Goal: Task Accomplishment & Management: Manage account settings

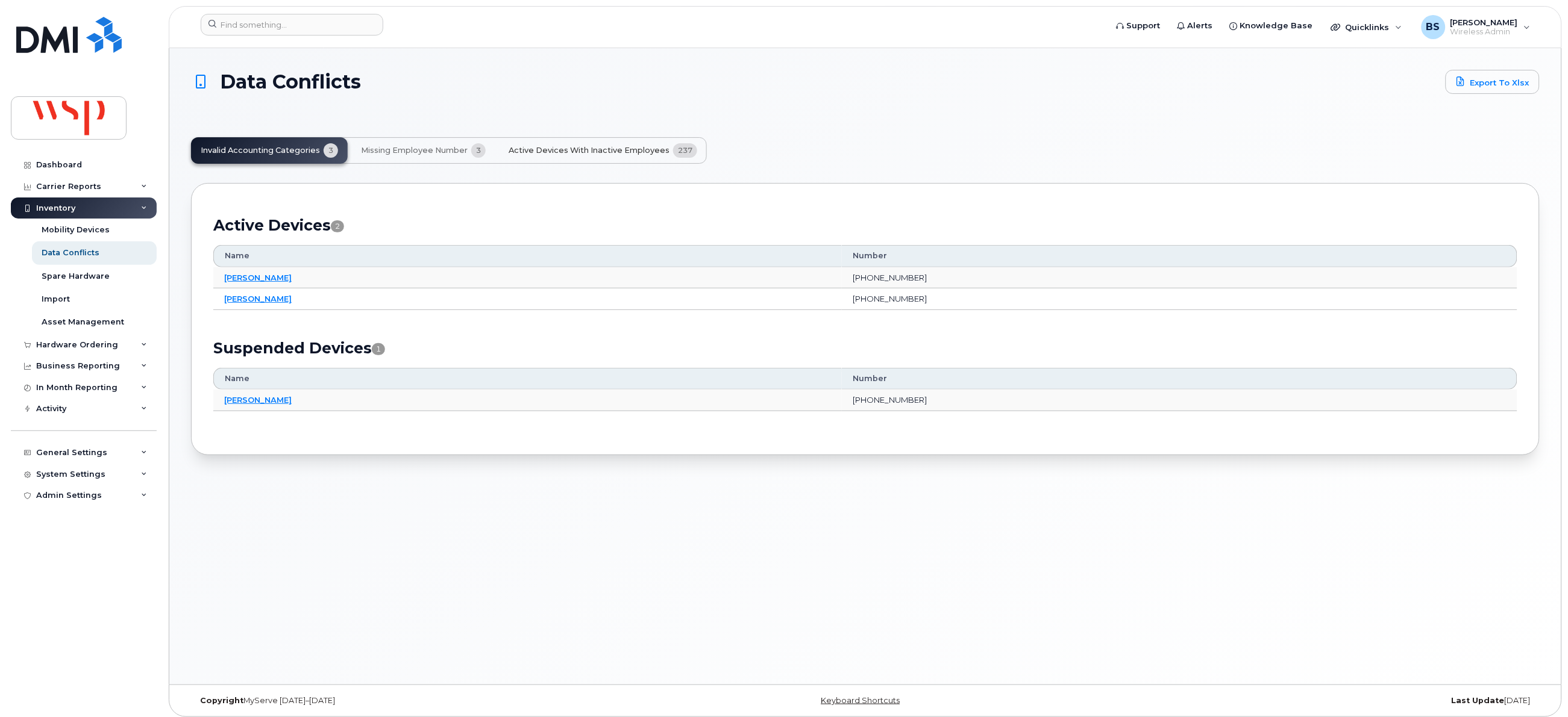
click at [572, 147] on span "Active Devices with Inactive Employees" at bounding box center [588, 150] width 161 height 10
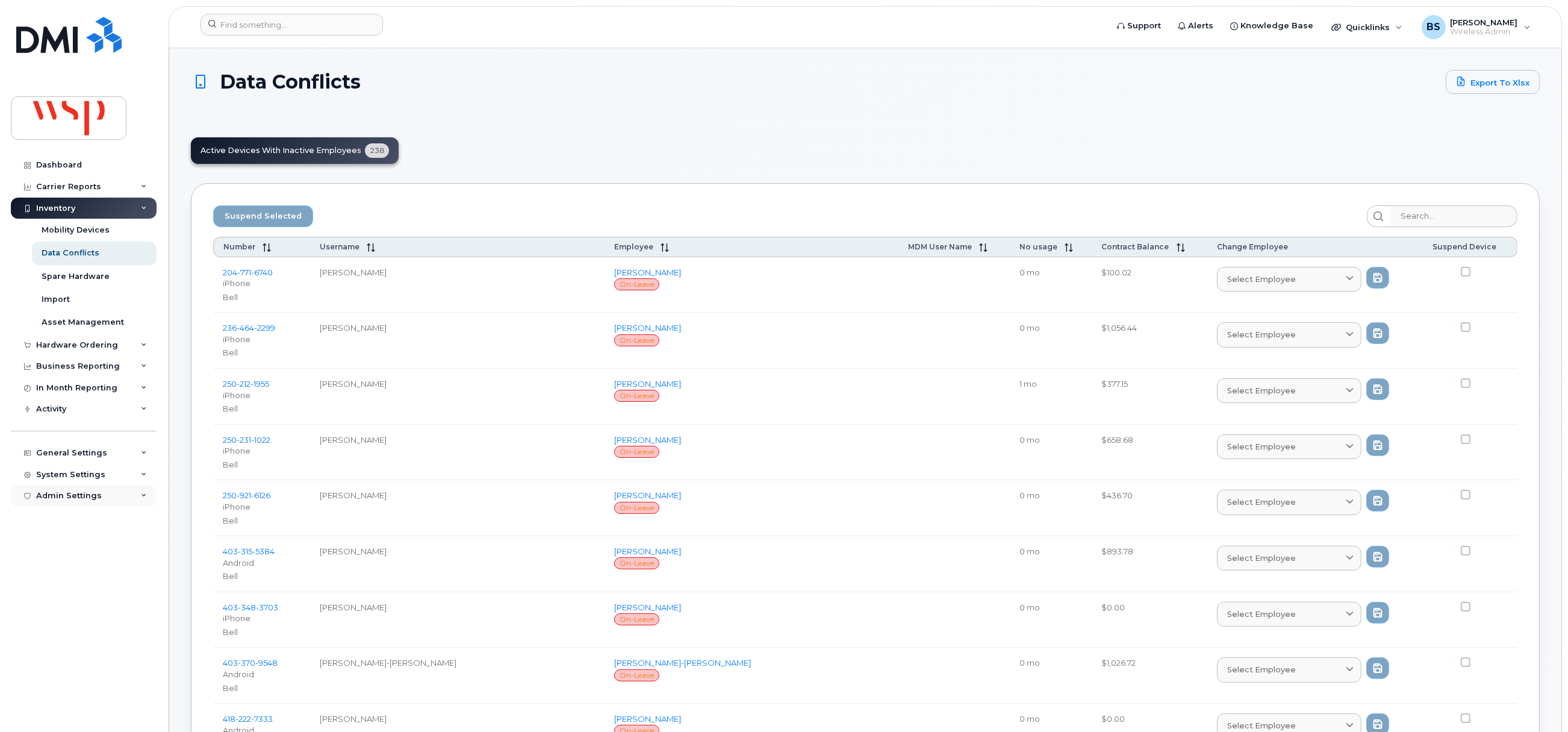
click at [76, 495] on div "Admin Settings" at bounding box center [69, 496] width 66 height 10
click at [61, 474] on div "System Settings" at bounding box center [70, 475] width 69 height 10
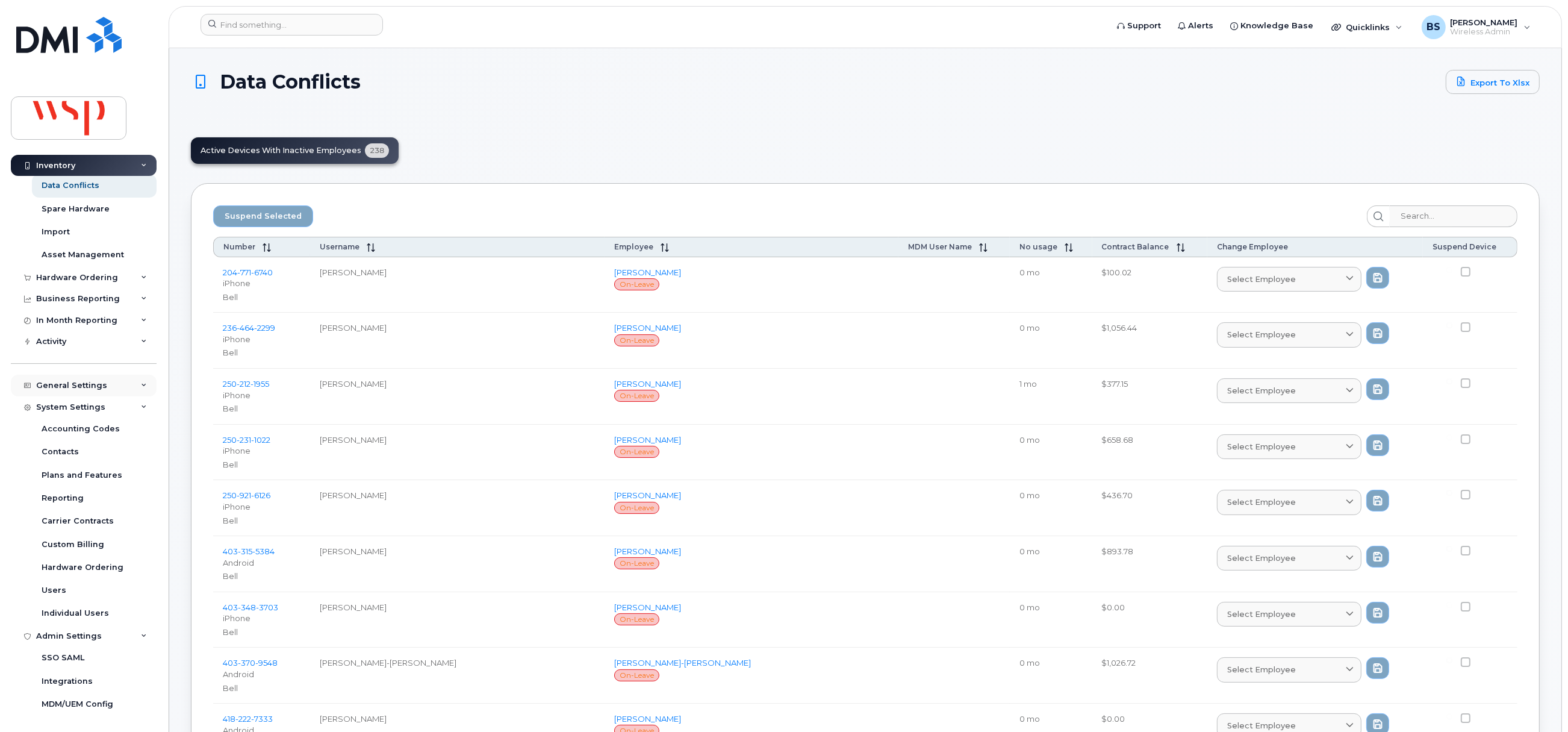
click at [70, 382] on div "General Settings" at bounding box center [72, 385] width 71 height 10
click at [72, 404] on div "My Account" at bounding box center [66, 408] width 48 height 11
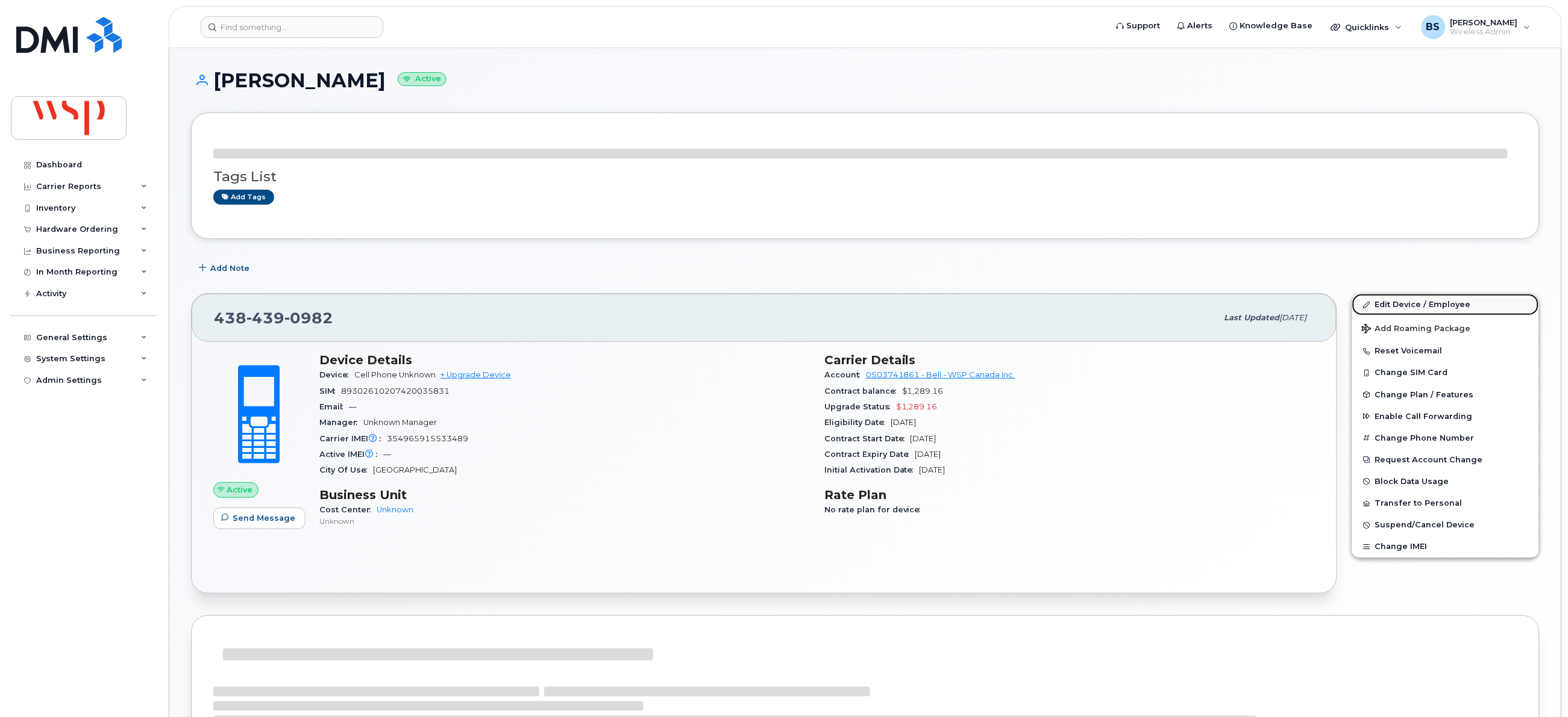
click at [1384, 304] on link "Edit Device / Employee" at bounding box center [1445, 305] width 187 height 22
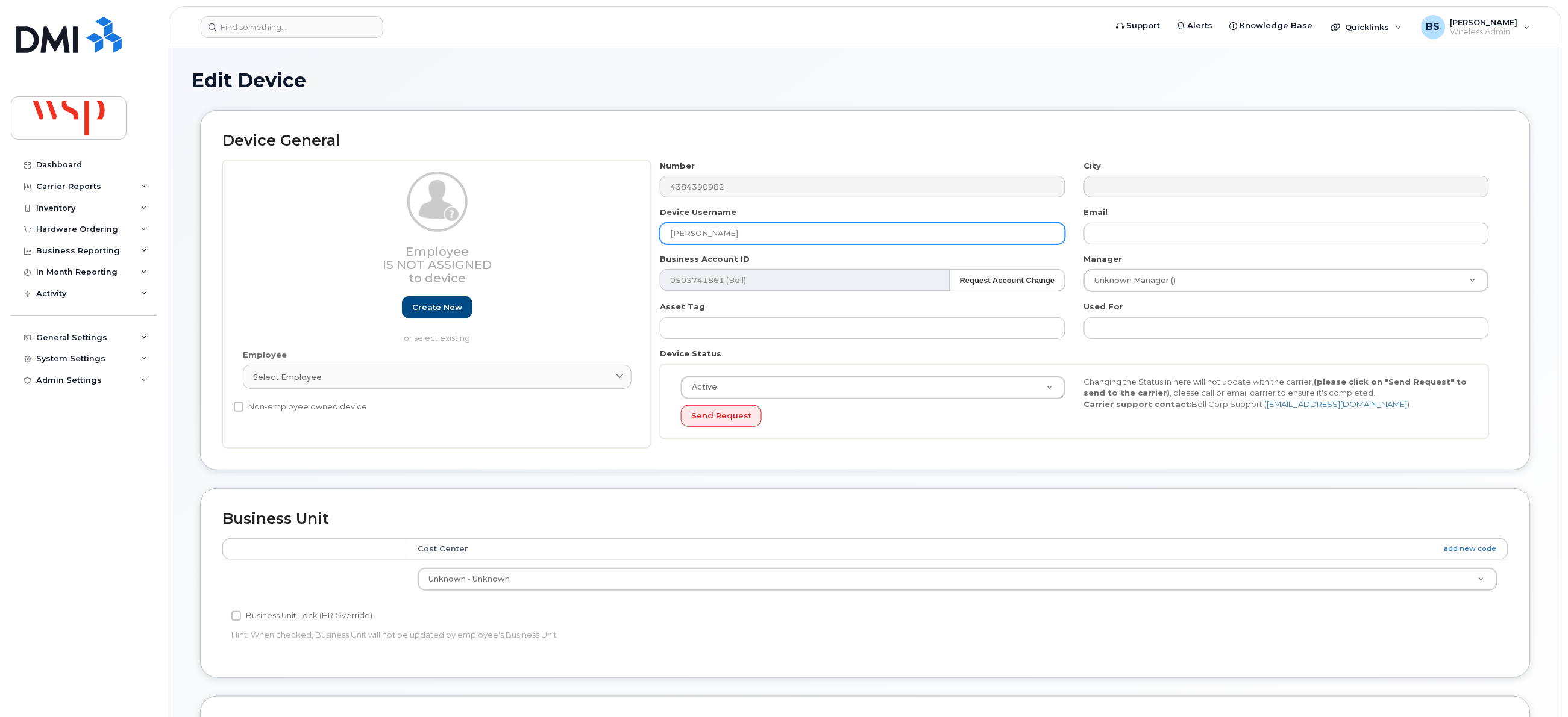
drag, startPoint x: 602, startPoint y: 236, endPoint x: 592, endPoint y: 237, distance: 10.0
click at [596, 236] on div "Employee Is not assigned to device Create new or select existing Employee Selec…" at bounding box center [865, 305] width 1286 height 288
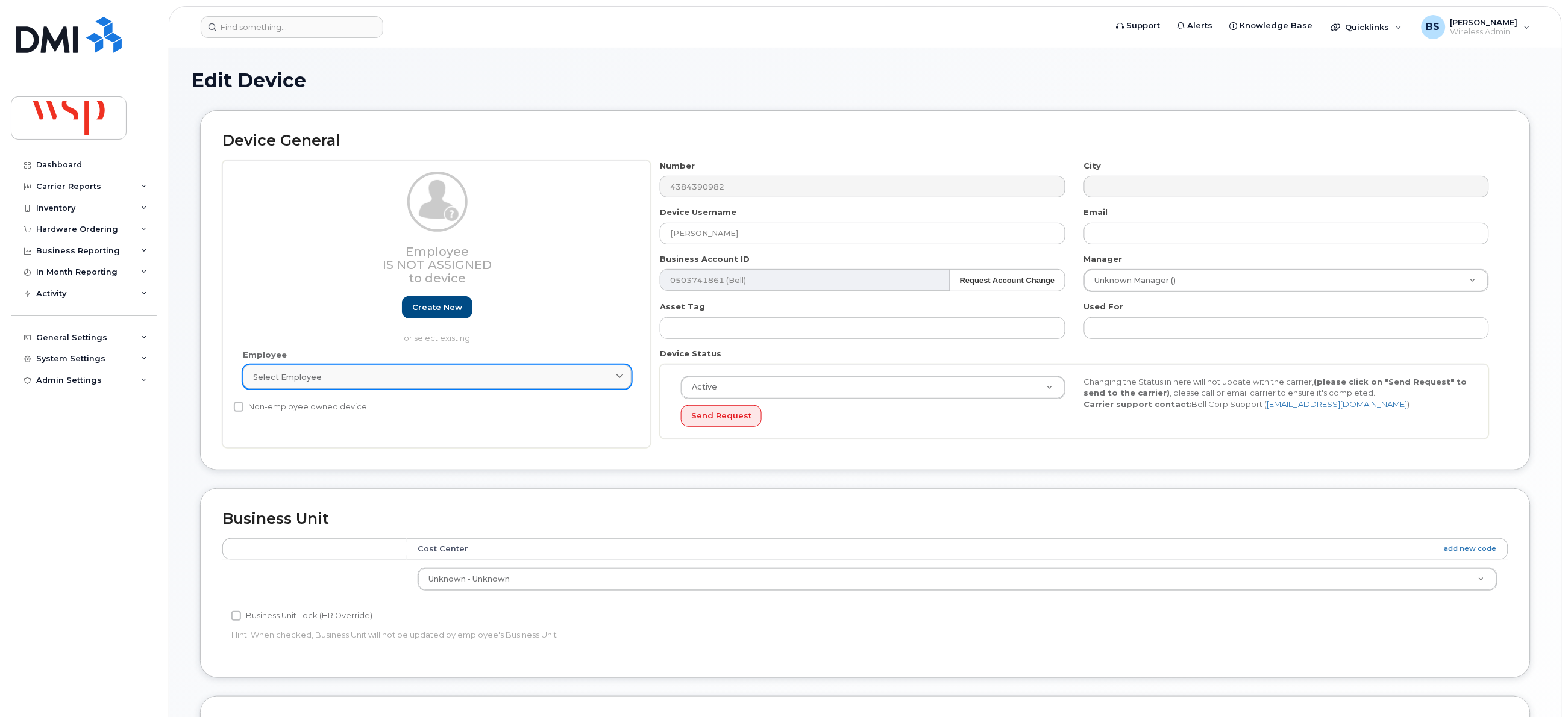
click at [447, 378] on div "Select employee" at bounding box center [437, 377] width 368 height 12
paste input "[PERSON_NAME]"
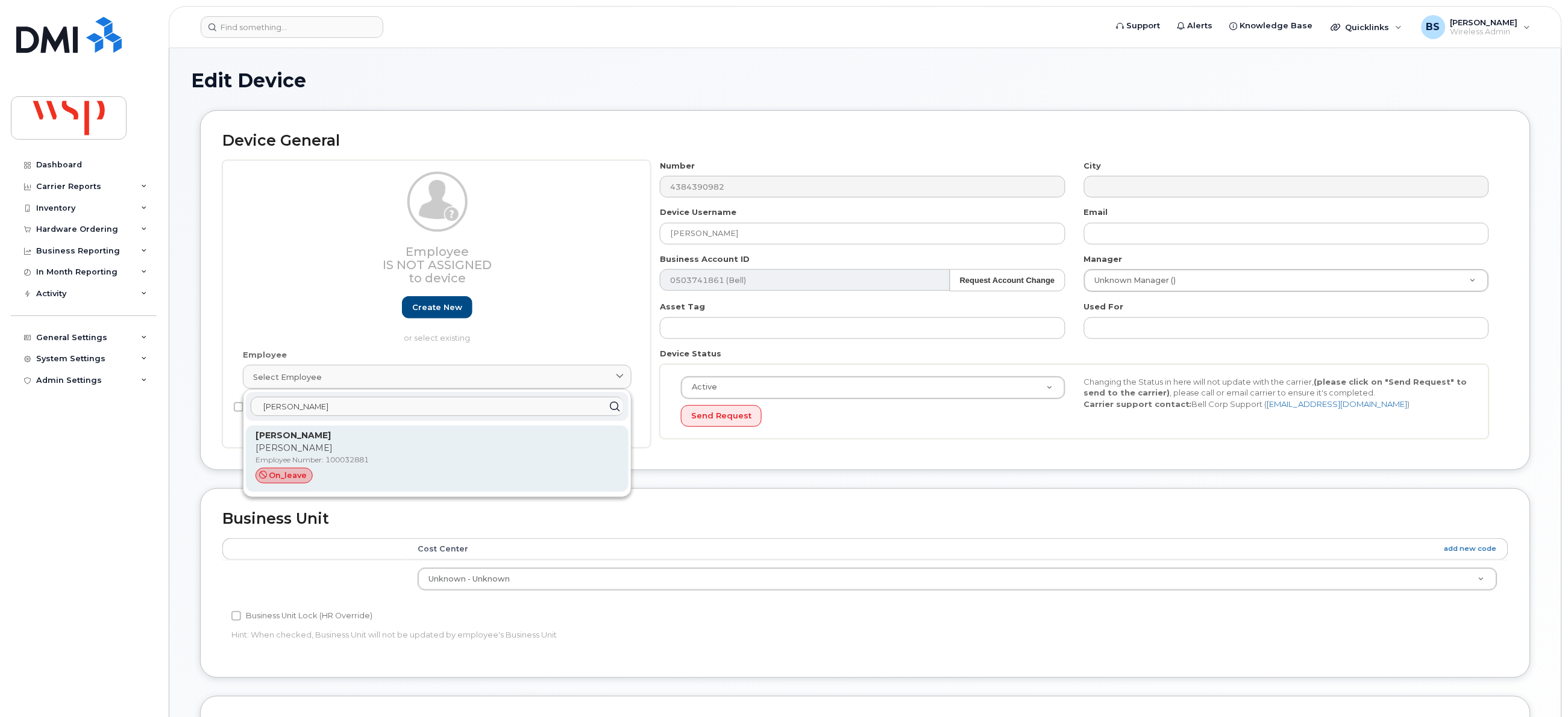
type input "[PERSON_NAME]"
click at [288, 436] on strong "[PERSON_NAME]" at bounding box center [293, 436] width 75 height 11
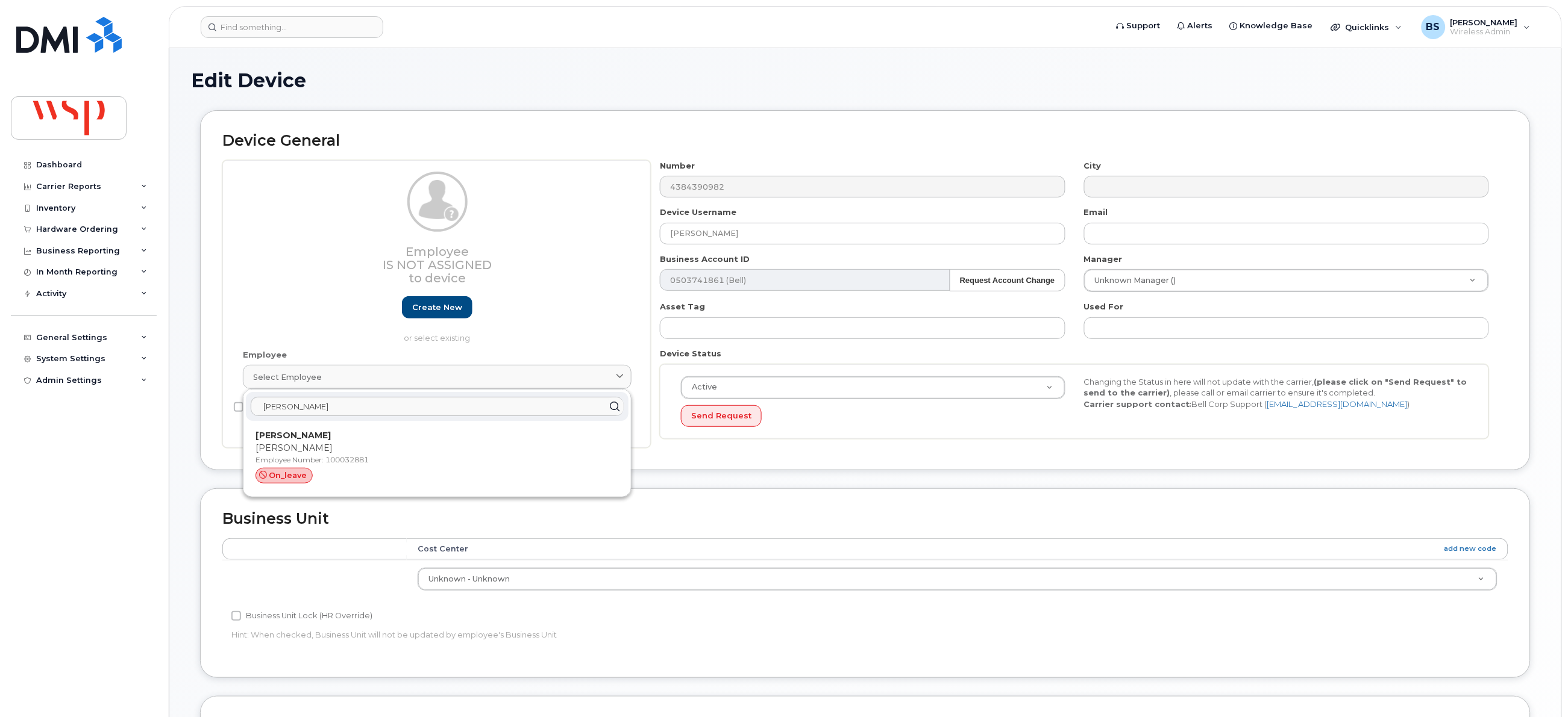
type input "100032881"
type input "[EMAIL_ADDRESS][PERSON_NAME][DOMAIN_NAME]"
type input "21232291"
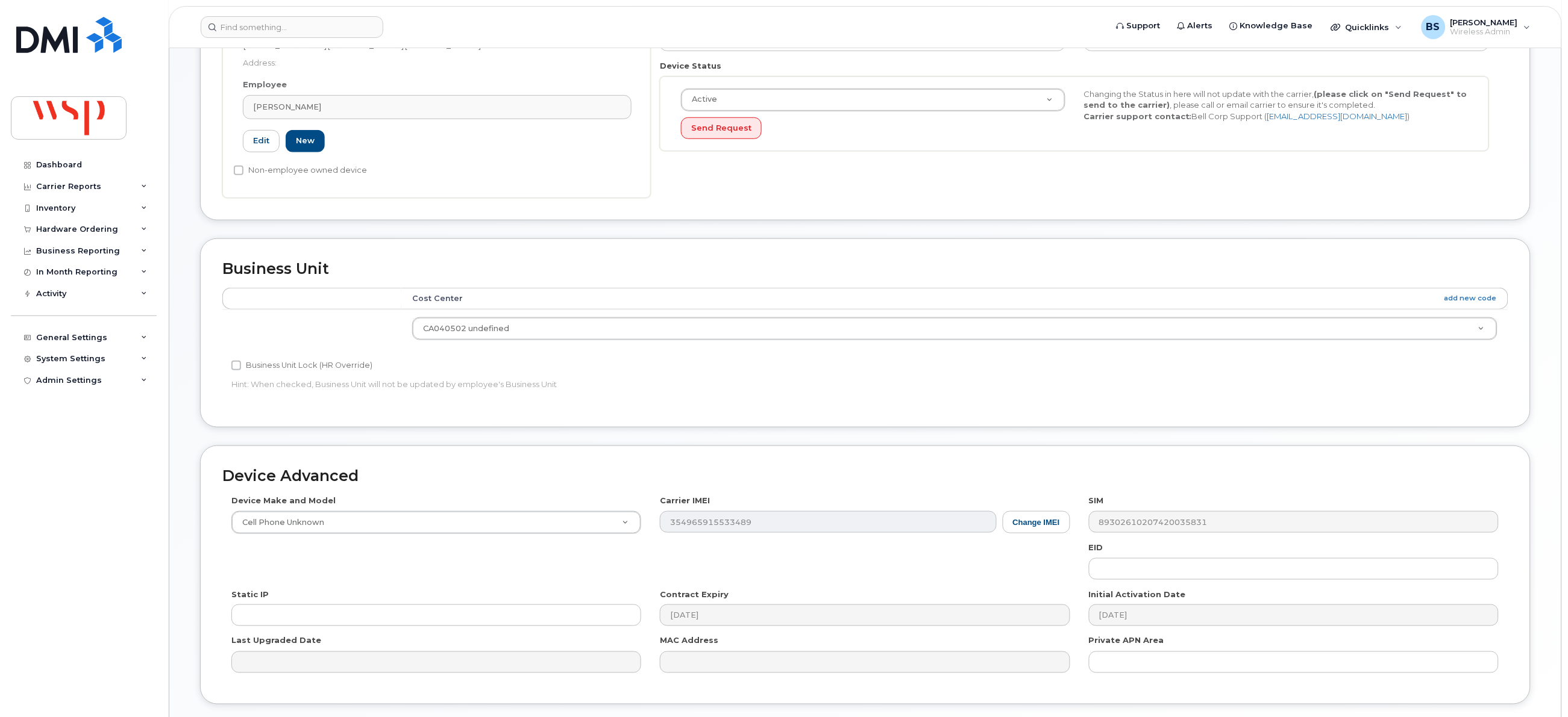
scroll to position [378, 0]
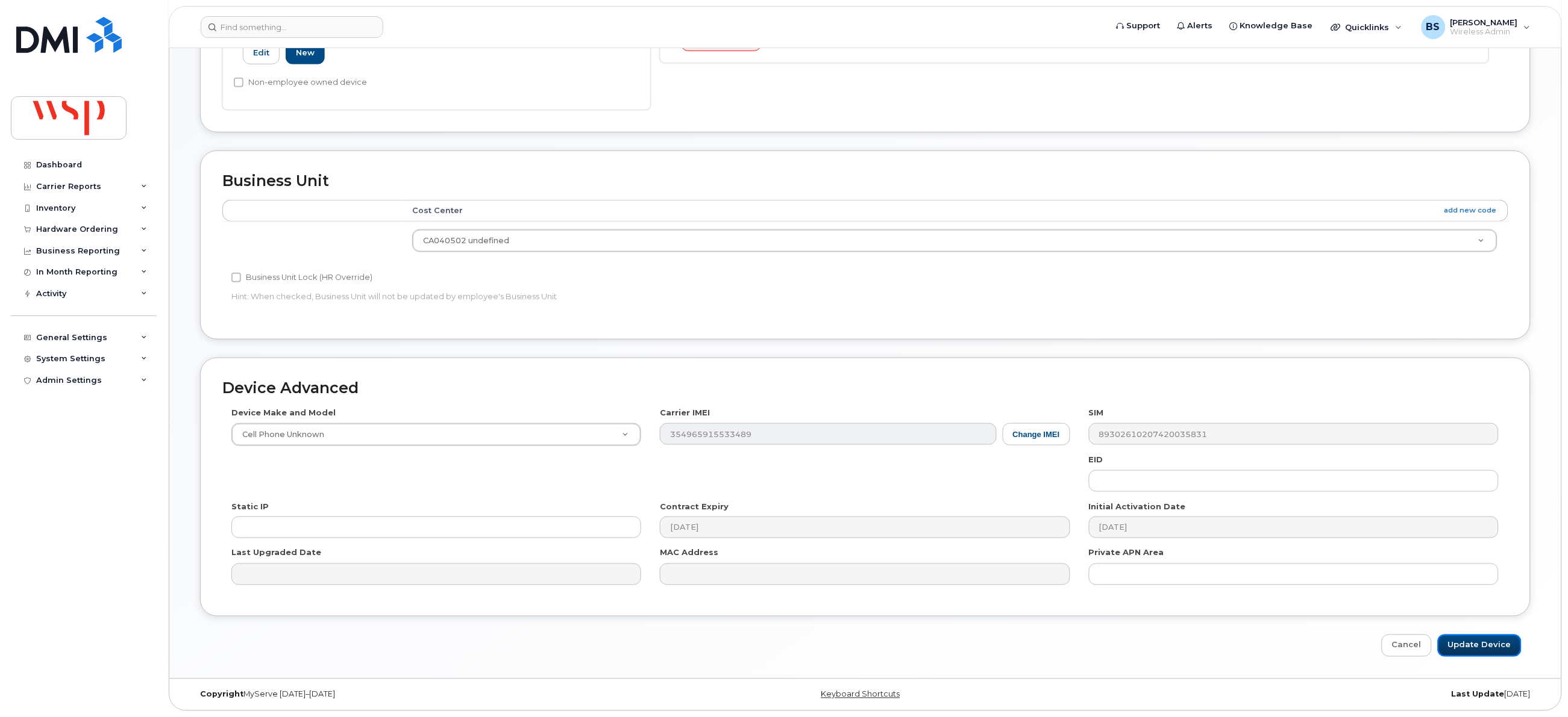
drag, startPoint x: 1474, startPoint y: 640, endPoint x: 1448, endPoint y: 632, distance: 27.2
click at [1471, 639] on input "Update Device" at bounding box center [1479, 646] width 84 height 23
type input "Saving..."
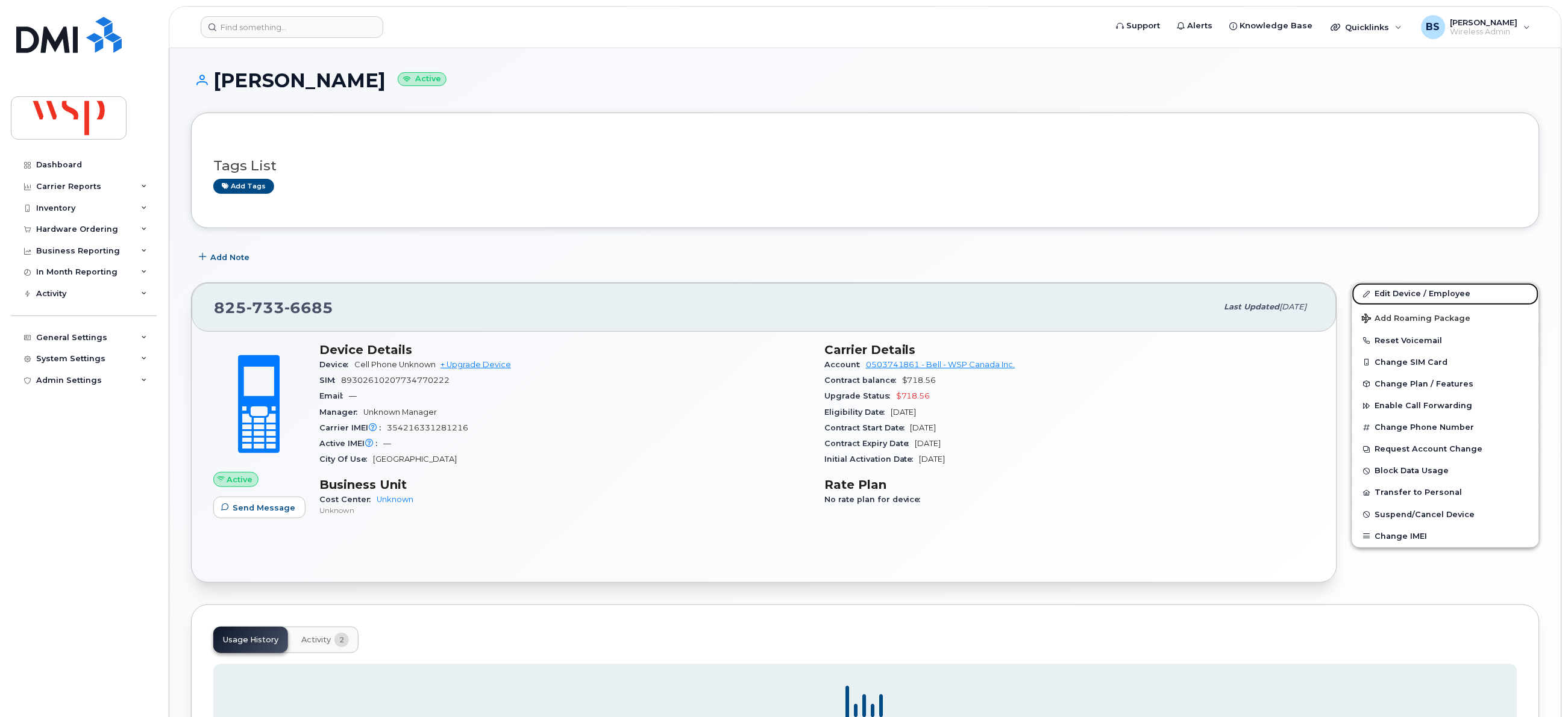
drag, startPoint x: 1396, startPoint y: 294, endPoint x: 1280, endPoint y: 314, distance: 117.7
click at [1396, 294] on link "Edit Device / Employee" at bounding box center [1445, 294] width 187 height 22
click at [1386, 292] on link "Edit Device / Employee" at bounding box center [1445, 294] width 187 height 22
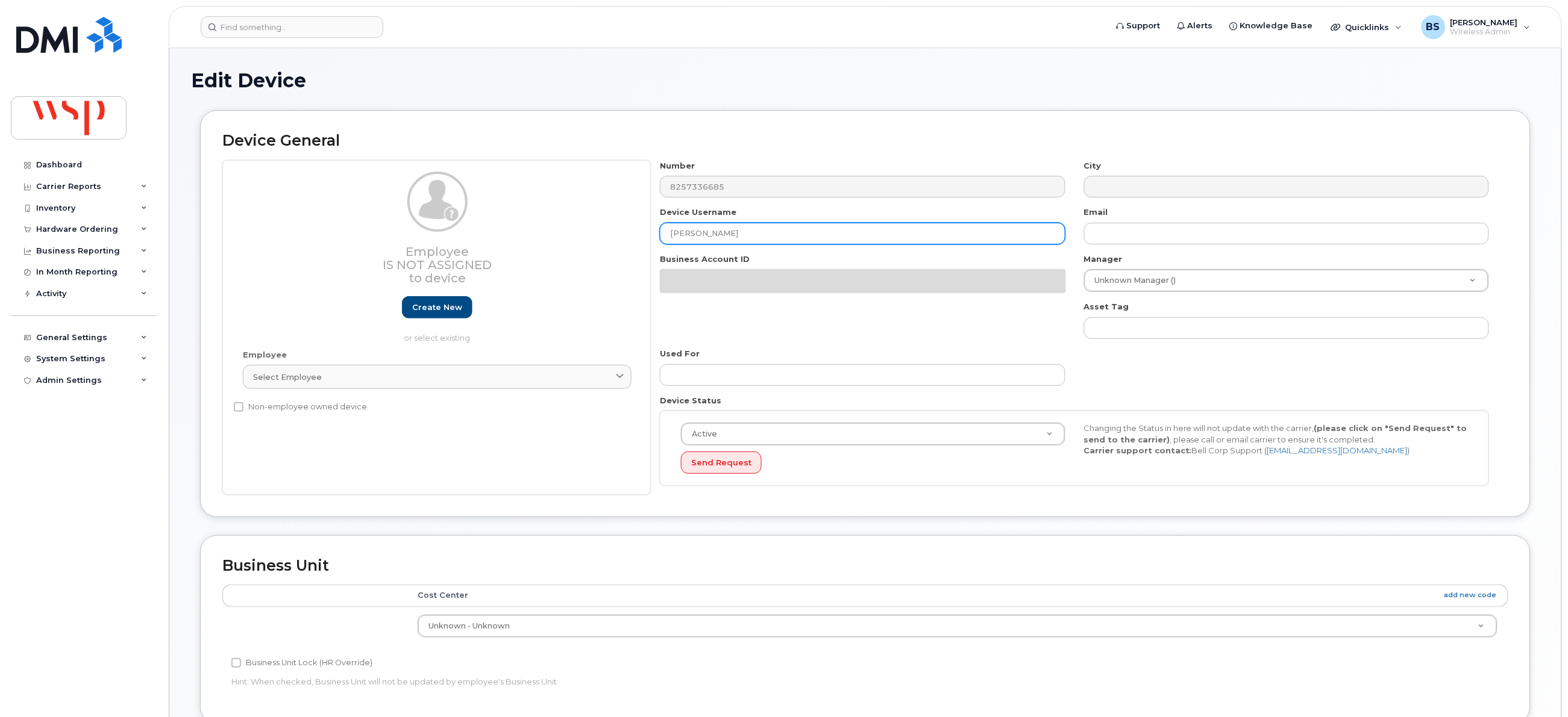
drag, startPoint x: 743, startPoint y: 224, endPoint x: 743, endPoint y: 233, distance: 9.0
click at [743, 224] on input "Sergei Pisarev" at bounding box center [862, 234] width 405 height 22
drag, startPoint x: 725, startPoint y: 237, endPoint x: 601, endPoint y: 237, distance: 124.0
click at [603, 237] on div "Employee Is not assigned to device Create new or select existing Employee Selec…" at bounding box center [865, 328] width 1286 height 335
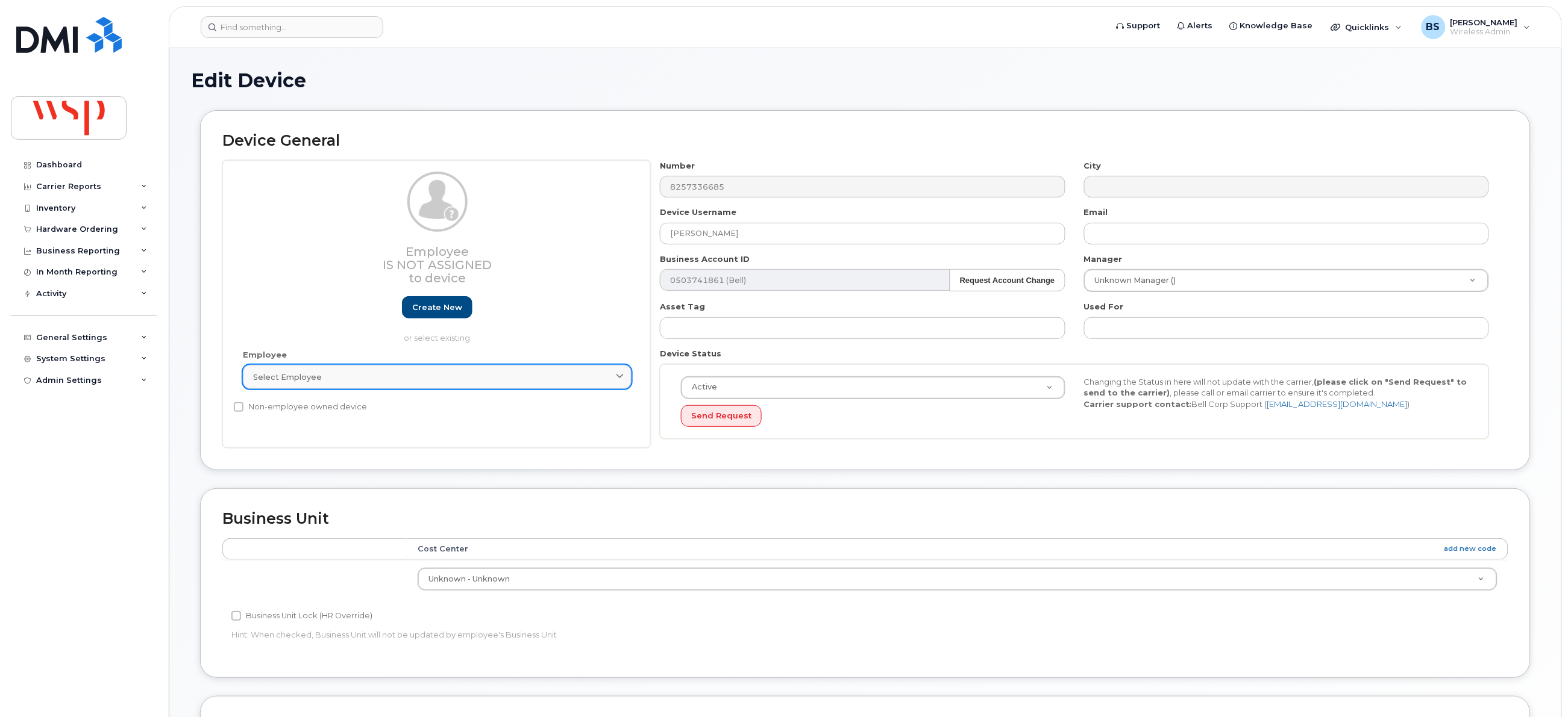
click at [366, 372] on link "Select employee" at bounding box center [437, 376] width 389 height 24
paste input "Sergei Pisarev"
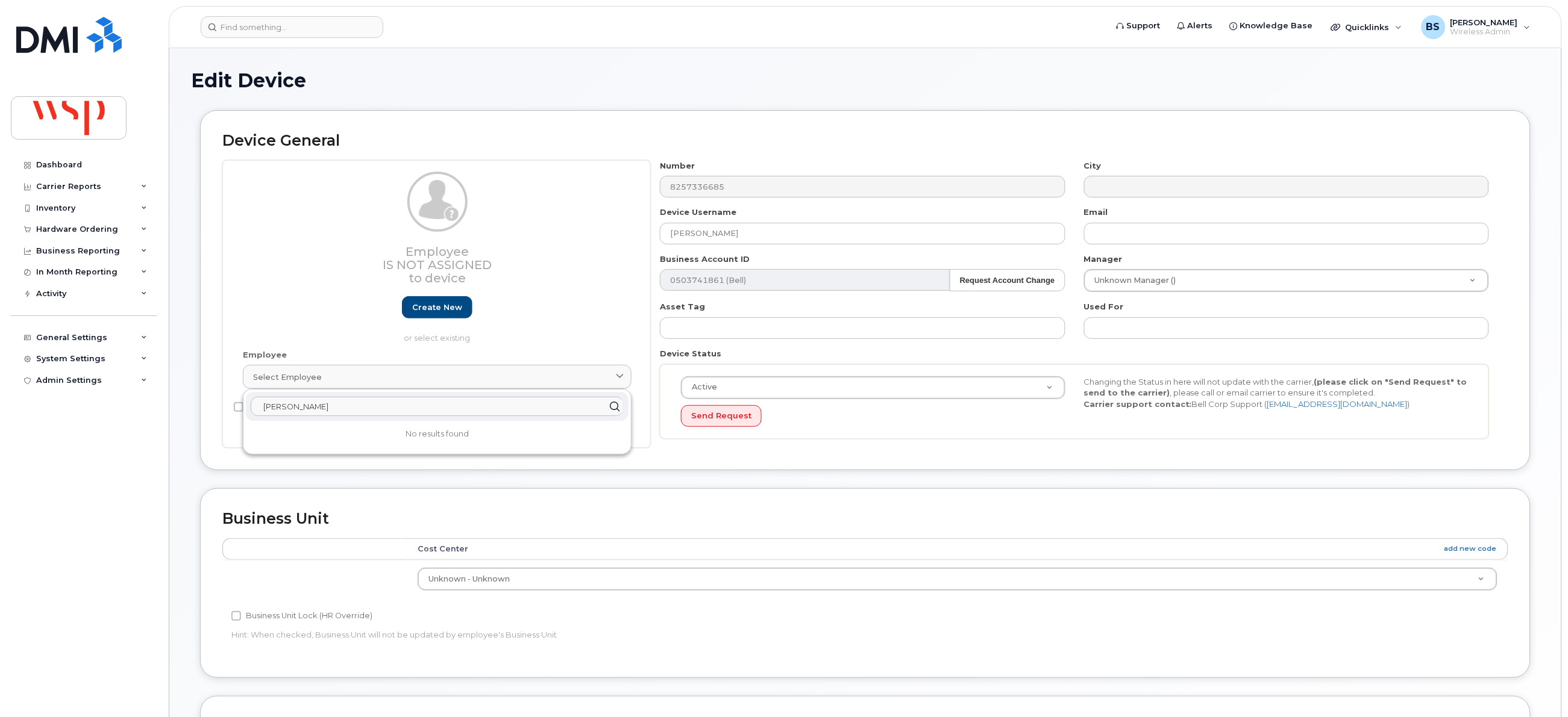
click at [266, 406] on input "Sergei Pisarev" at bounding box center [437, 406] width 373 height 19
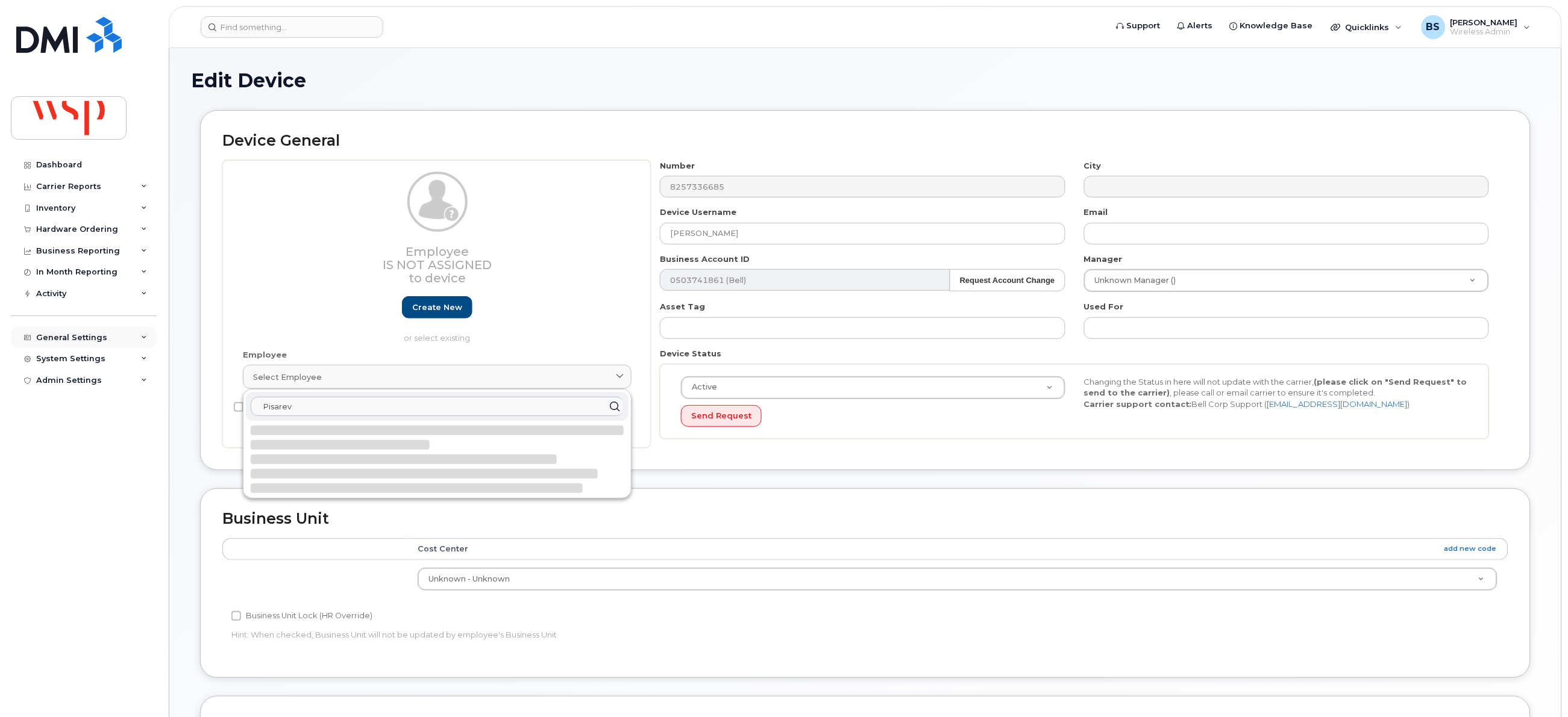
type input "Pisarev"
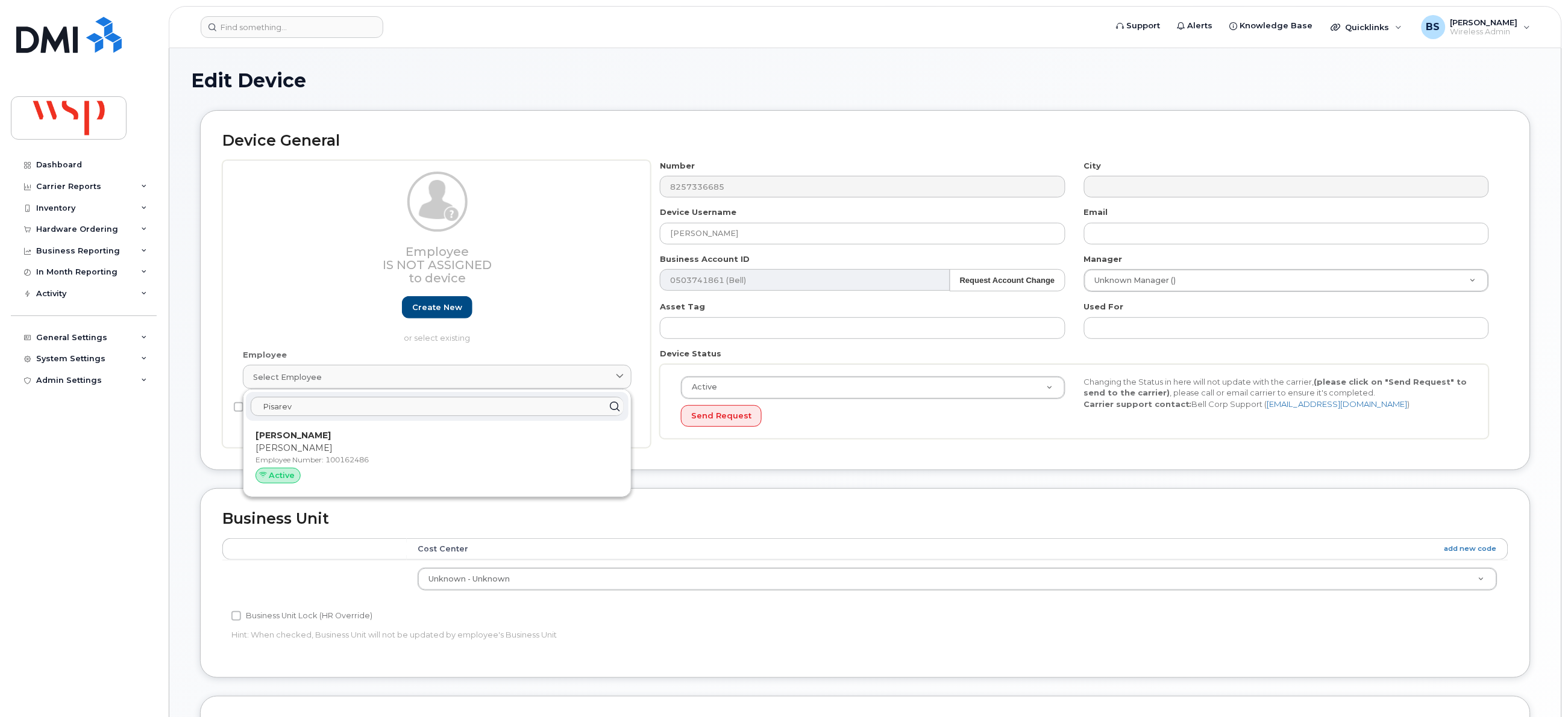
drag, startPoint x: 303, startPoint y: 438, endPoint x: 866, endPoint y: 57, distance: 679.8
click at [306, 438] on strong "Serge Pisarev" at bounding box center [293, 436] width 75 height 11
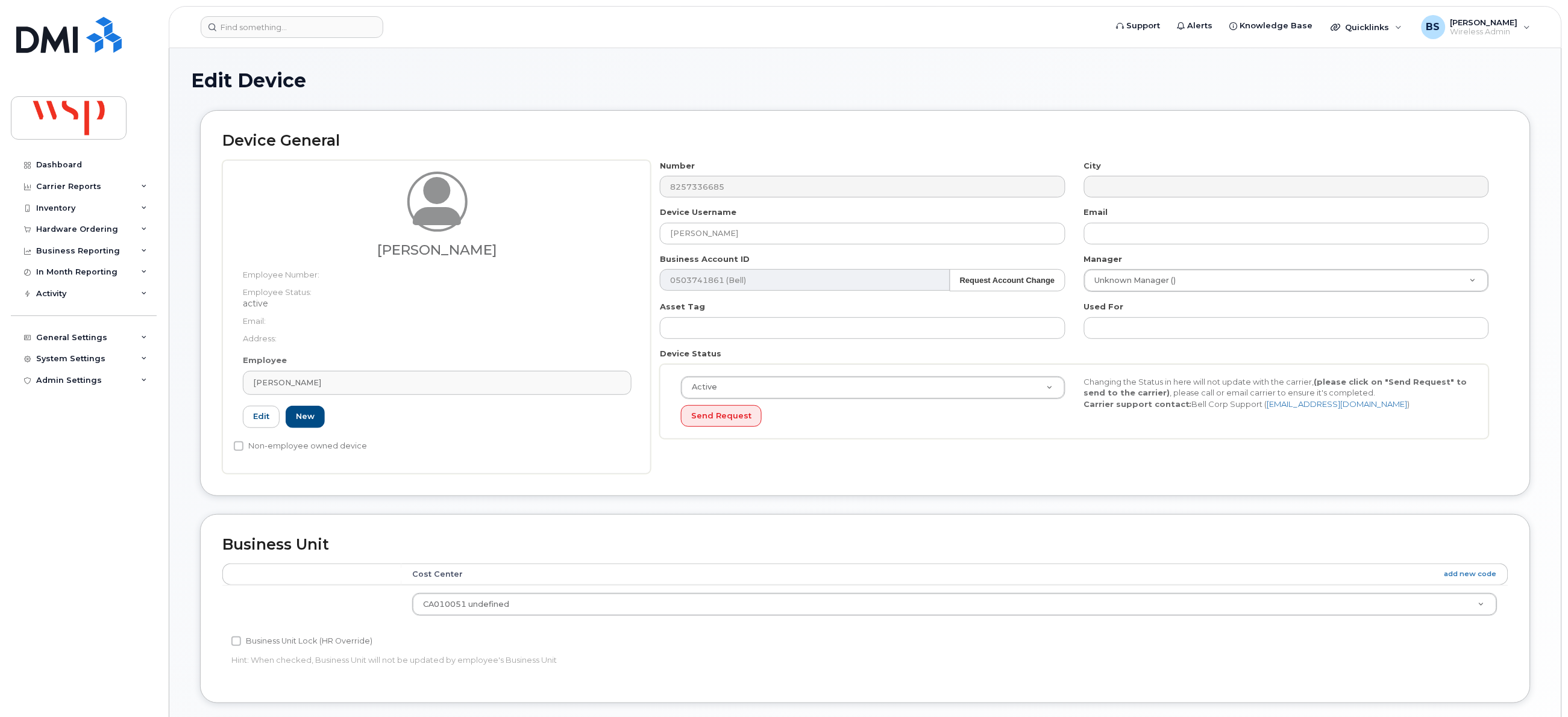
type input "100162486"
type input "Serge Pisarev"
type input "5769969"
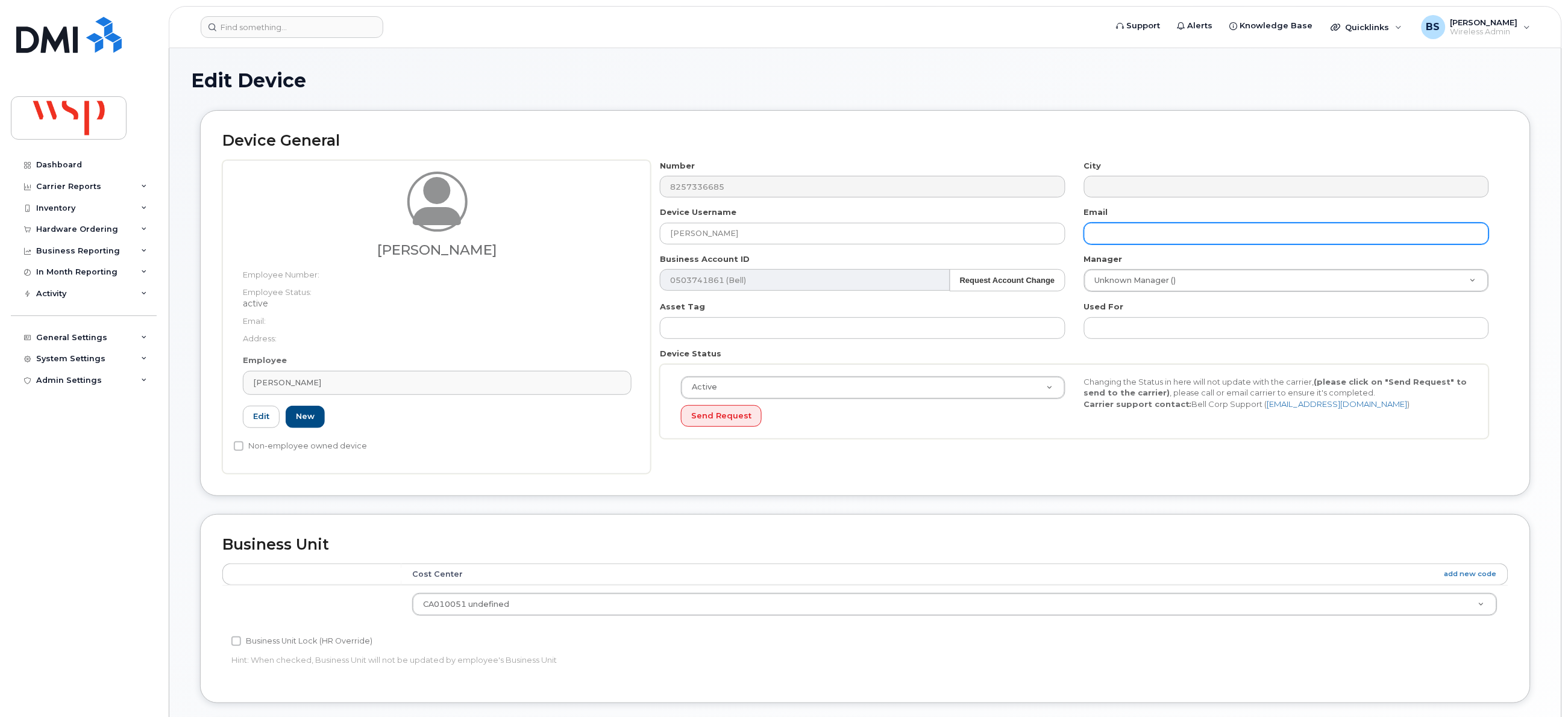
click at [1115, 237] on input "text" at bounding box center [1287, 234] width 405 height 22
paste input "Serge.Pisarev@wsp.com"
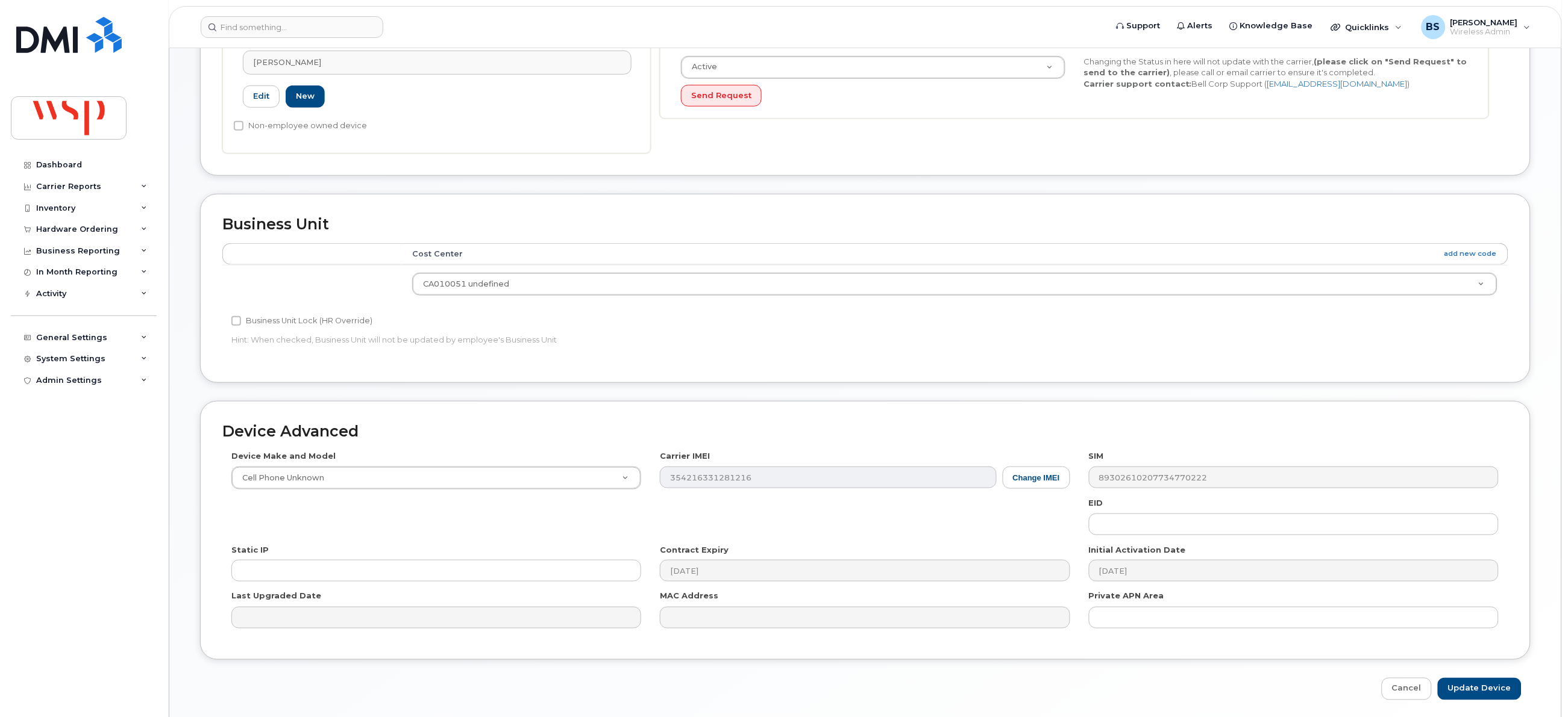
scroll to position [367, 0]
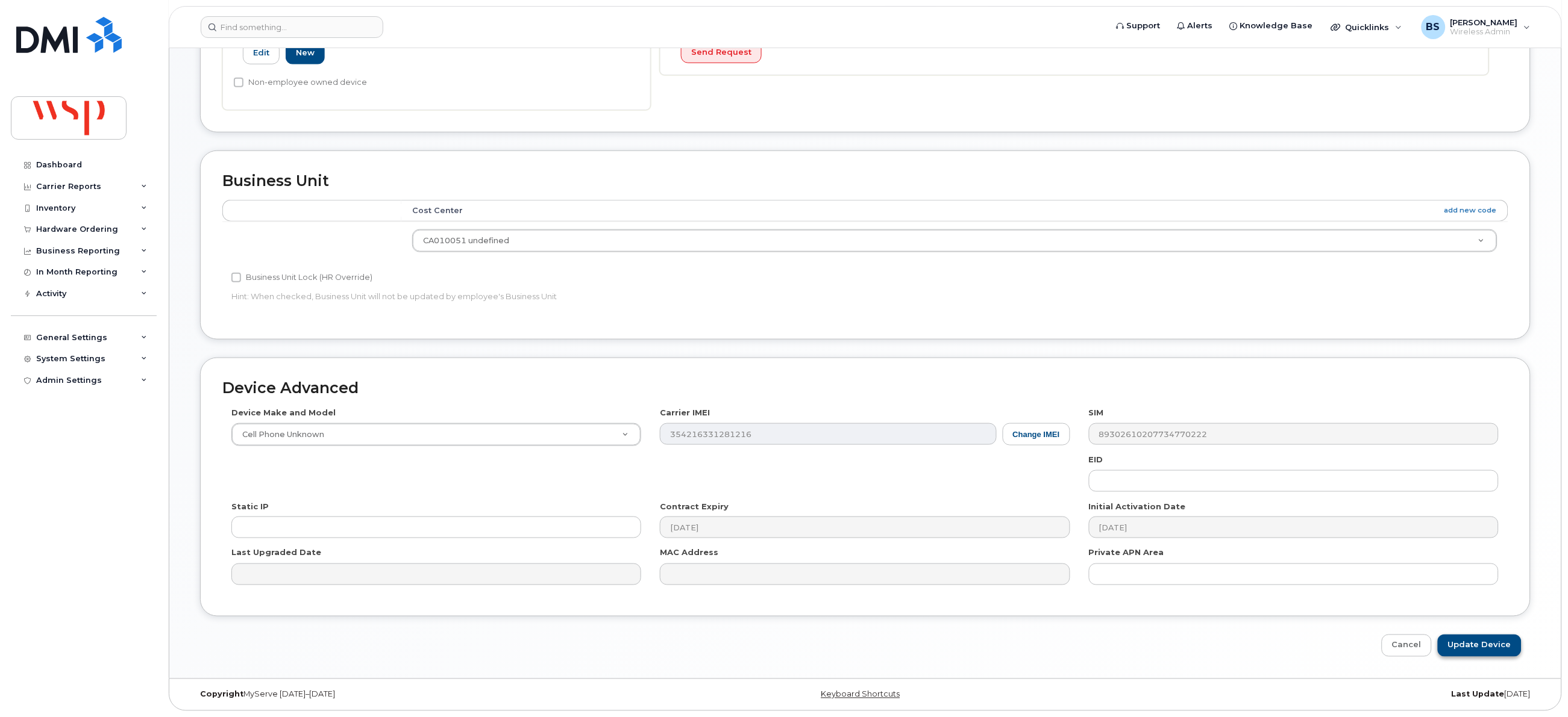
type input "Serge.Pisarev@wsp.com"
drag, startPoint x: 1468, startPoint y: 641, endPoint x: 1444, endPoint y: 610, distance: 39.2
click at [1464, 640] on input "Update Device" at bounding box center [1479, 646] width 84 height 23
type input "Saving..."
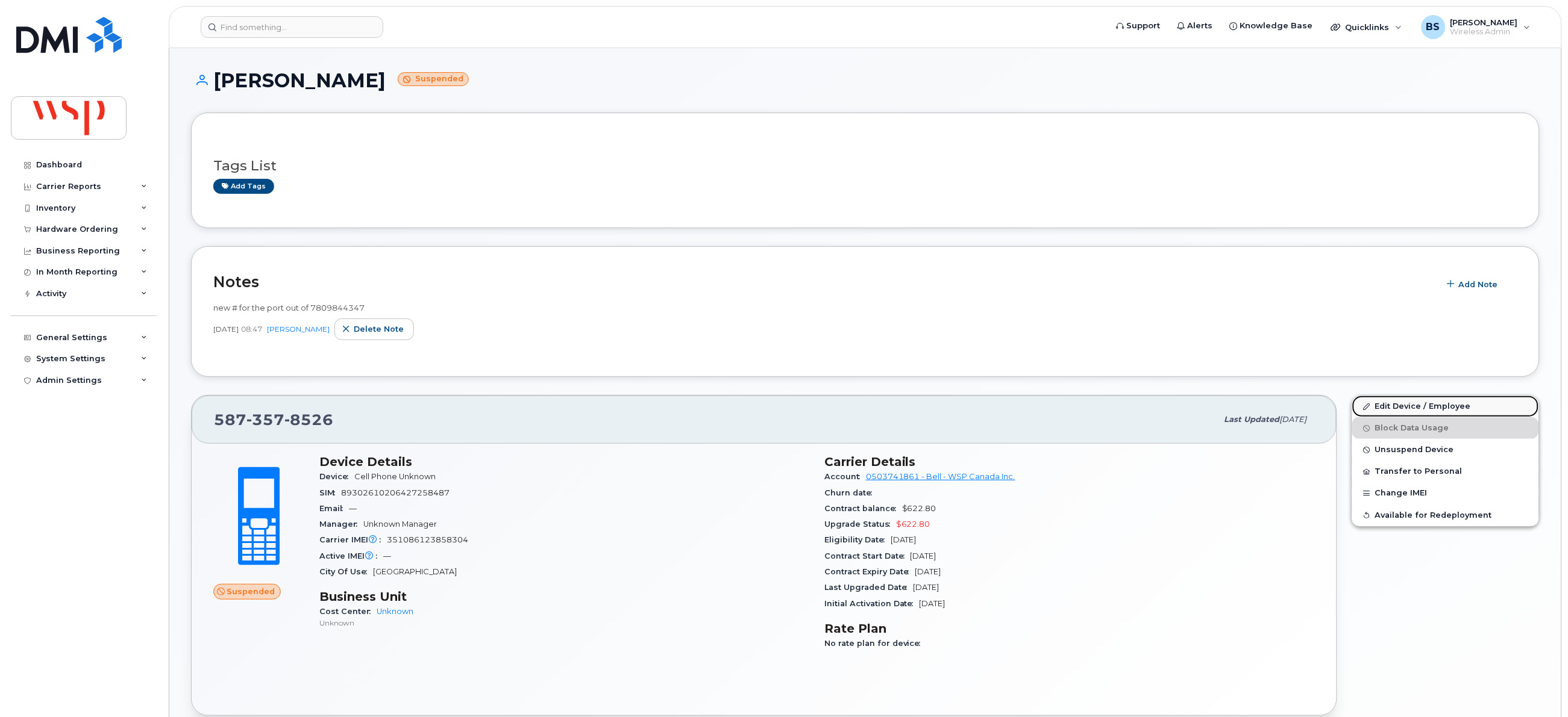
click at [1379, 405] on link "Edit Device / Employee" at bounding box center [1445, 406] width 187 height 22
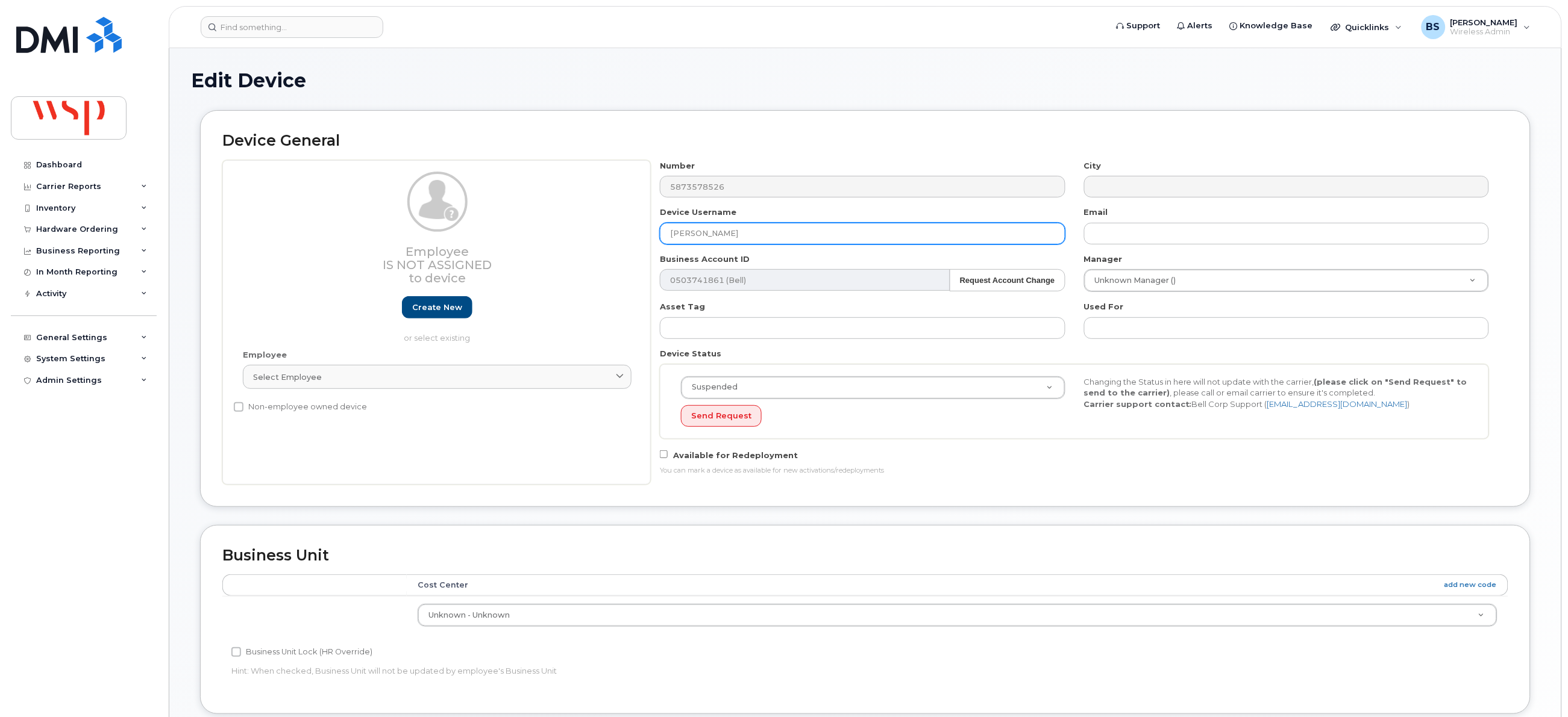
drag, startPoint x: 639, startPoint y: 228, endPoint x: 567, endPoint y: 231, distance: 72.1
click at [569, 234] on div "Employee Is not assigned to device Create new or select existing Employee Selec…" at bounding box center [865, 322] width 1286 height 324
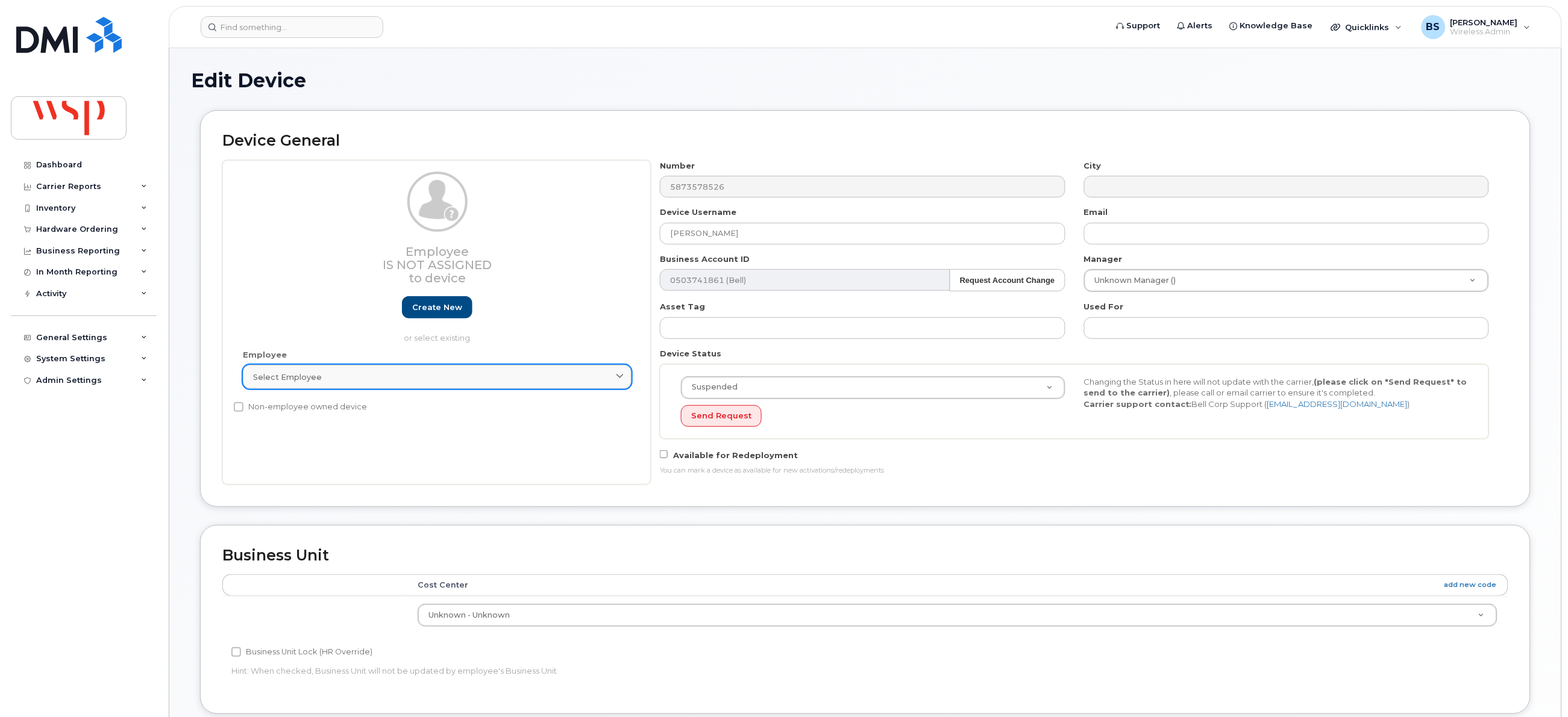
click at [342, 376] on div "Select employee" at bounding box center [437, 377] width 368 height 12
paste input "[PERSON_NAME]"
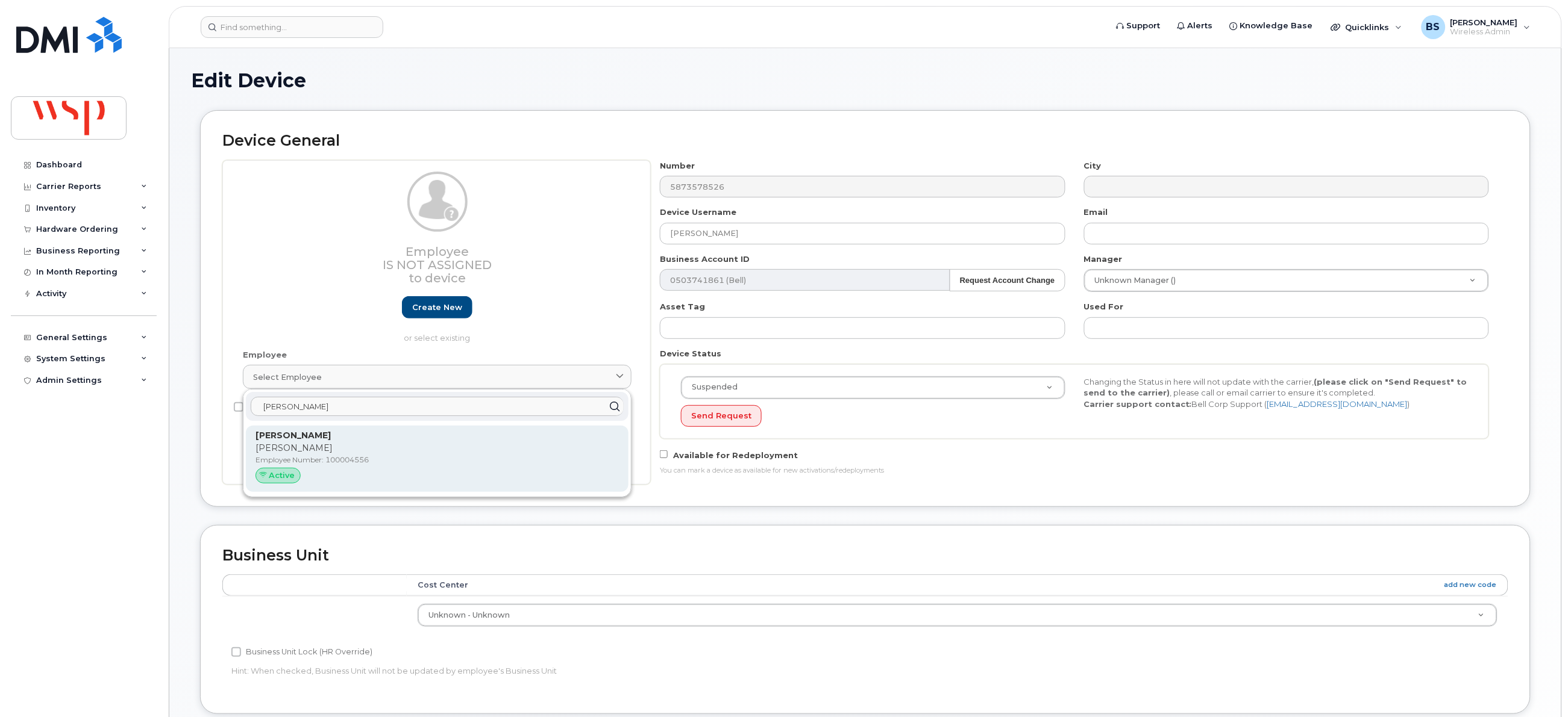
type input "[PERSON_NAME]"
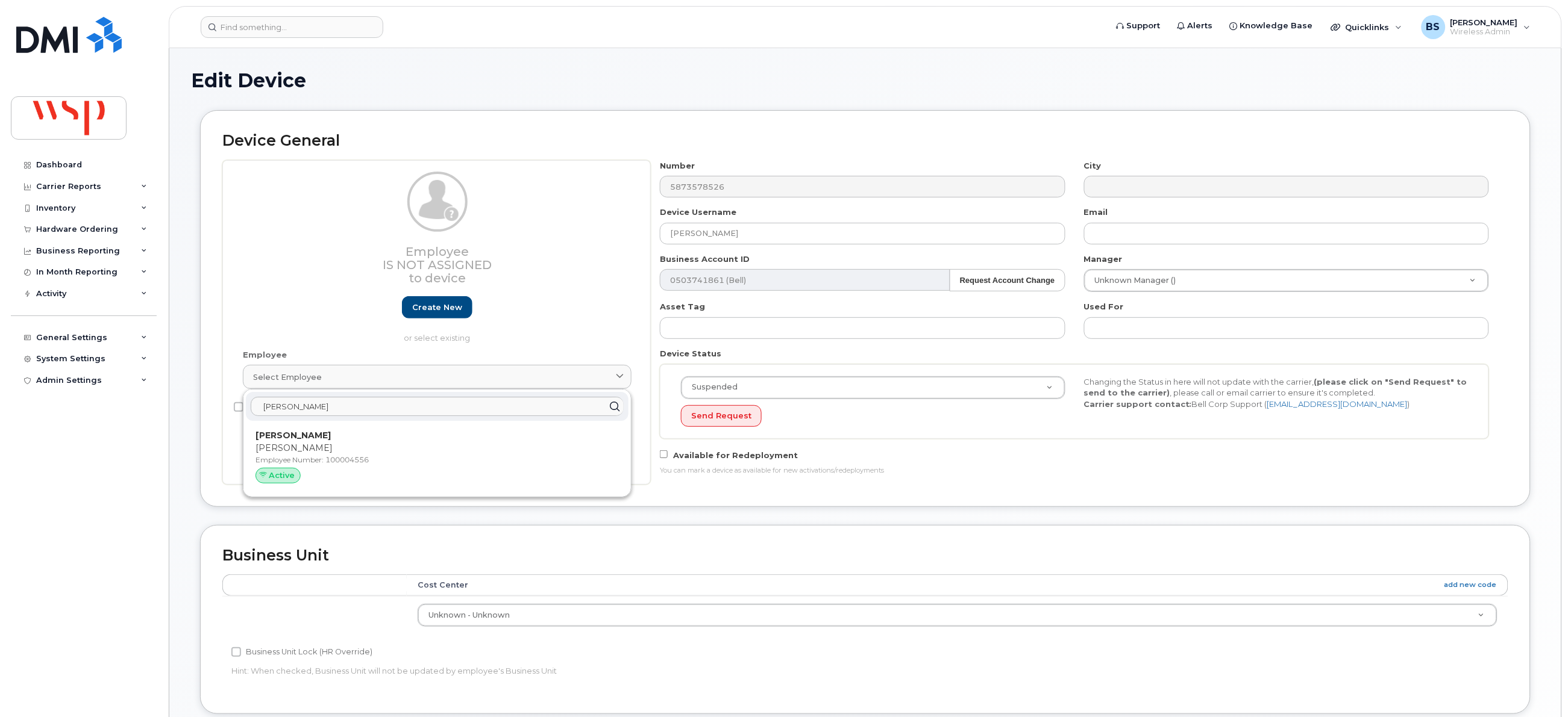
drag, startPoint x: 289, startPoint y: 447, endPoint x: 873, endPoint y: 61, distance: 700.0
click at [289, 445] on p "[PERSON_NAME]" at bounding box center [437, 448] width 363 height 13
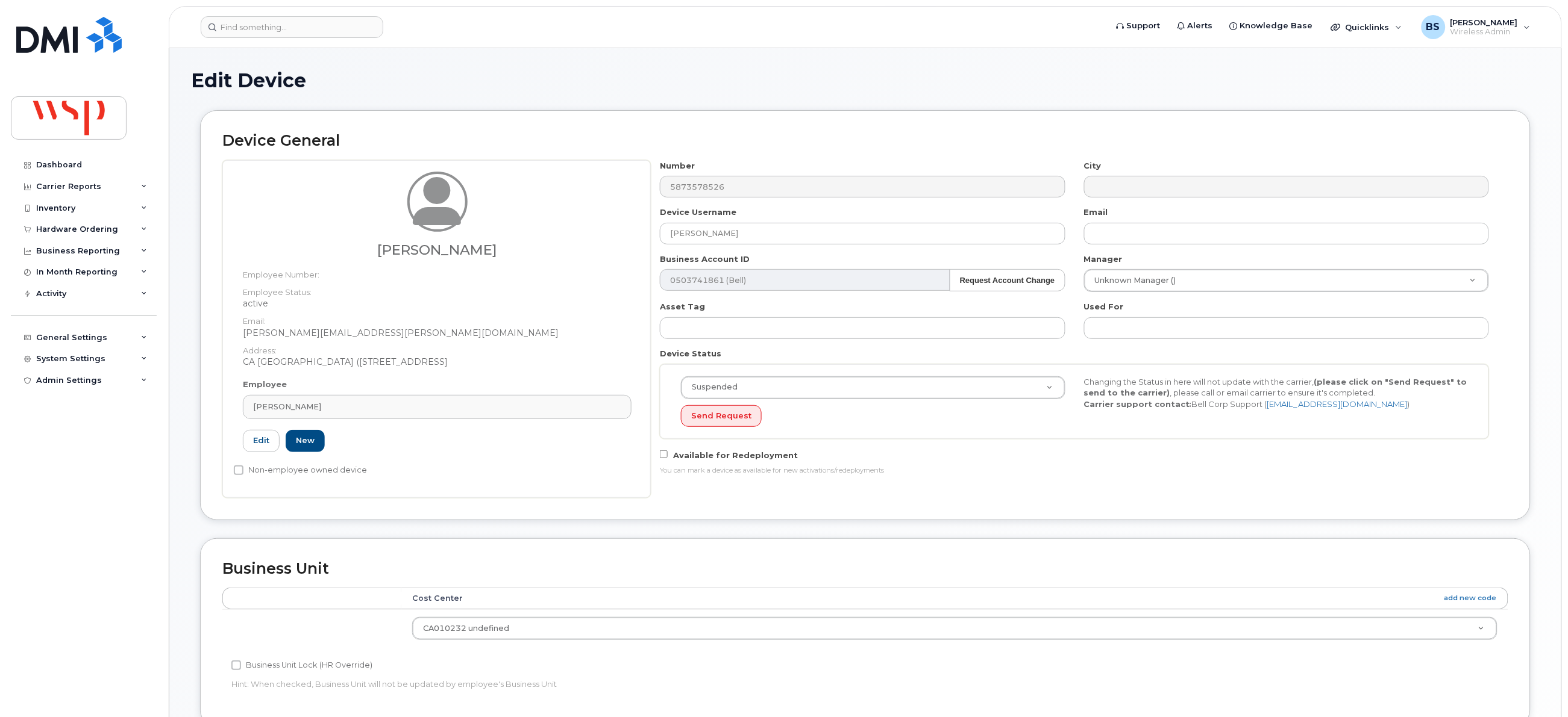
type input "100004556"
type input "jon.heisler@wsp.com"
type input "5769994"
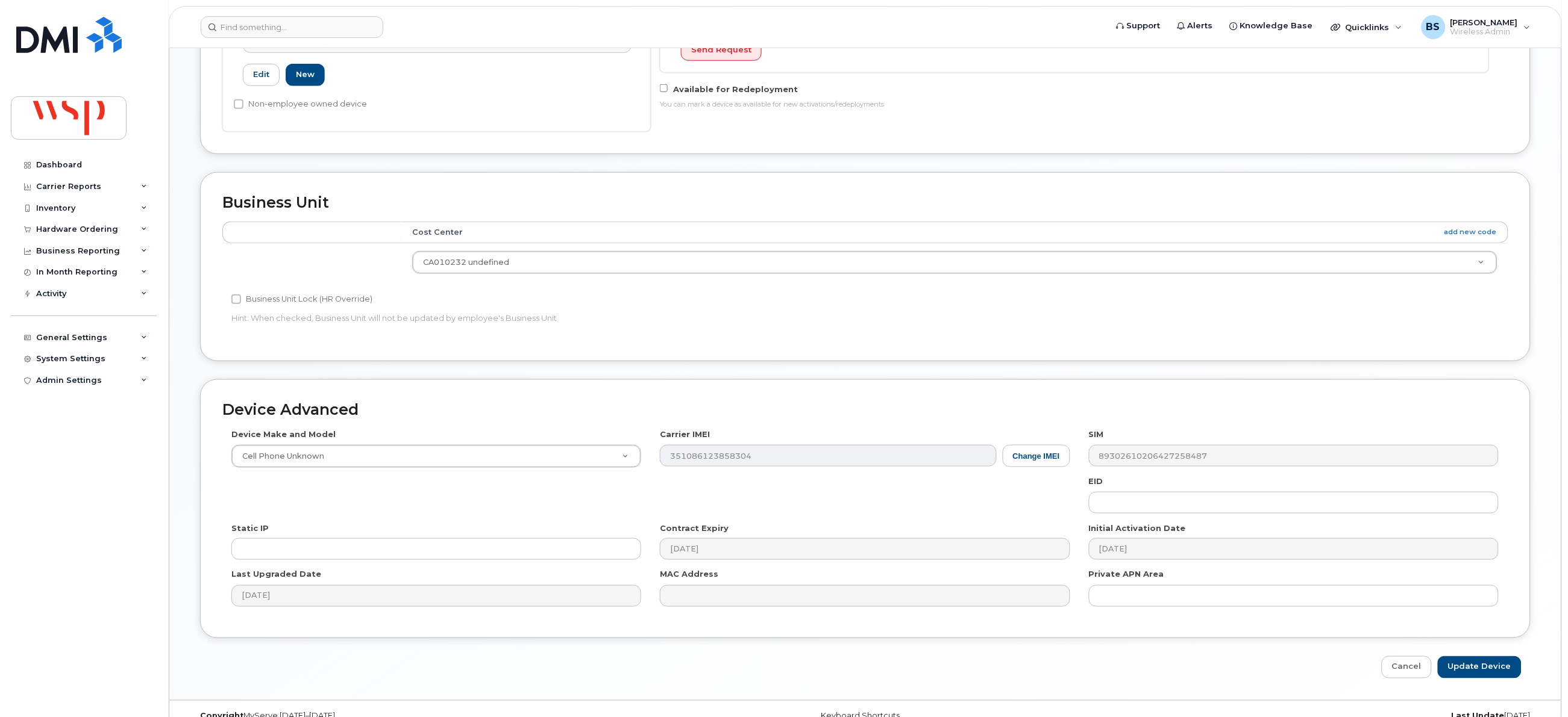
scroll to position [391, 0]
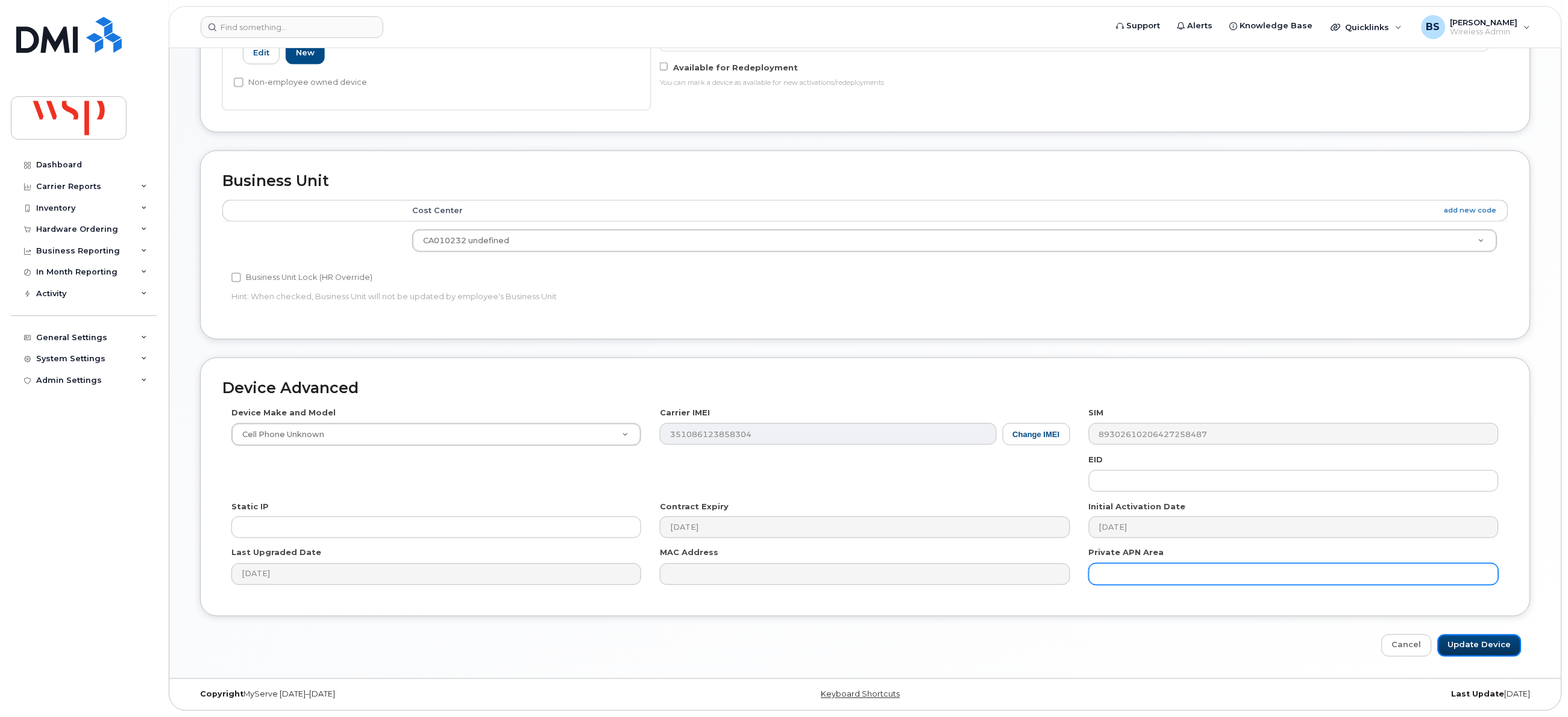
drag, startPoint x: 1472, startPoint y: 642, endPoint x: 1346, endPoint y: 563, distance: 148.7
click at [1472, 641] on input "Update Device" at bounding box center [1479, 646] width 84 height 23
type input "Saving..."
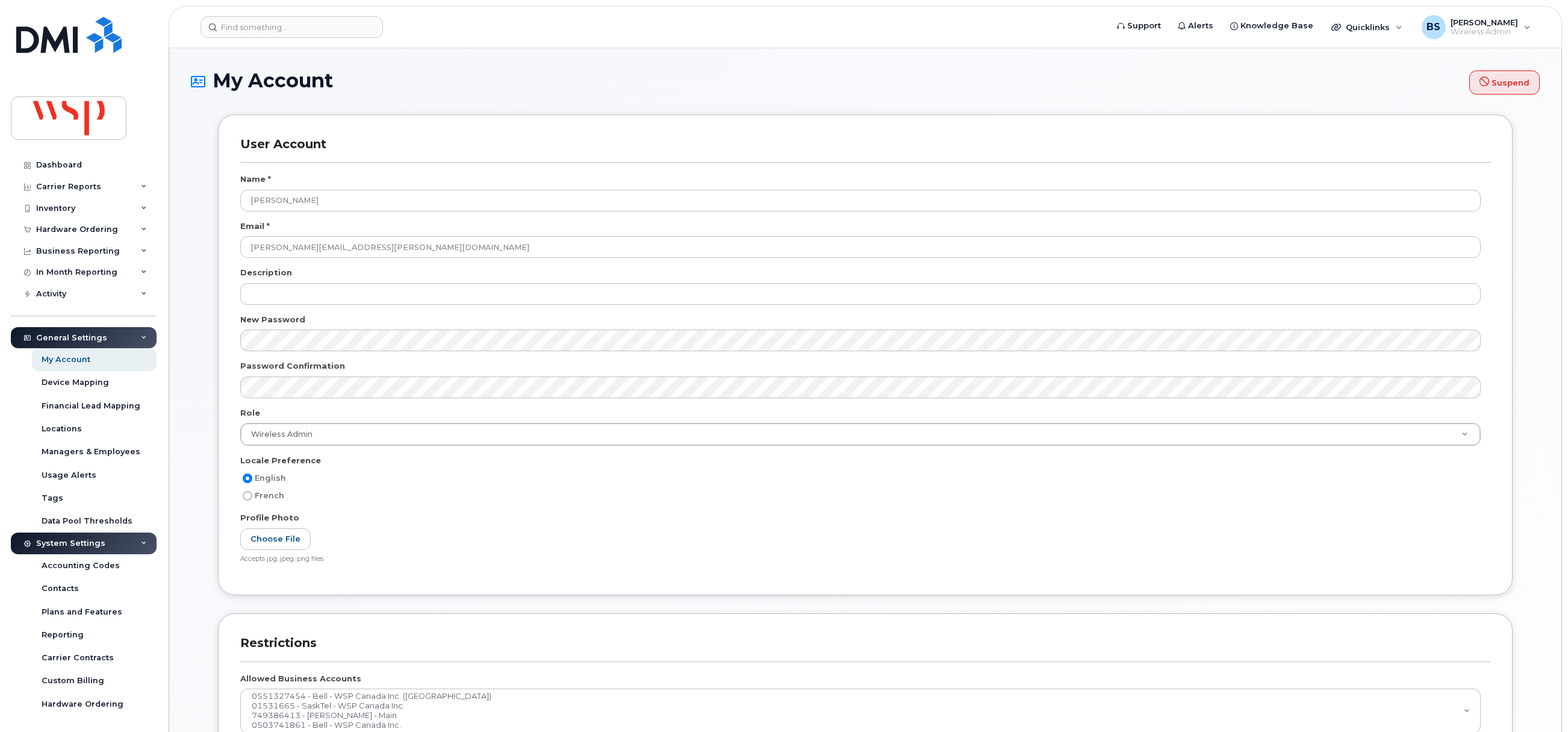
select select
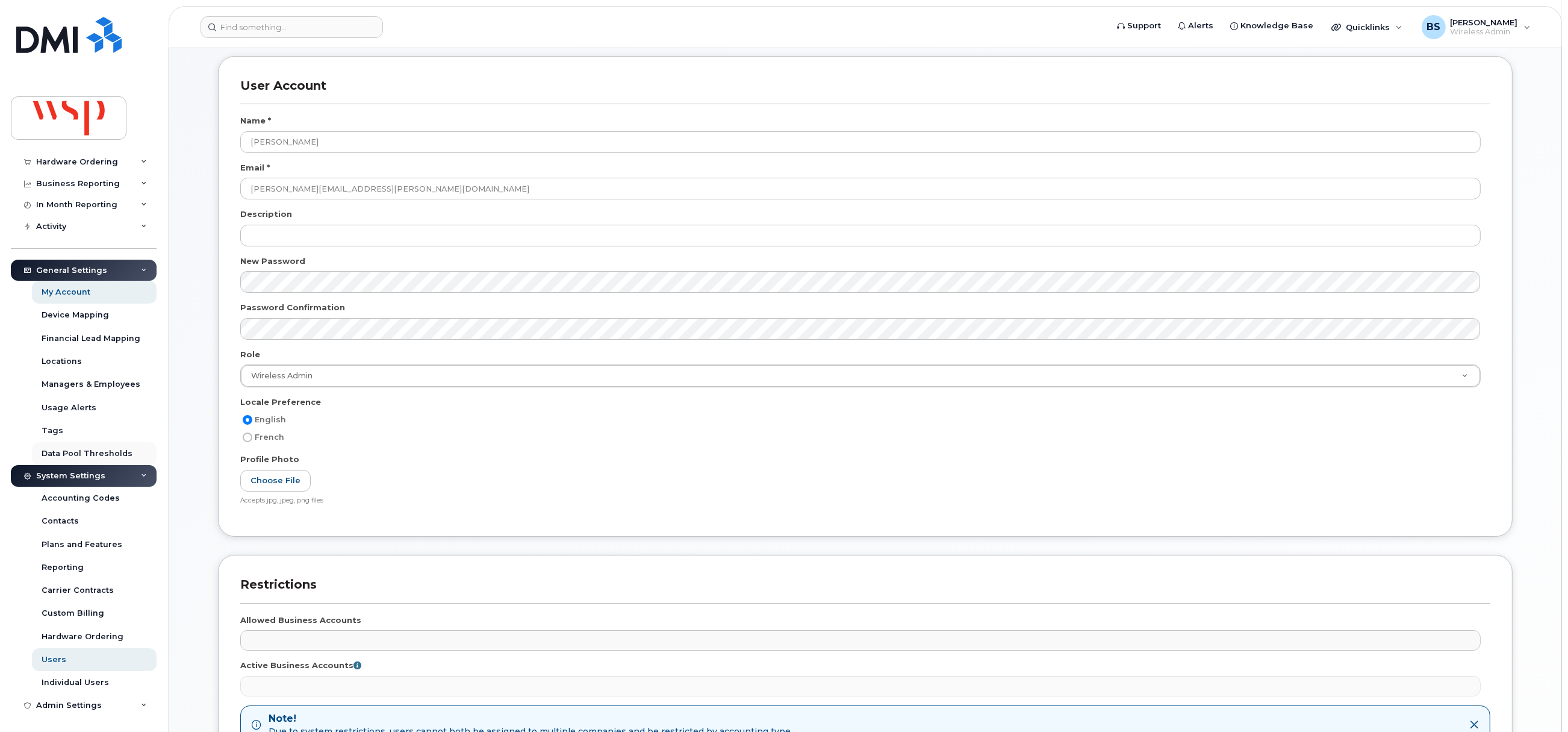
scroll to position [89, 0]
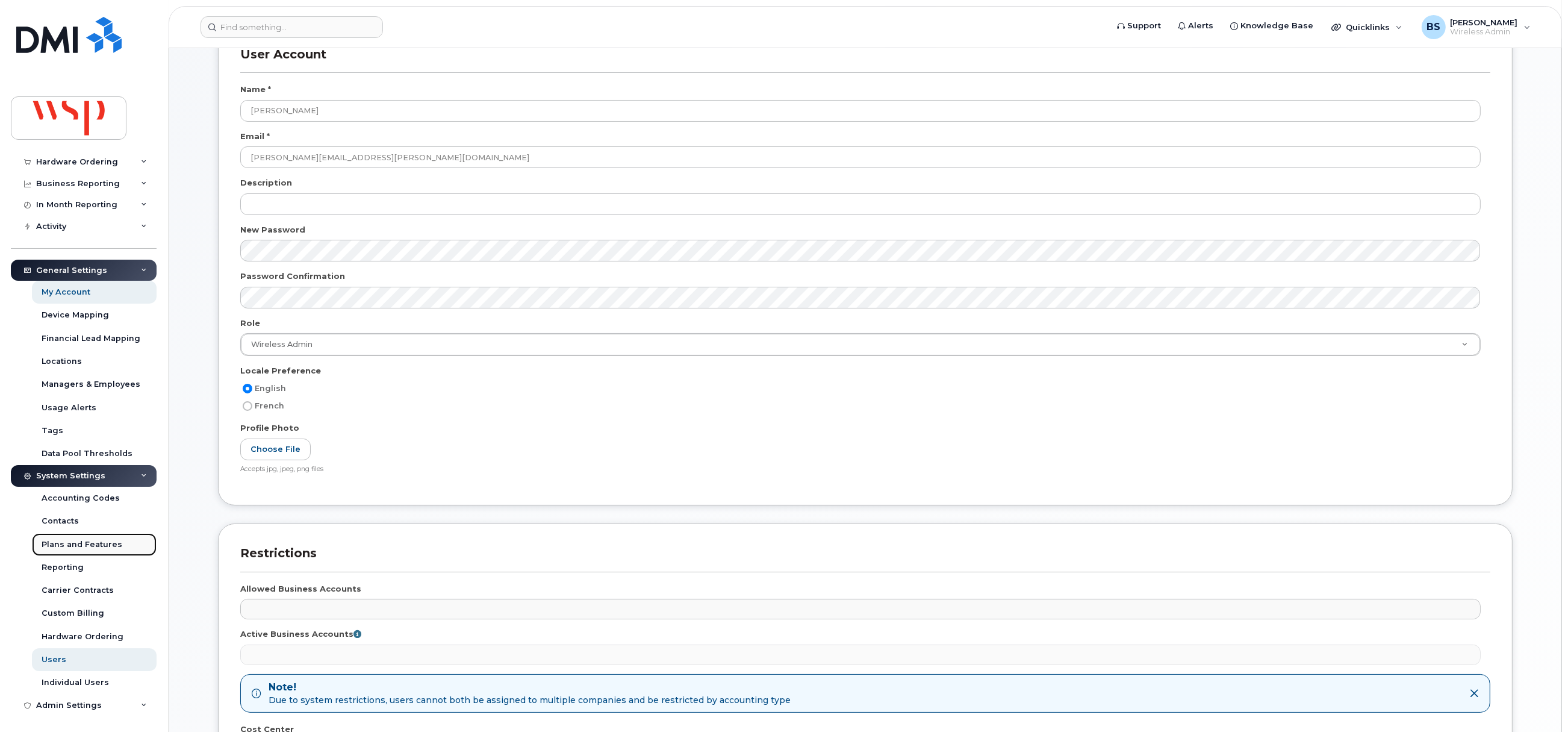
click at [81, 541] on div "Plans and Features" at bounding box center [82, 544] width 81 height 11
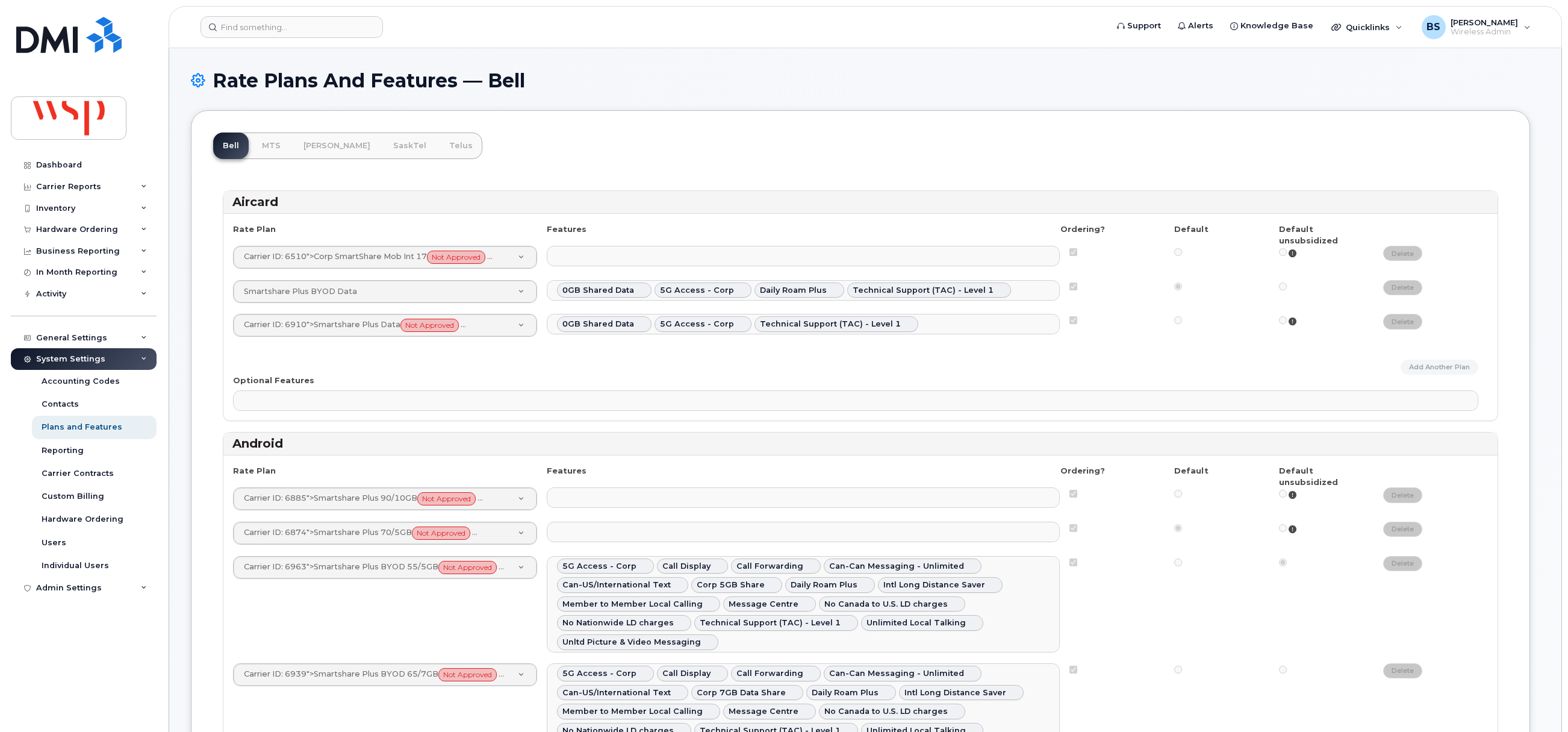
select select
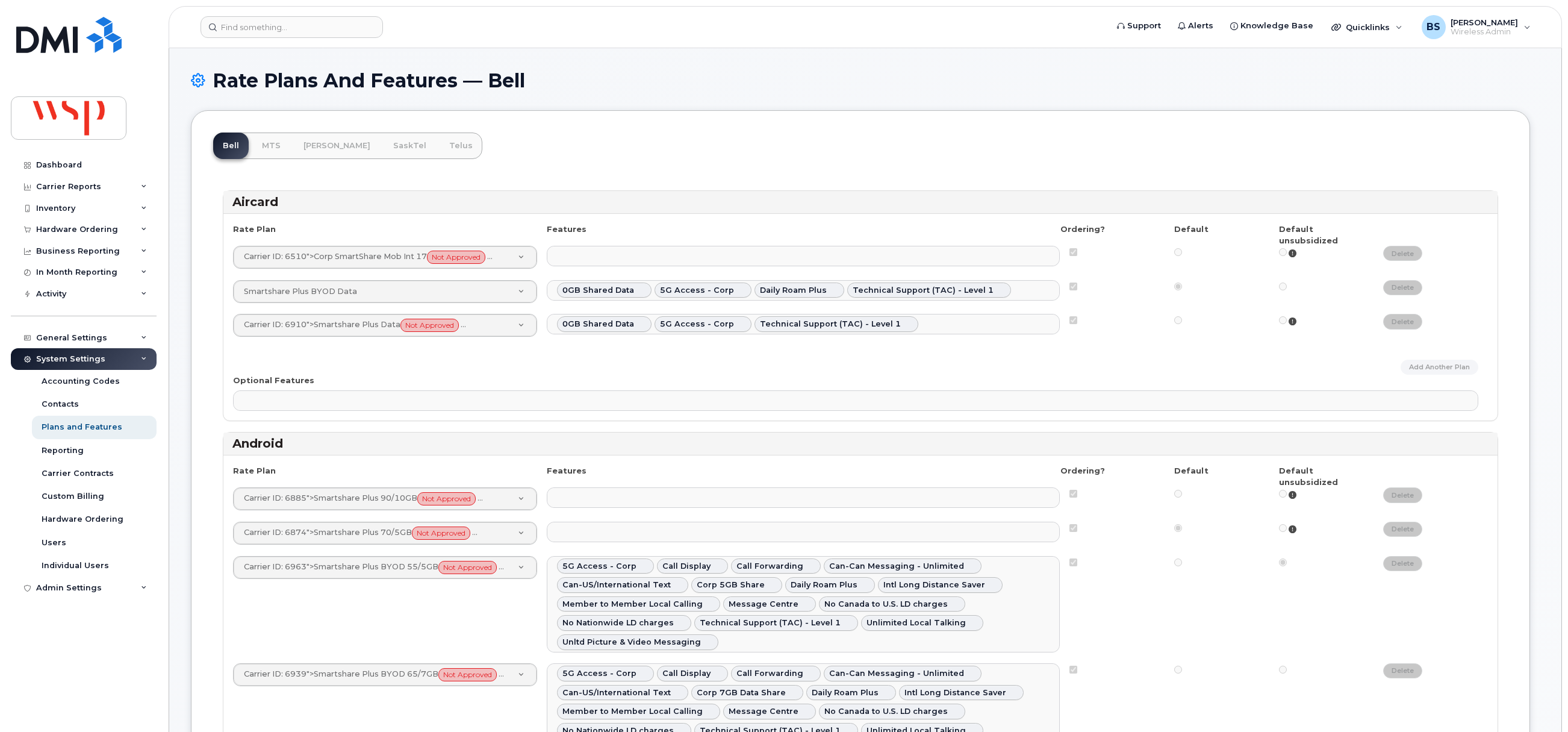
select select
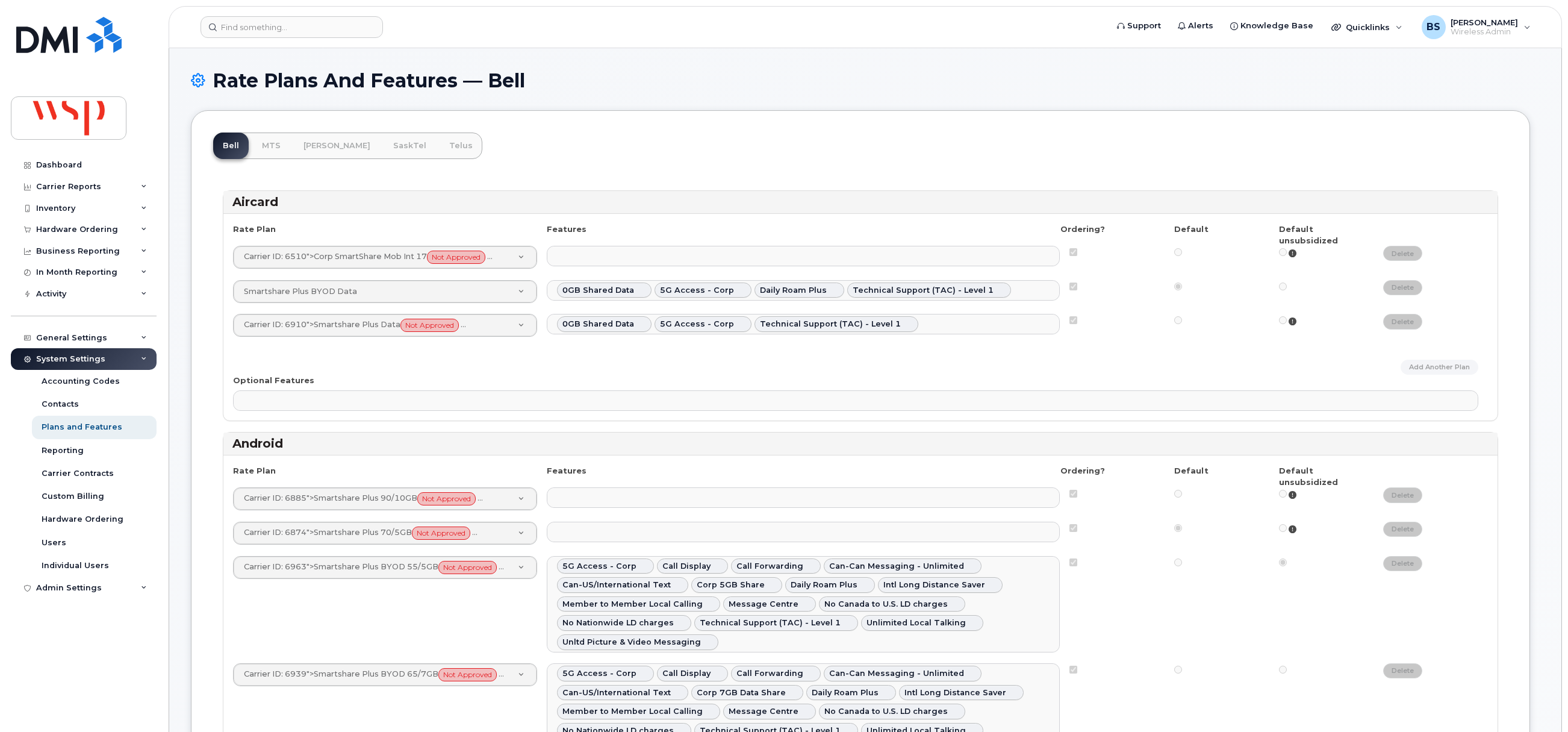
select select
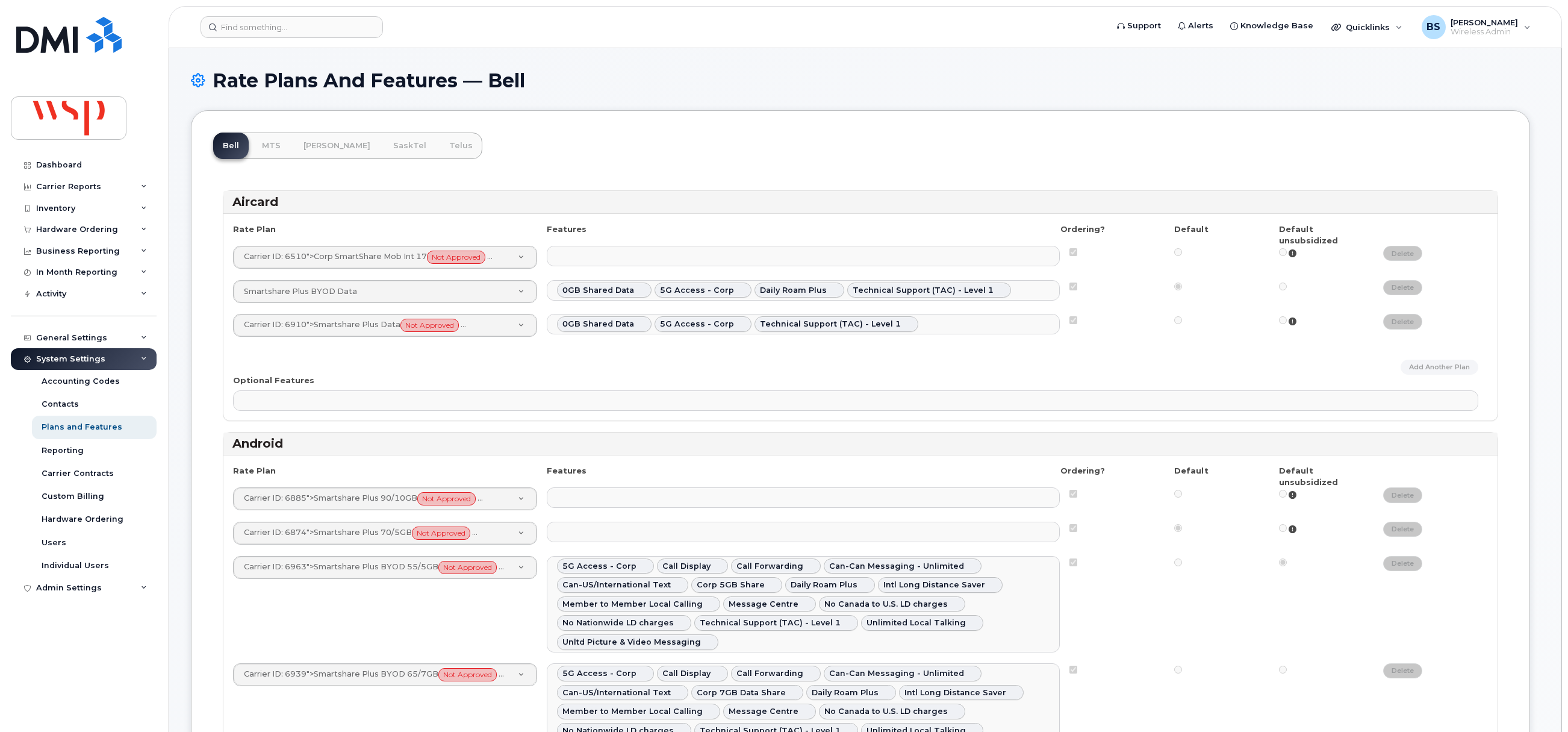
select select
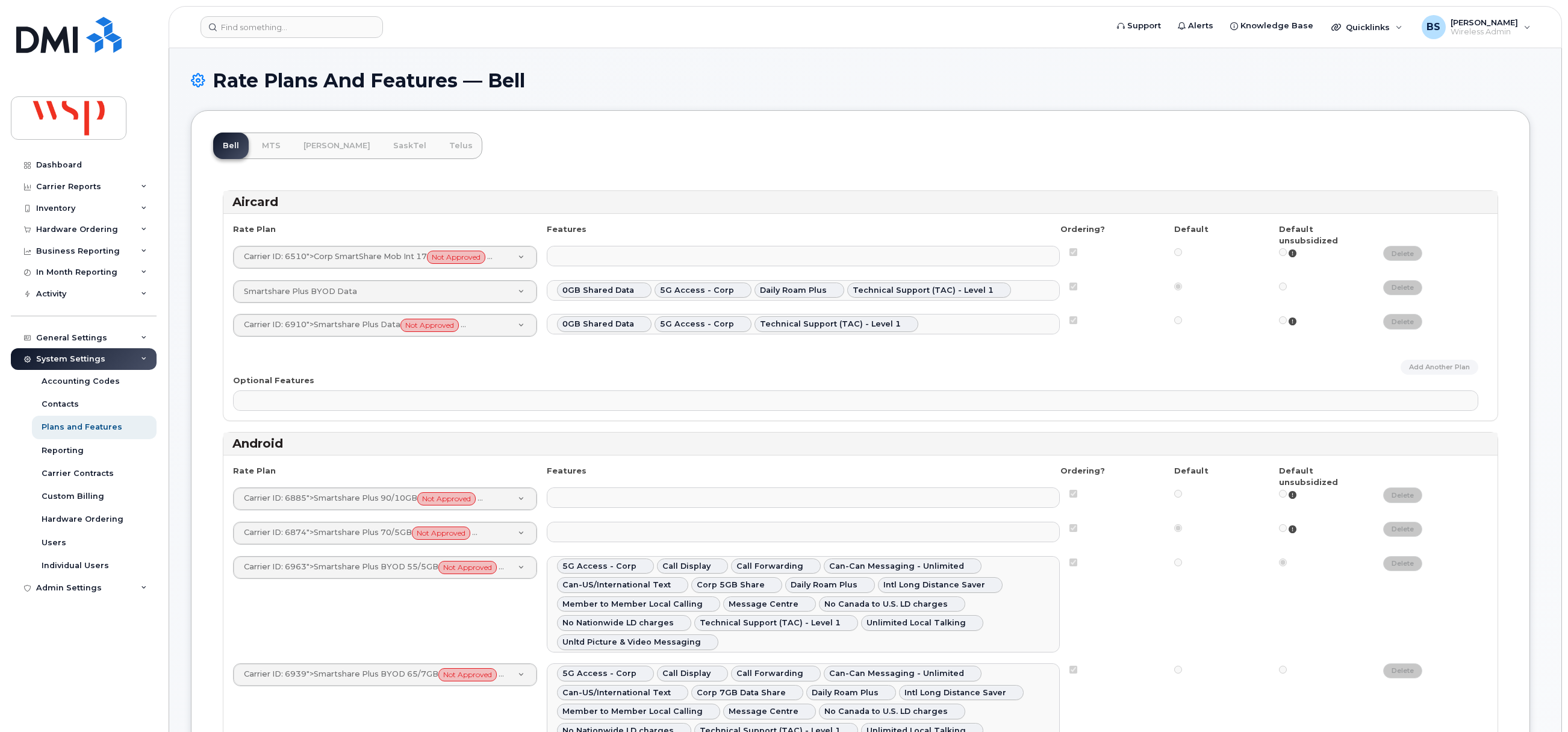
select select
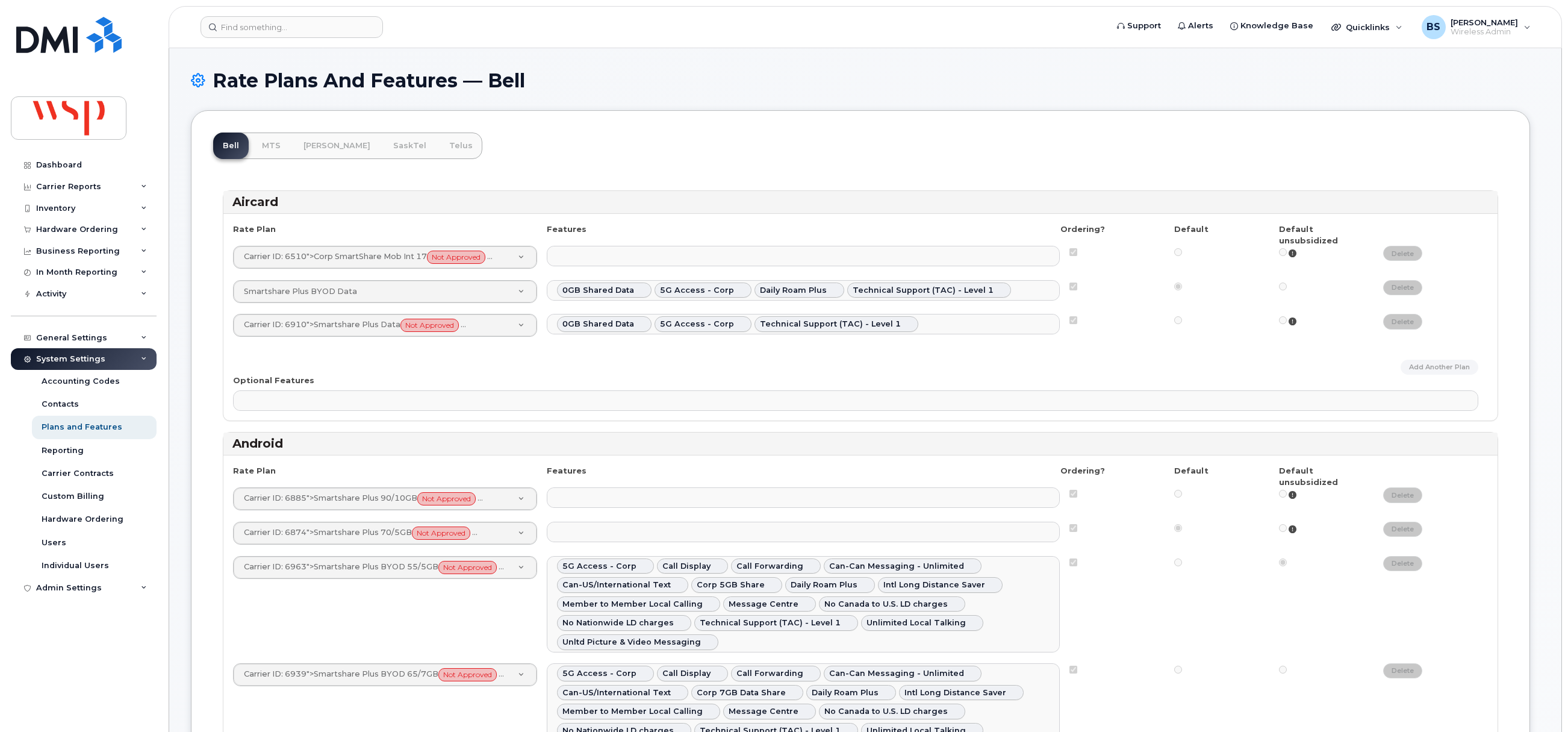
select select
select select "171"
select select
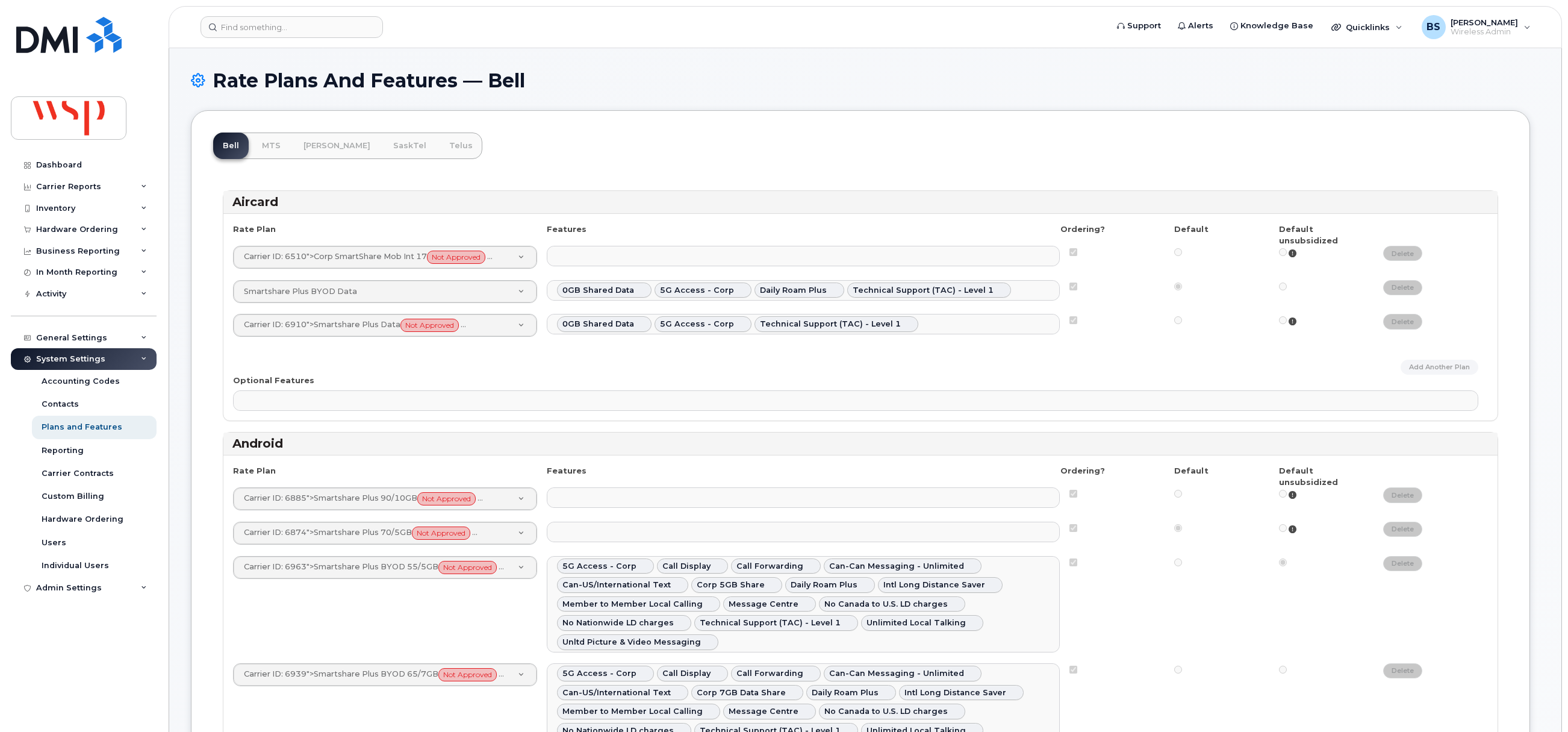
select select
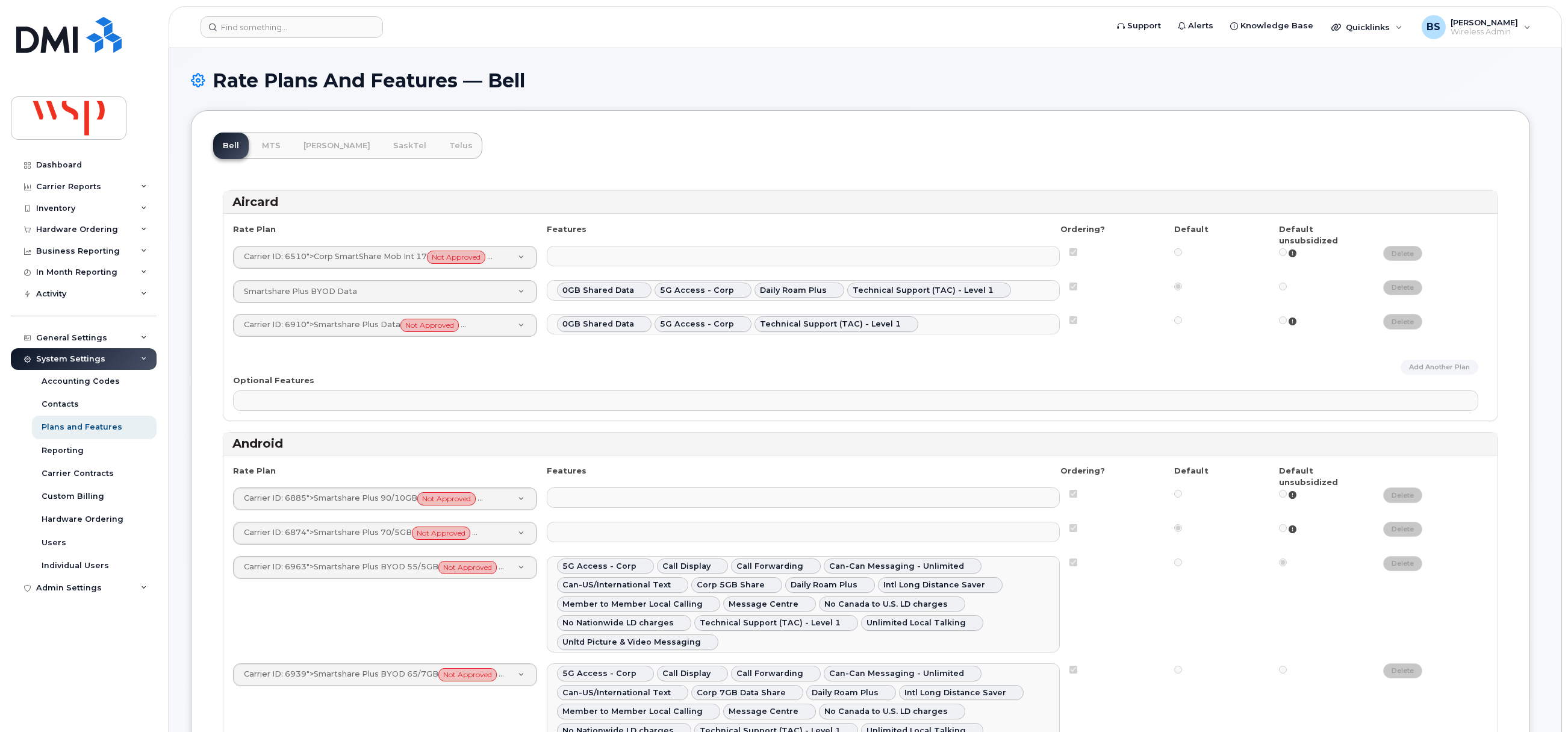
select select
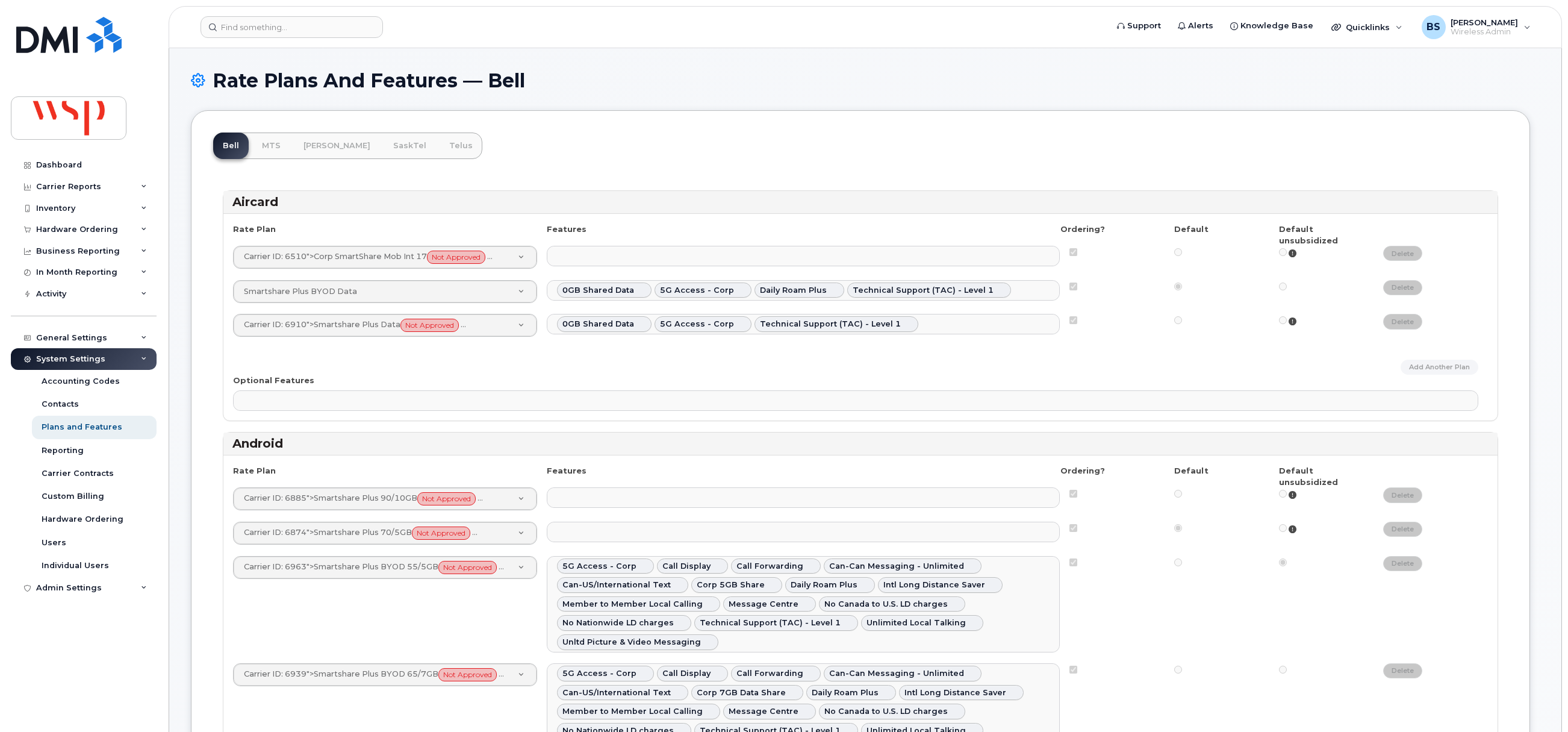
select select
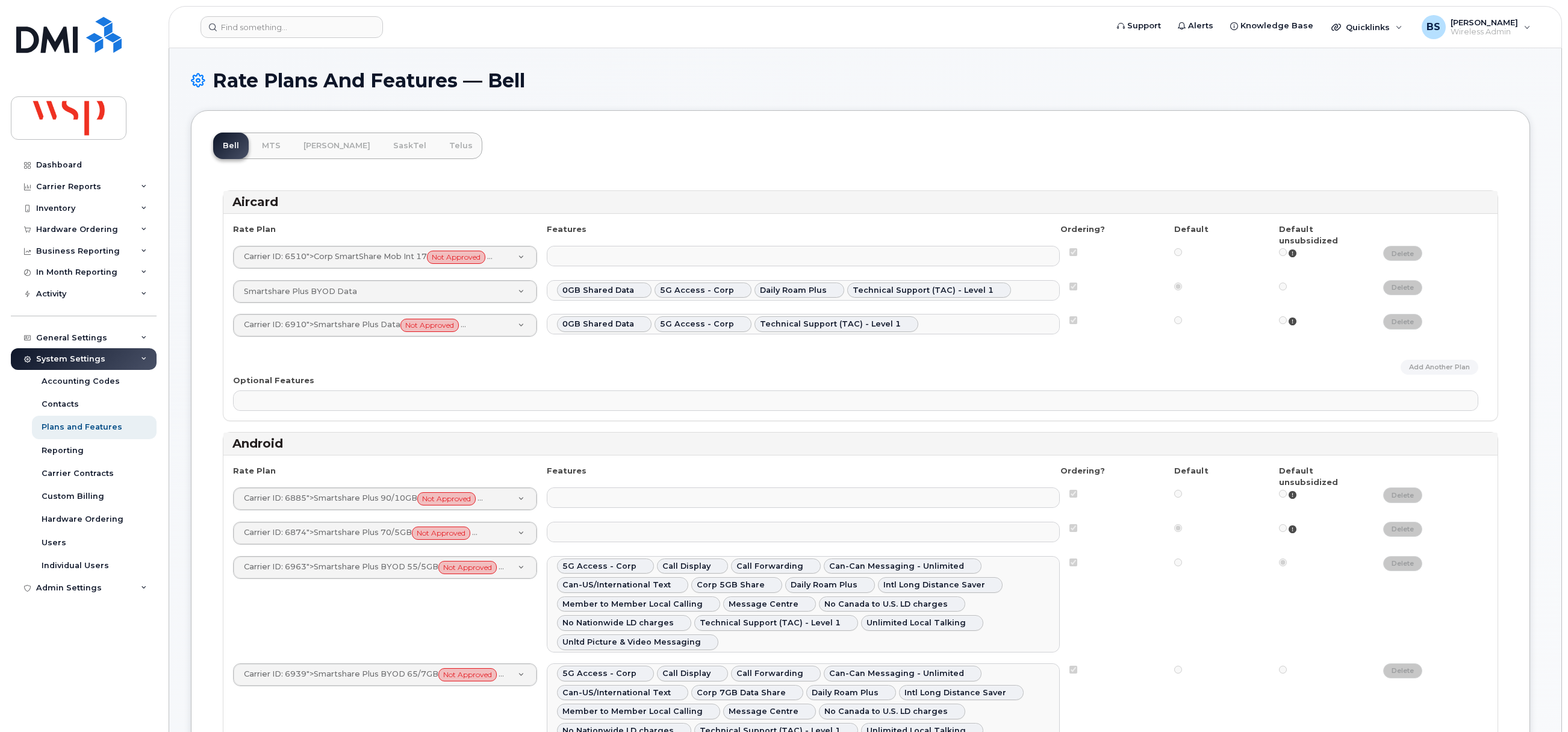
select select
click at [55, 587] on div "Admin Settings" at bounding box center [69, 588] width 66 height 10
click at [63, 634] on div "Integrations" at bounding box center [67, 633] width 51 height 11
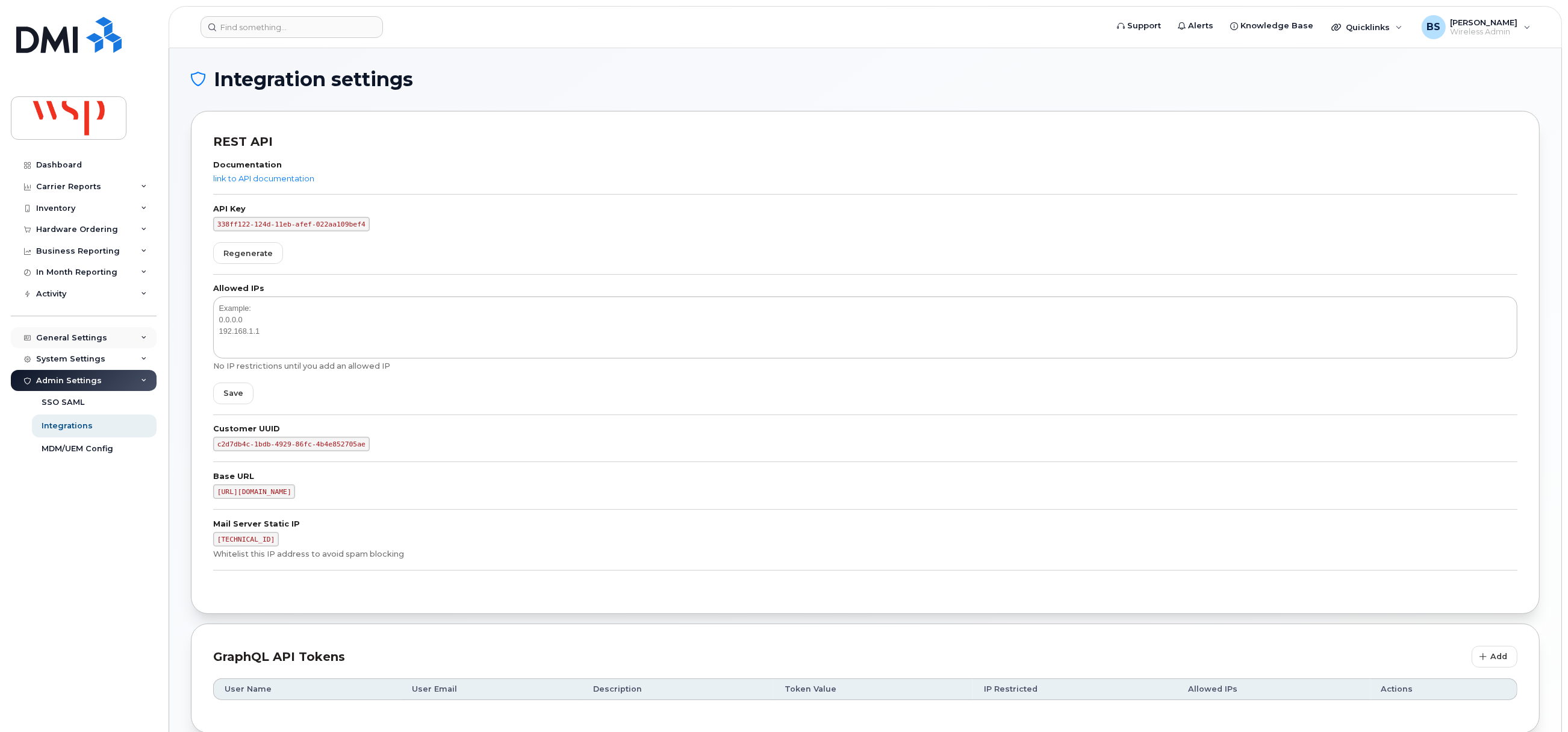
click at [74, 333] on div "General Settings" at bounding box center [72, 338] width 71 height 10
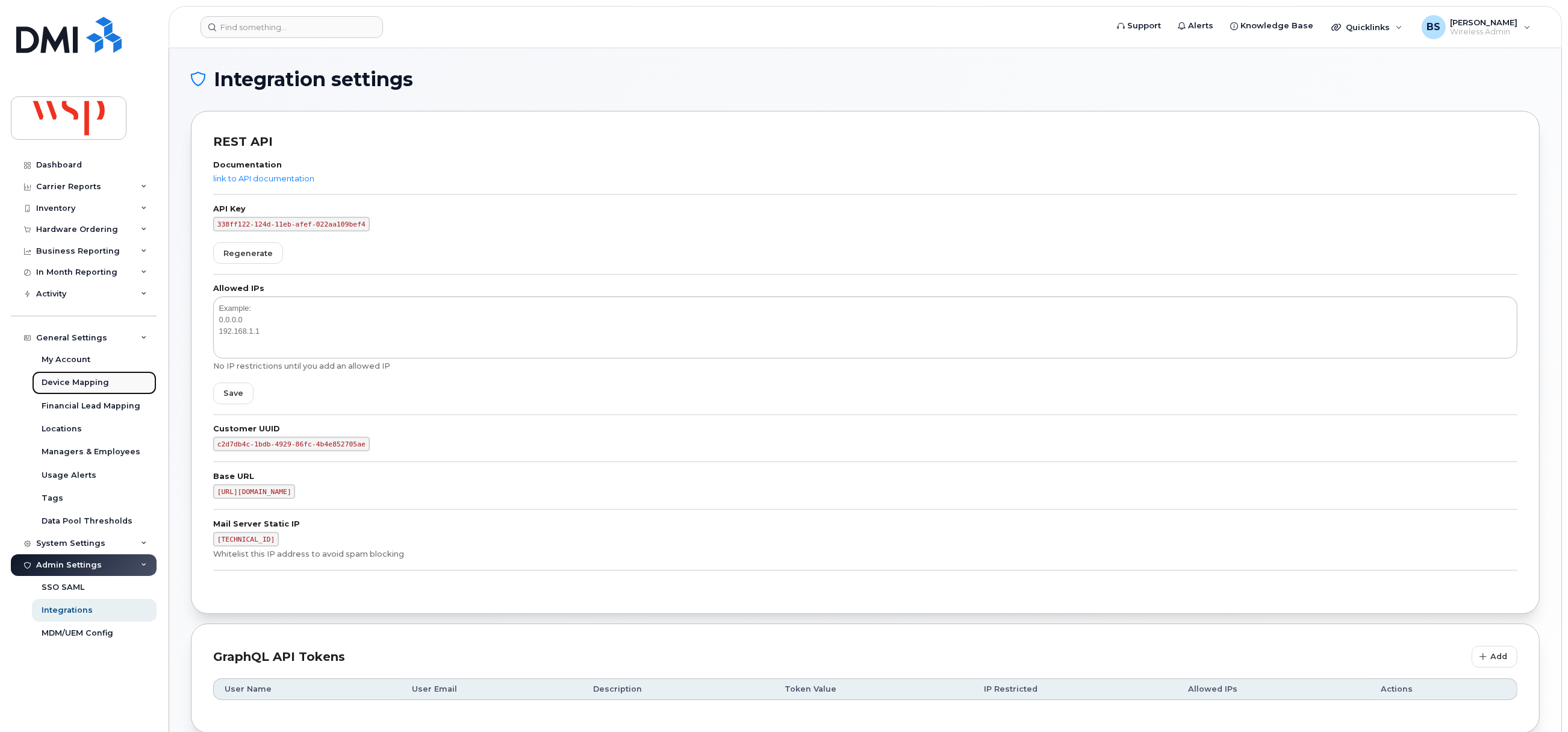
click at [72, 380] on div "Device Mapping" at bounding box center [75, 382] width 68 height 11
click at [72, 520] on div "Data Pool Thresholds" at bounding box center [87, 521] width 91 height 11
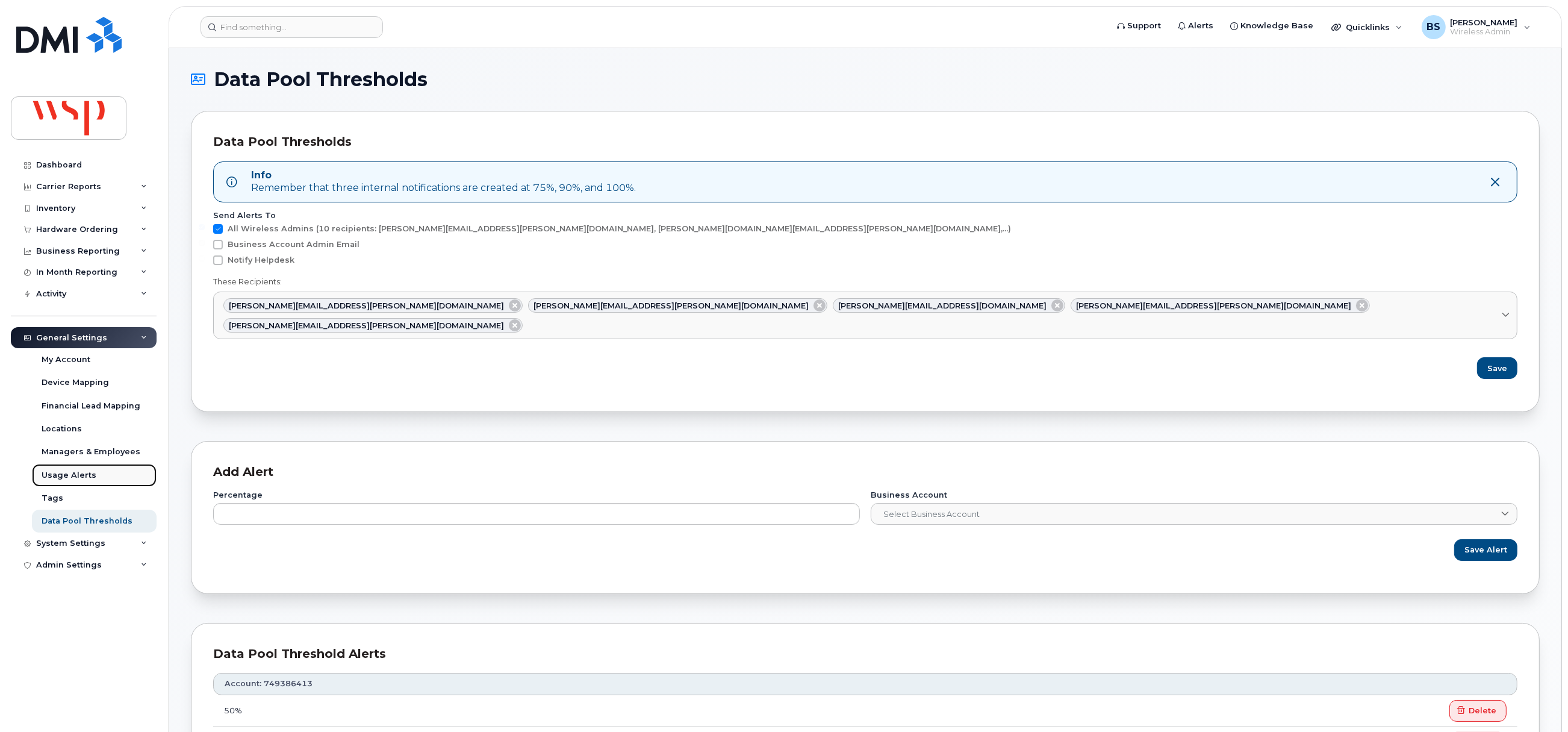
click at [66, 473] on div "Usage Alerts" at bounding box center [69, 475] width 55 height 11
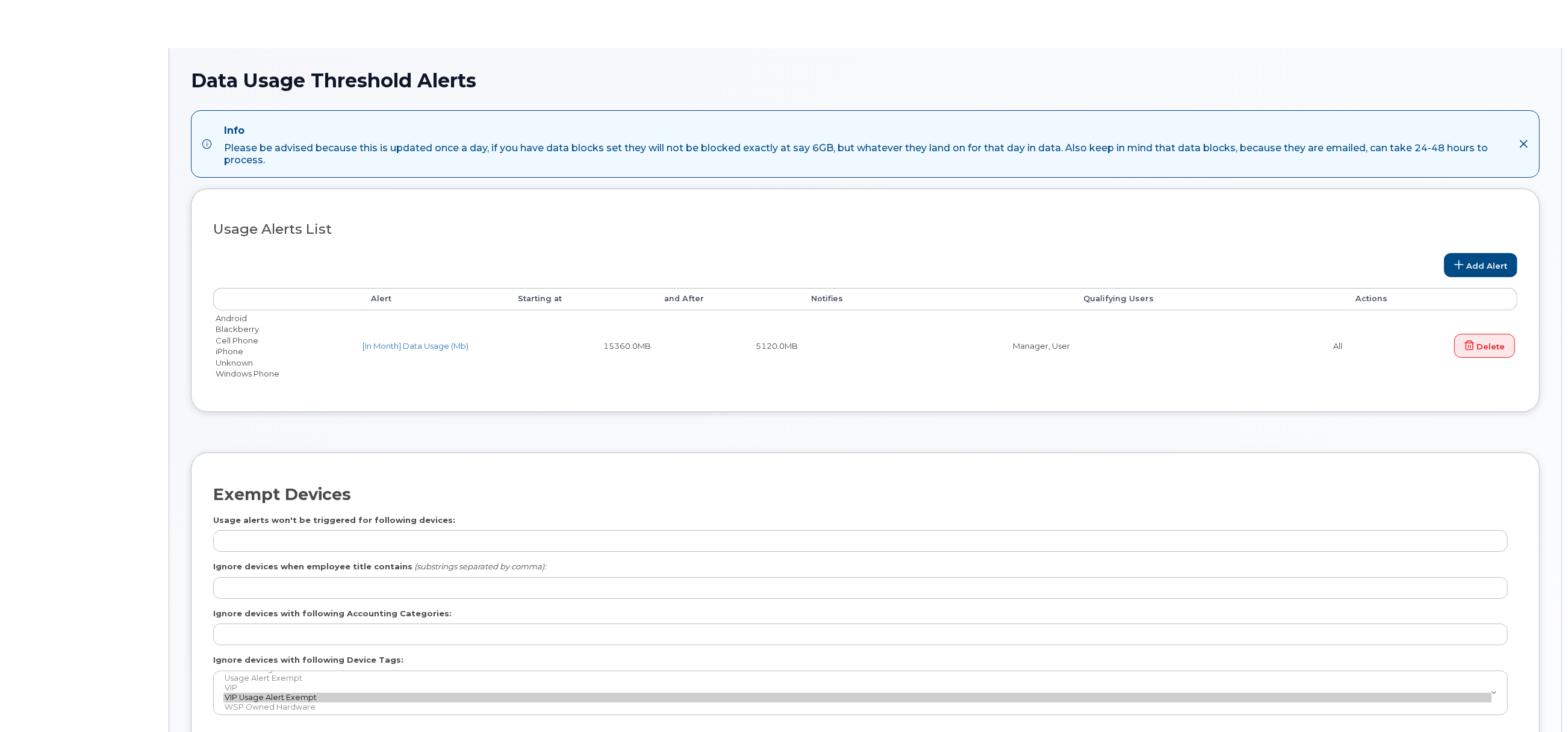
scroll to position [131, 0]
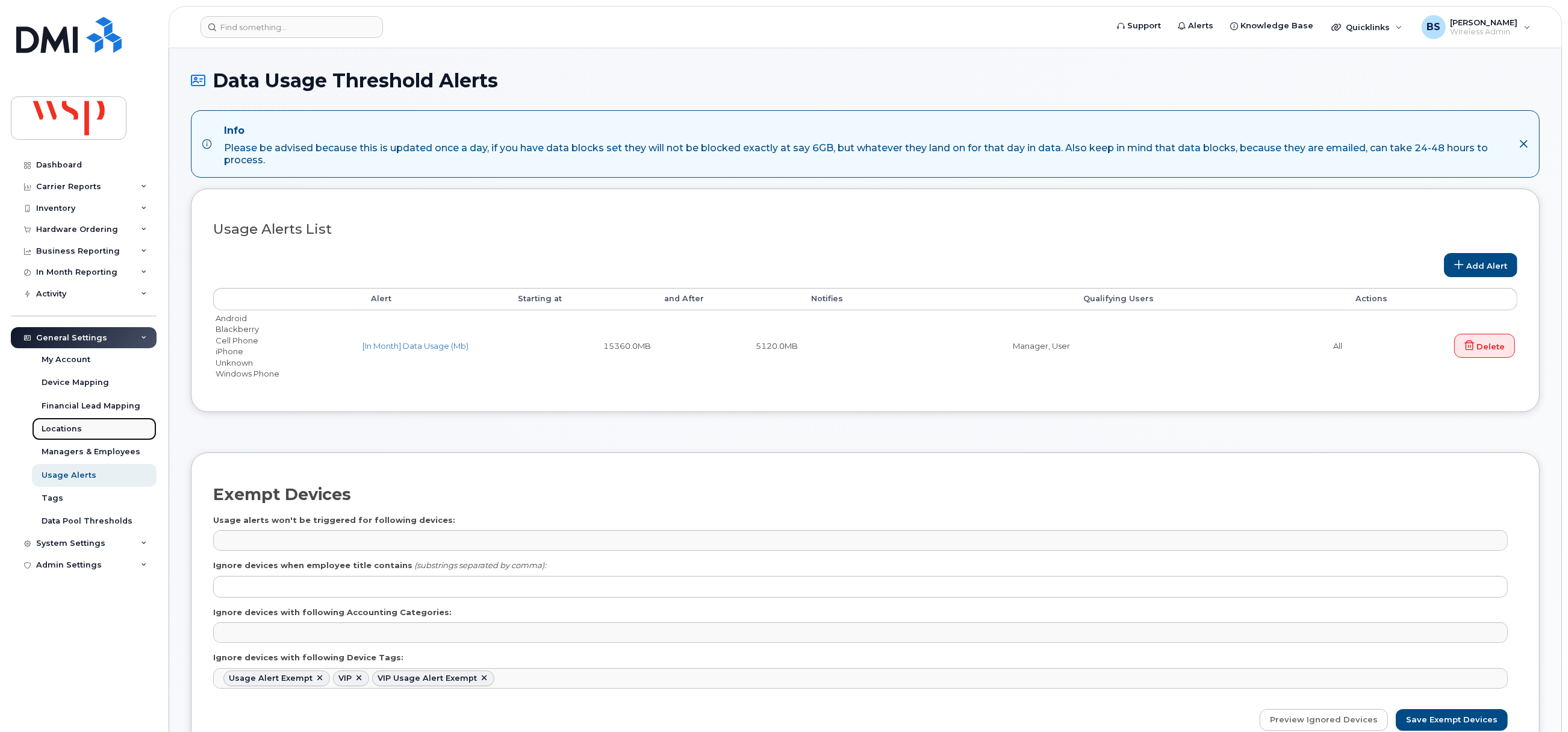
click at [68, 427] on div "Locations" at bounding box center [61, 429] width 40 height 11
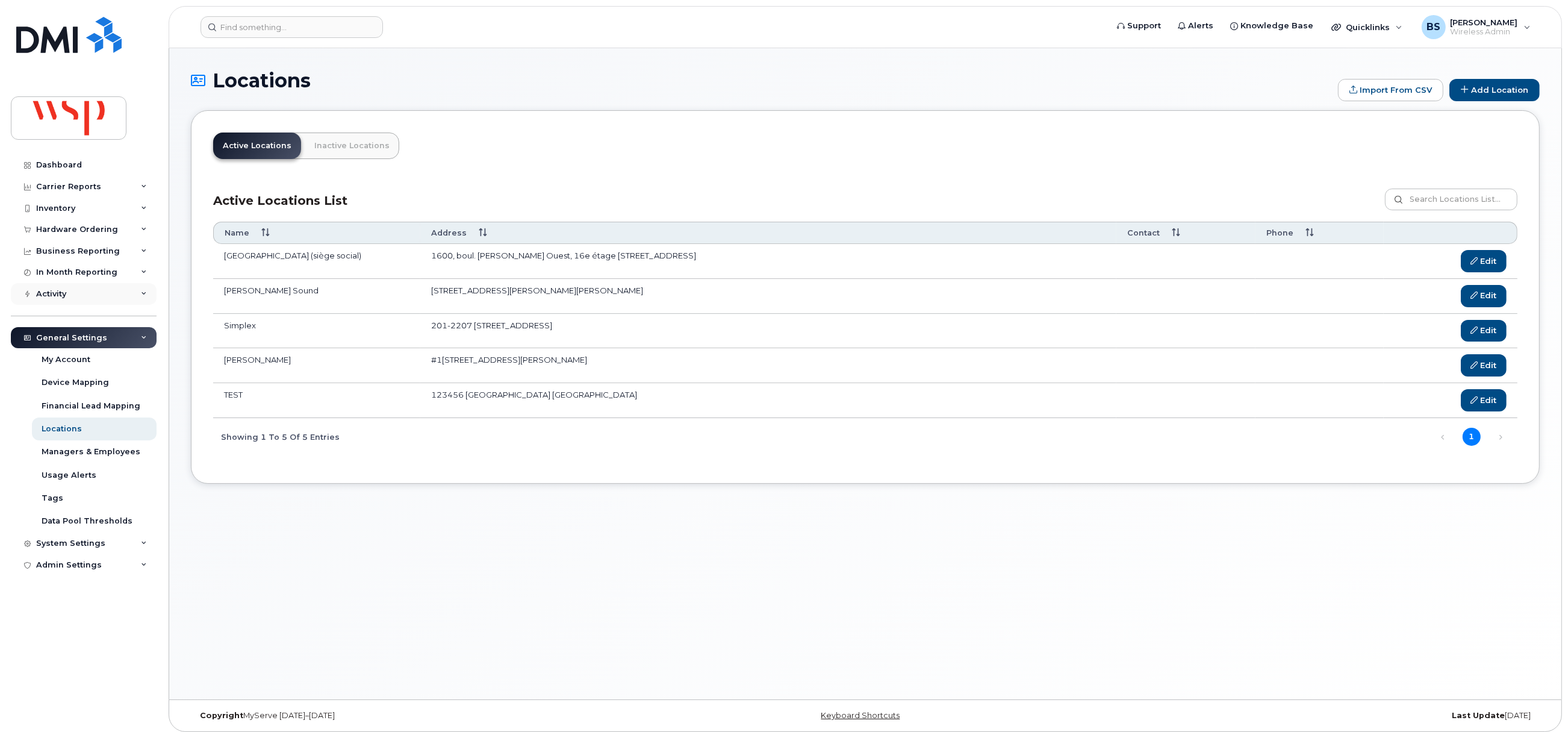
click at [40, 289] on div "Activity" at bounding box center [51, 294] width 30 height 10
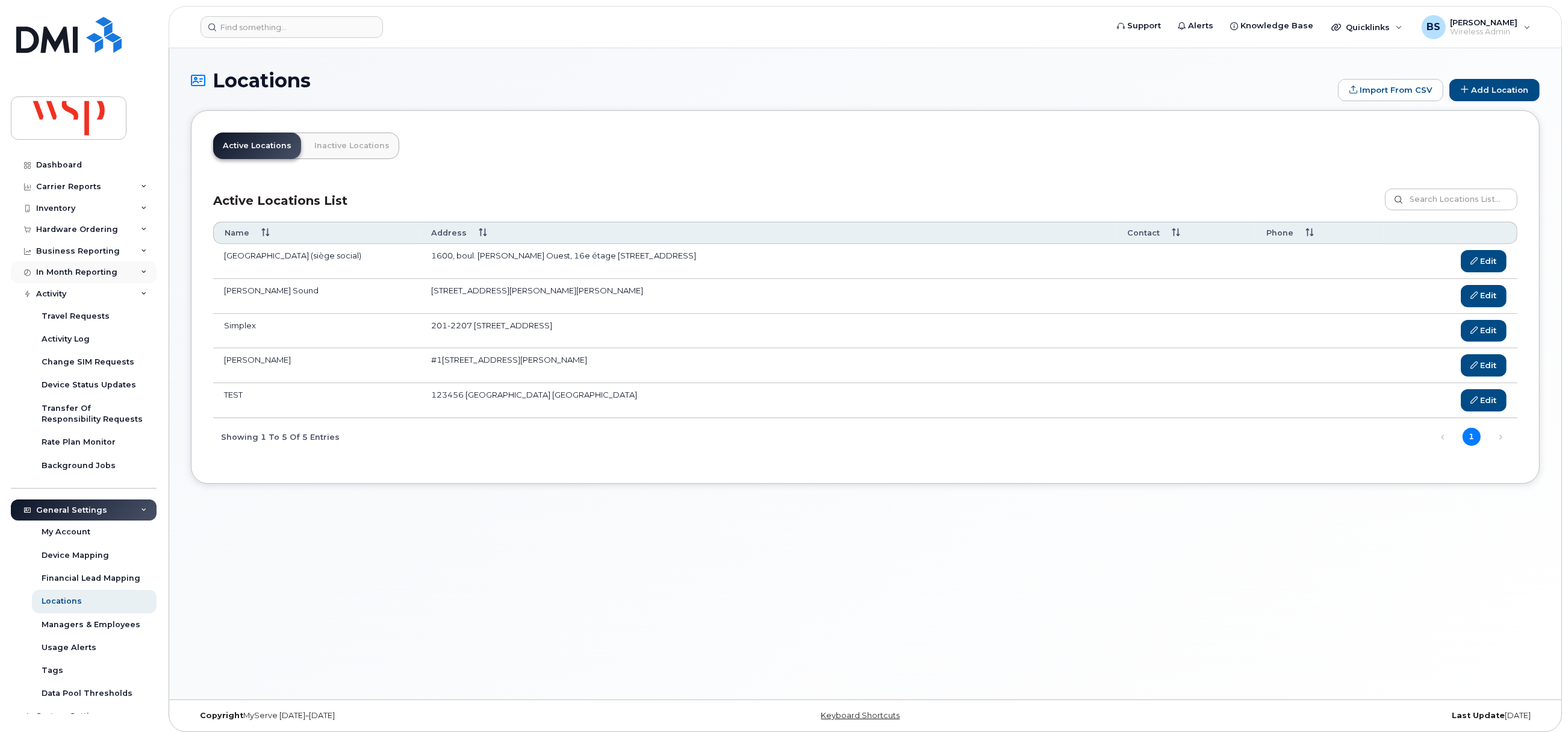
click at [55, 273] on div "In Month Reporting" at bounding box center [76, 272] width 81 height 10
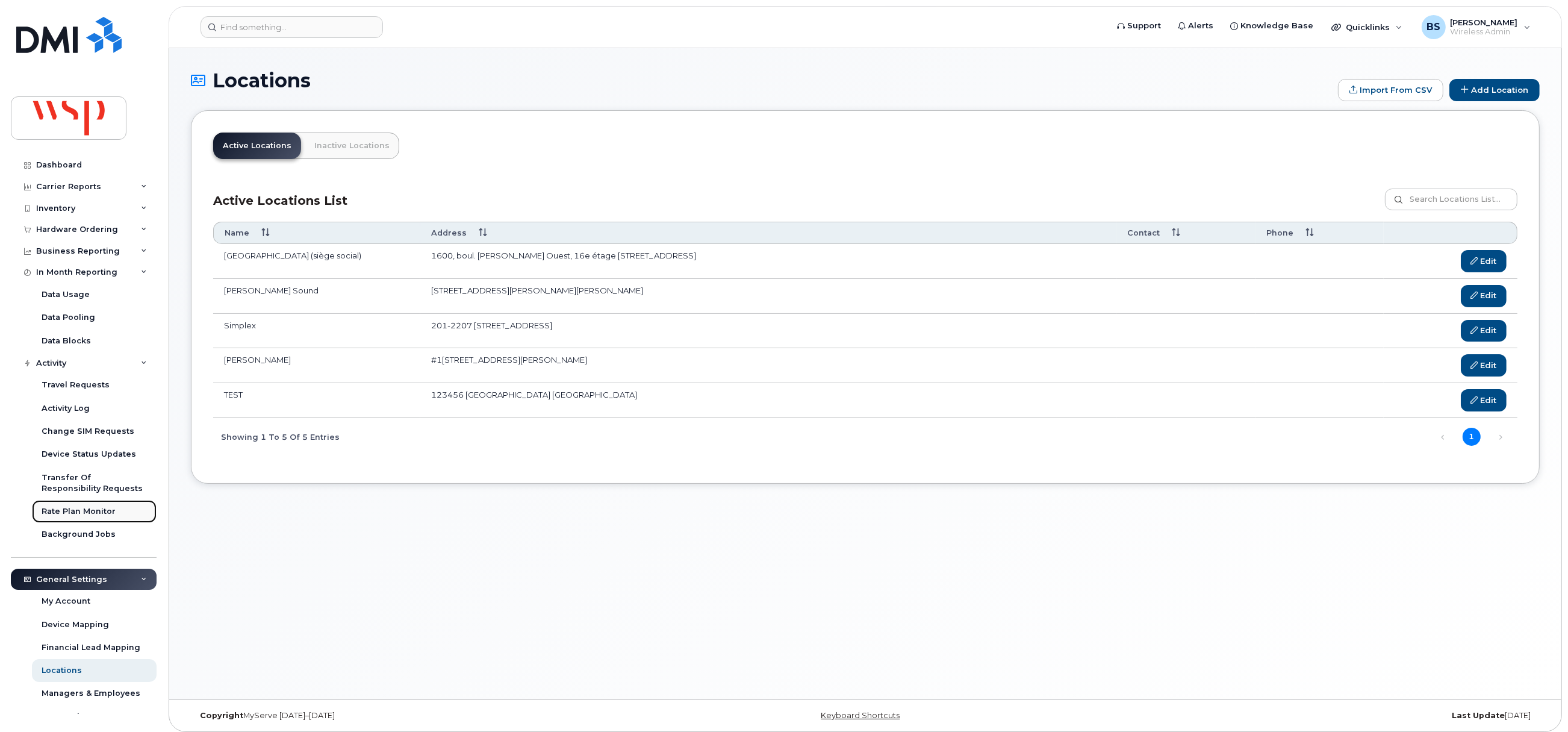
click at [64, 509] on div "Rate Plan Monitor" at bounding box center [79, 511] width 74 height 11
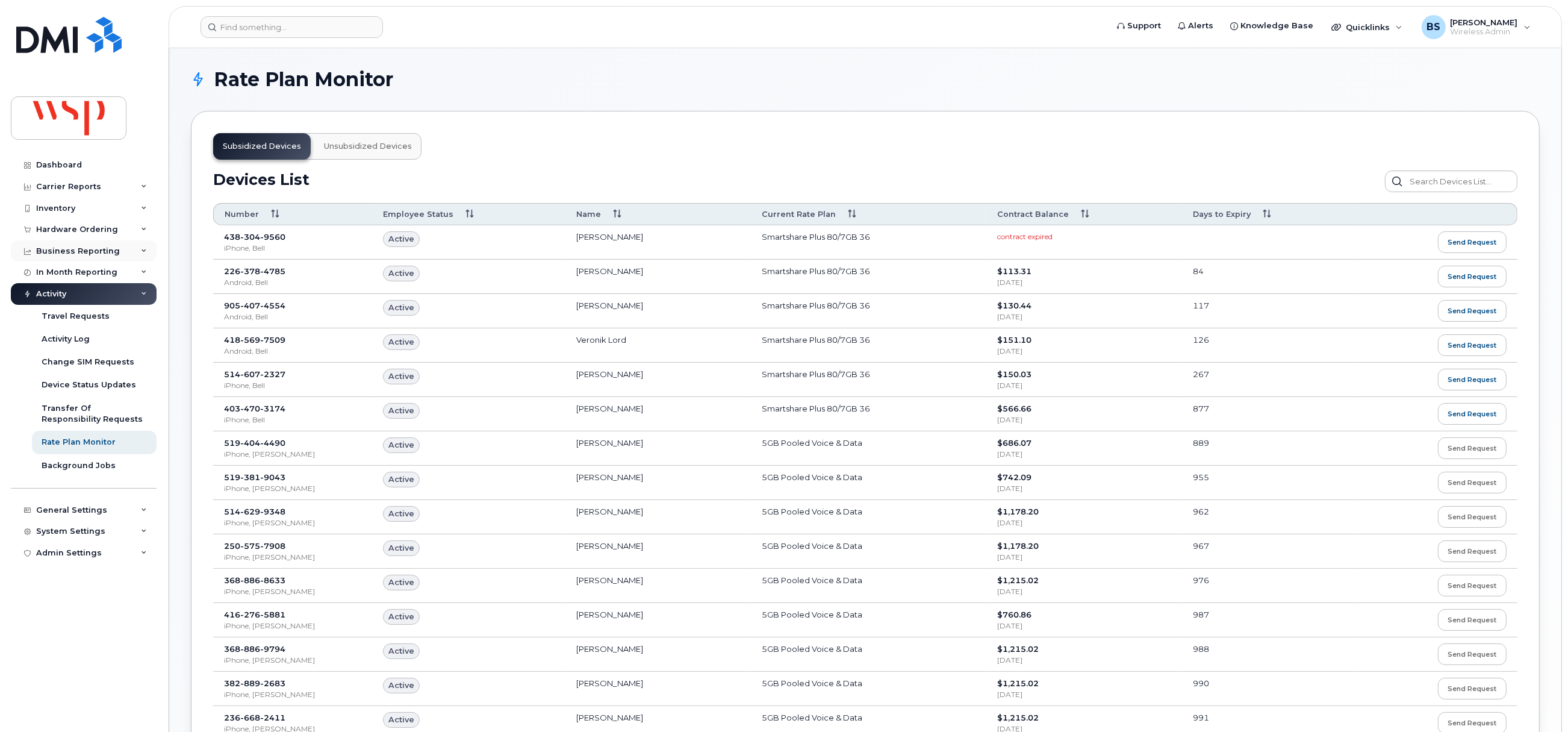
click at [74, 247] on div "Business Reporting" at bounding box center [78, 251] width 84 height 10
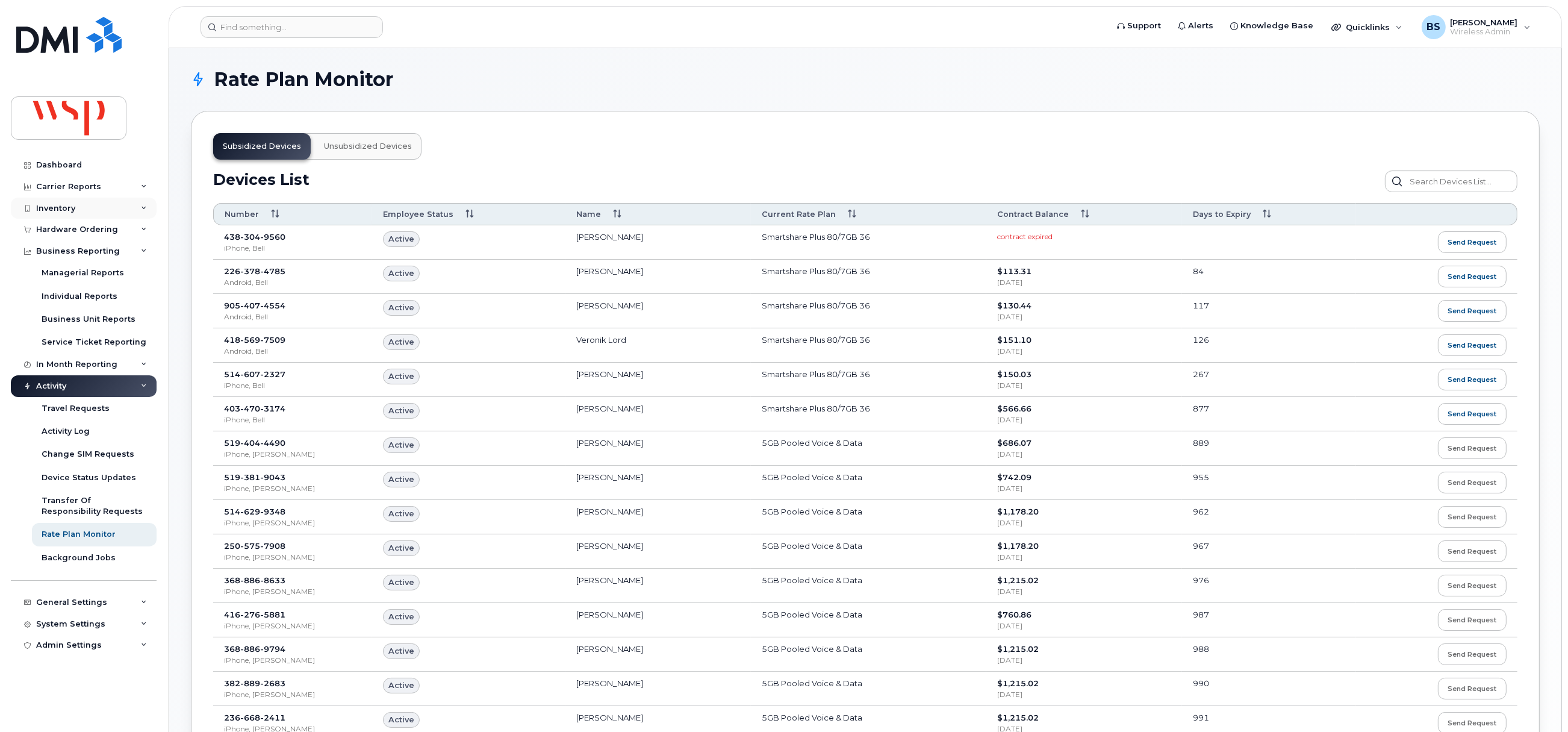
click at [56, 207] on div "Inventory" at bounding box center [55, 208] width 39 height 10
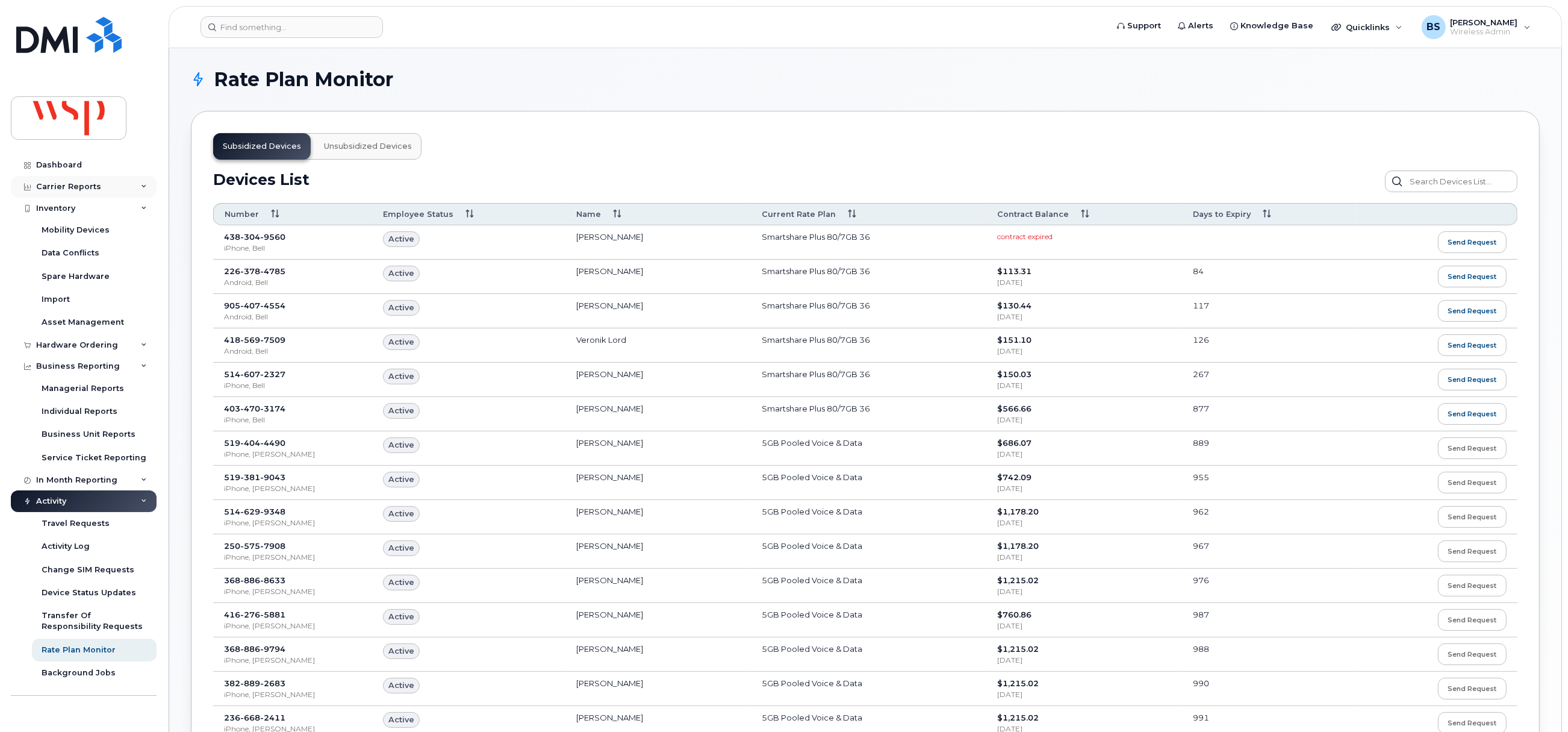
click at [63, 187] on div "Carrier Reports" at bounding box center [68, 186] width 65 height 10
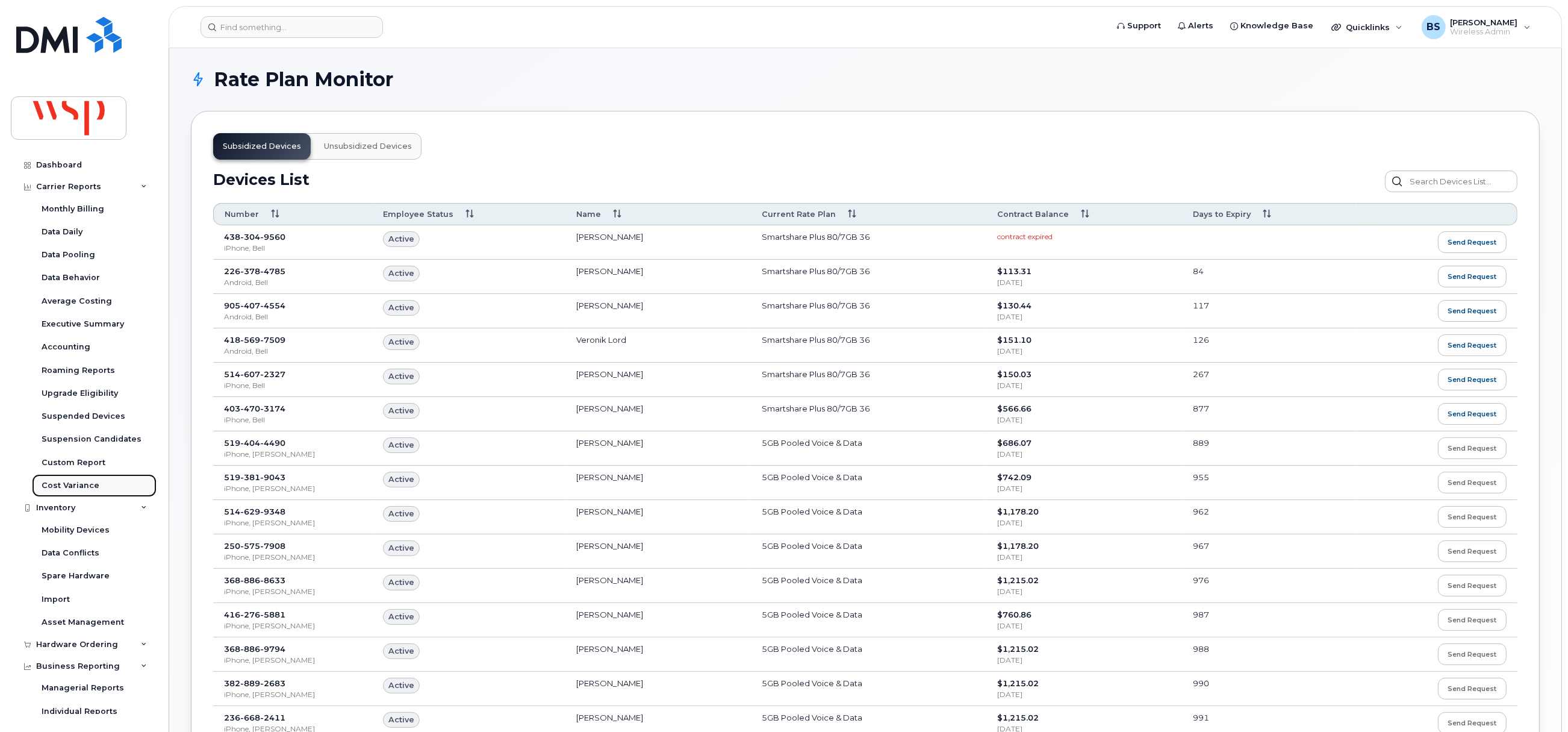
click at [64, 484] on div "Cost Variance" at bounding box center [70, 485] width 58 height 11
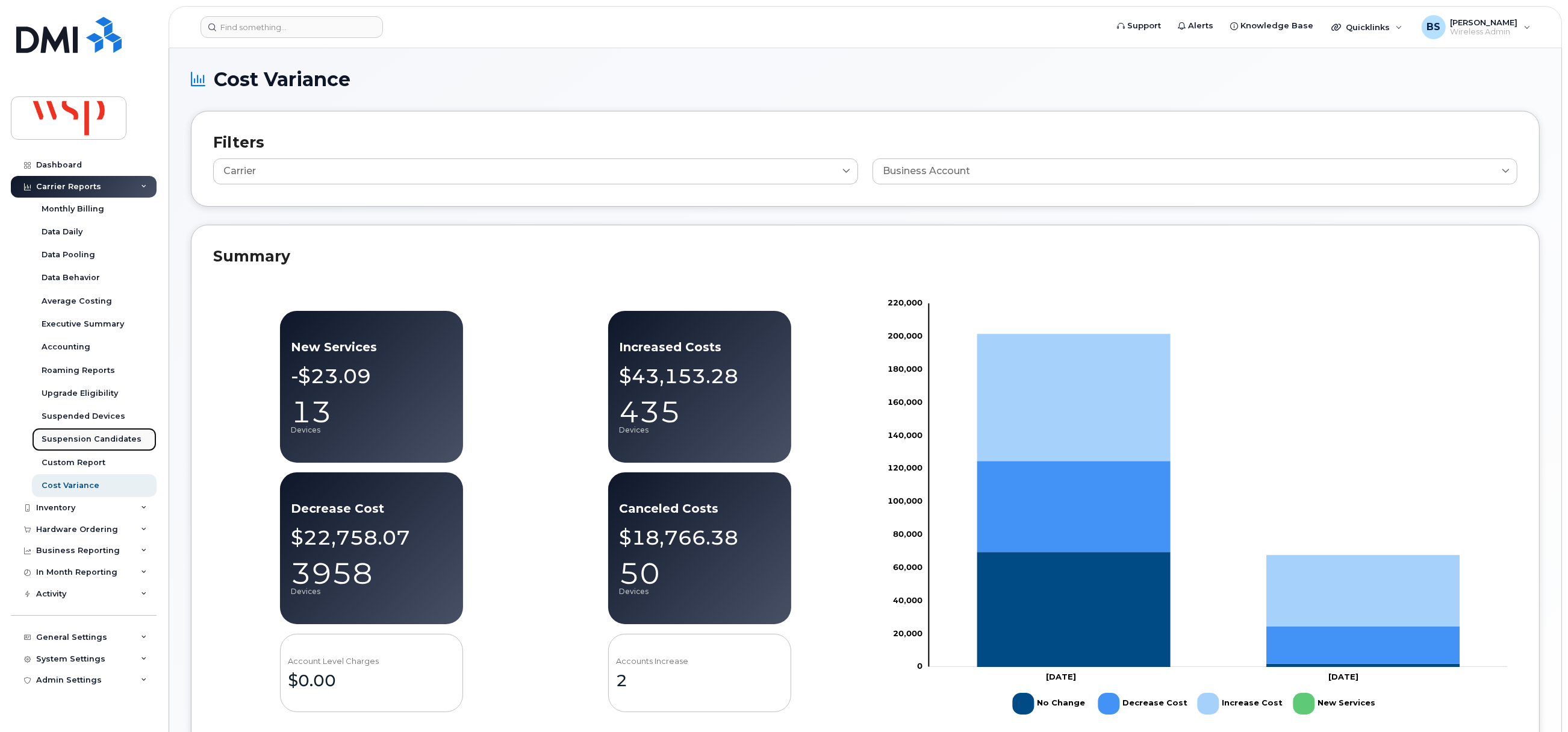
click at [87, 436] on div "Suspension Candidates" at bounding box center [91, 439] width 100 height 11
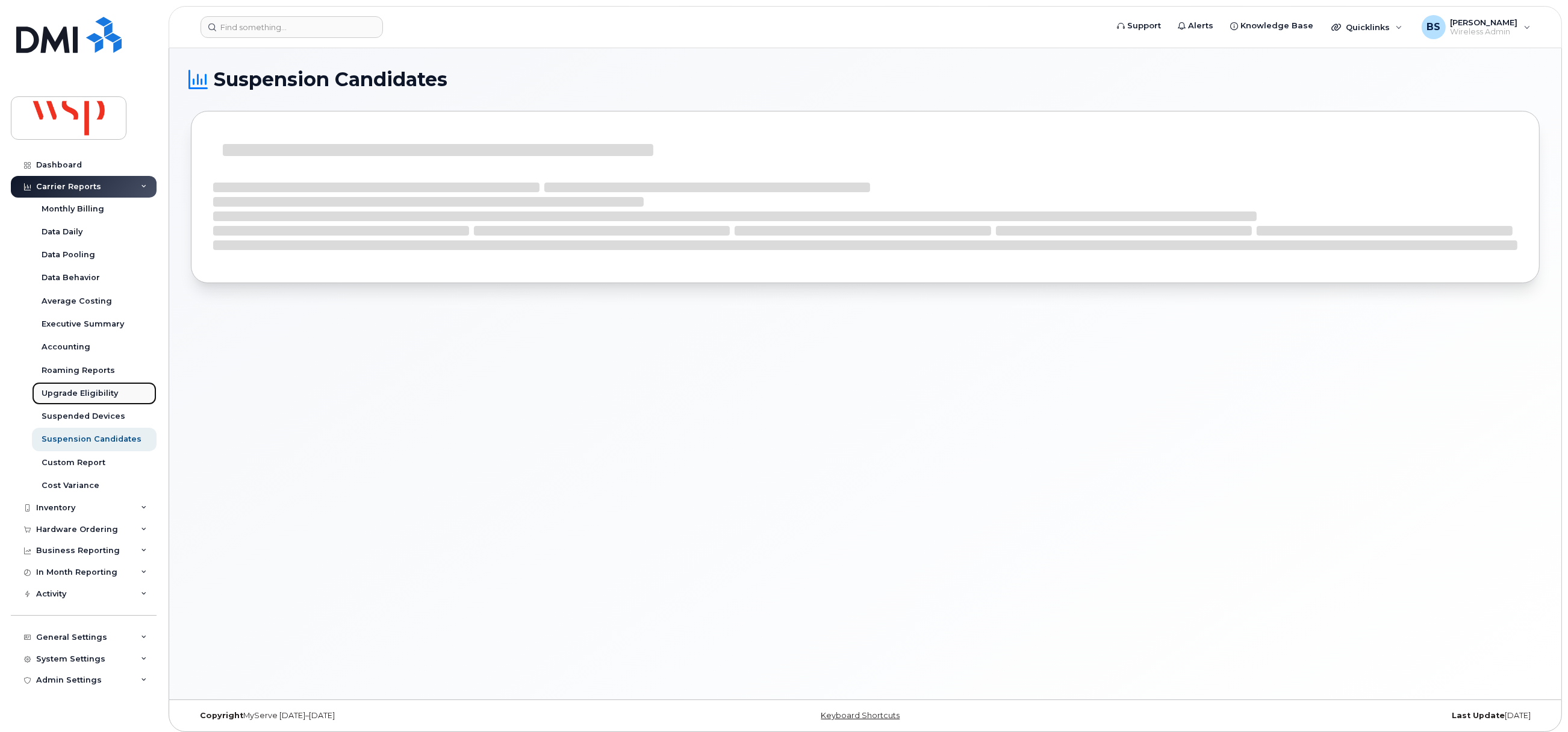
click at [74, 388] on div "Upgrade Eligibility" at bounding box center [80, 393] width 76 height 11
click at [61, 348] on div "Accounting" at bounding box center [66, 347] width 48 height 11
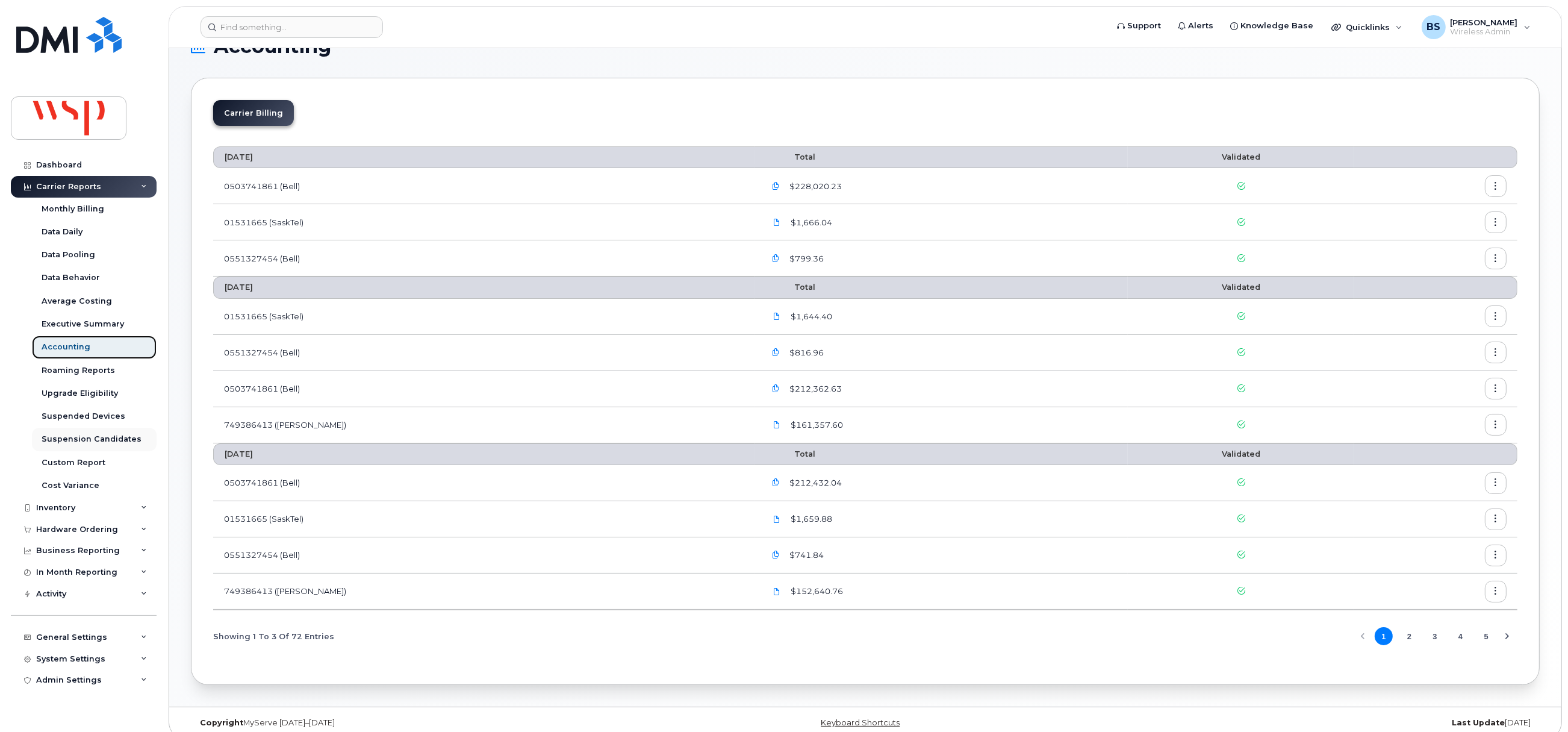
scroll to position [48, 0]
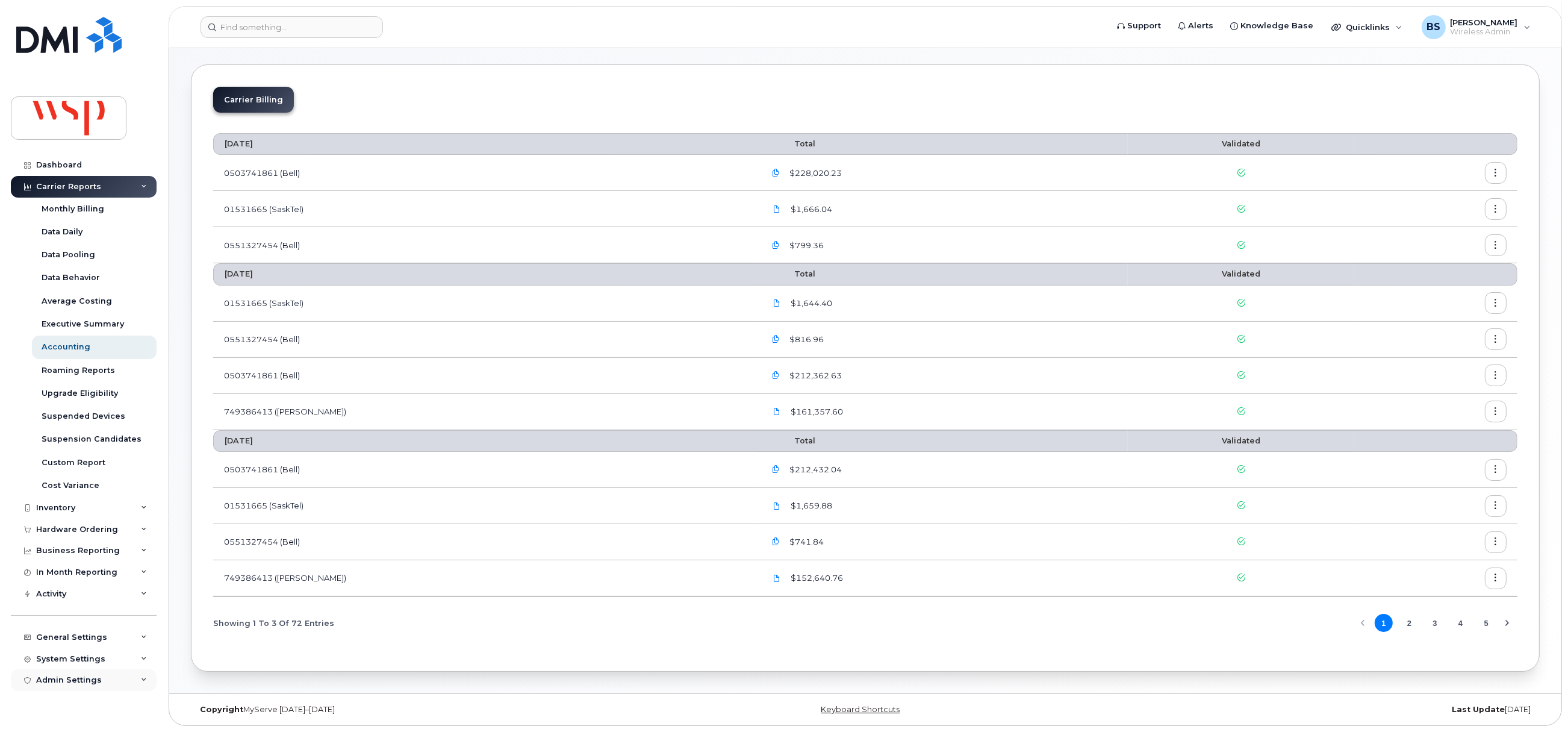
click at [55, 677] on div "Admin Settings" at bounding box center [69, 680] width 66 height 10
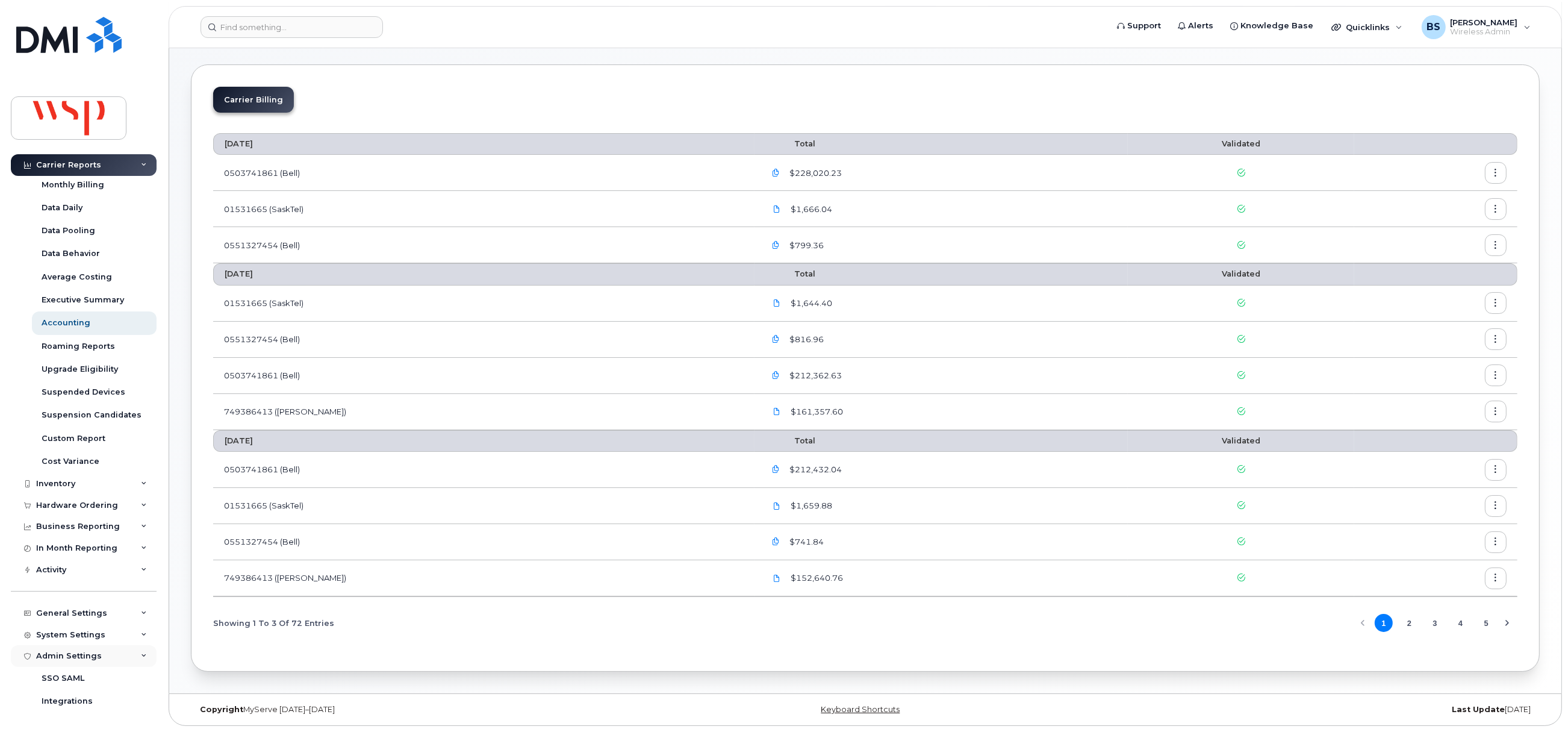
scroll to position [44, 0]
click at [74, 610] on div "System Settings" at bounding box center [70, 615] width 69 height 10
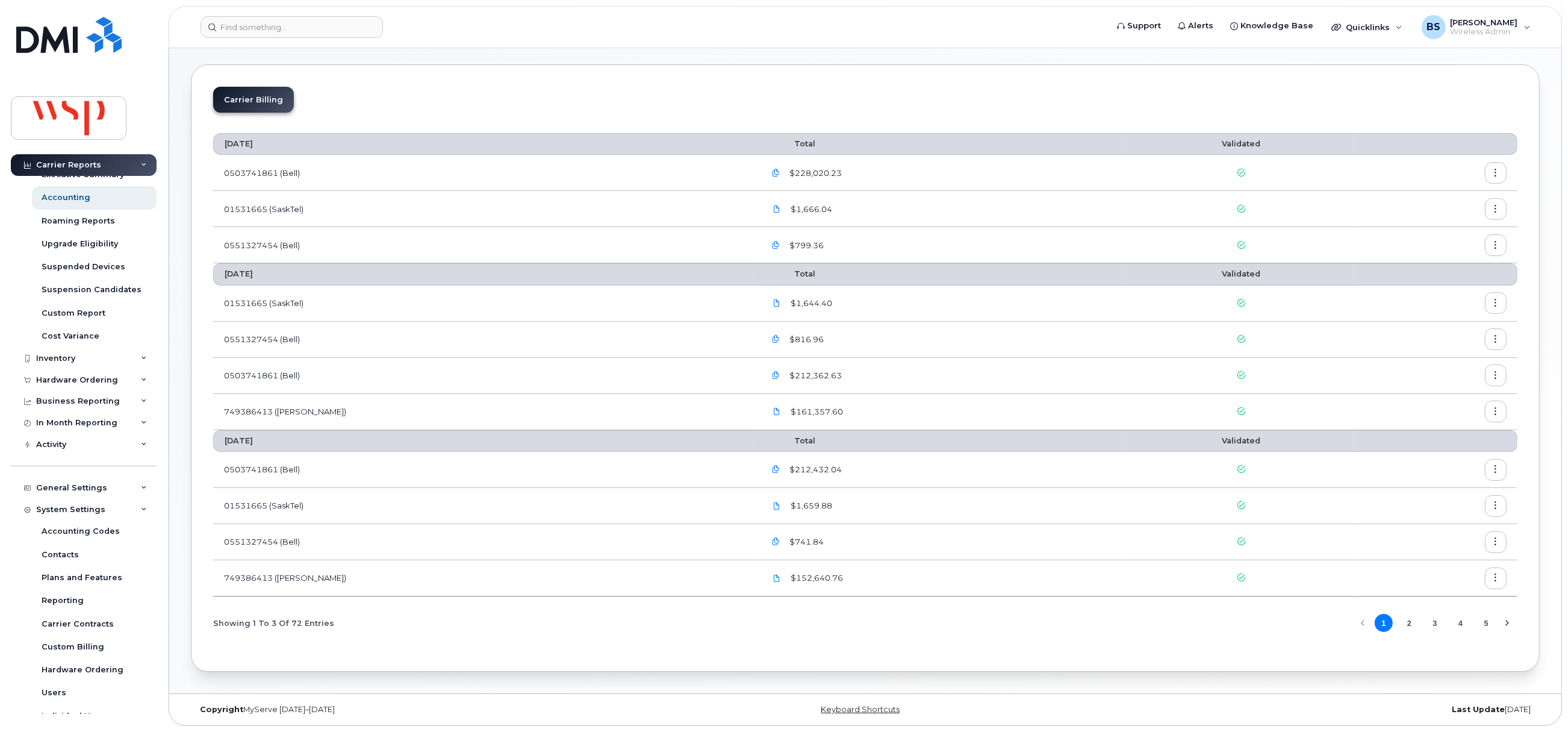
scroll to position [253, 0]
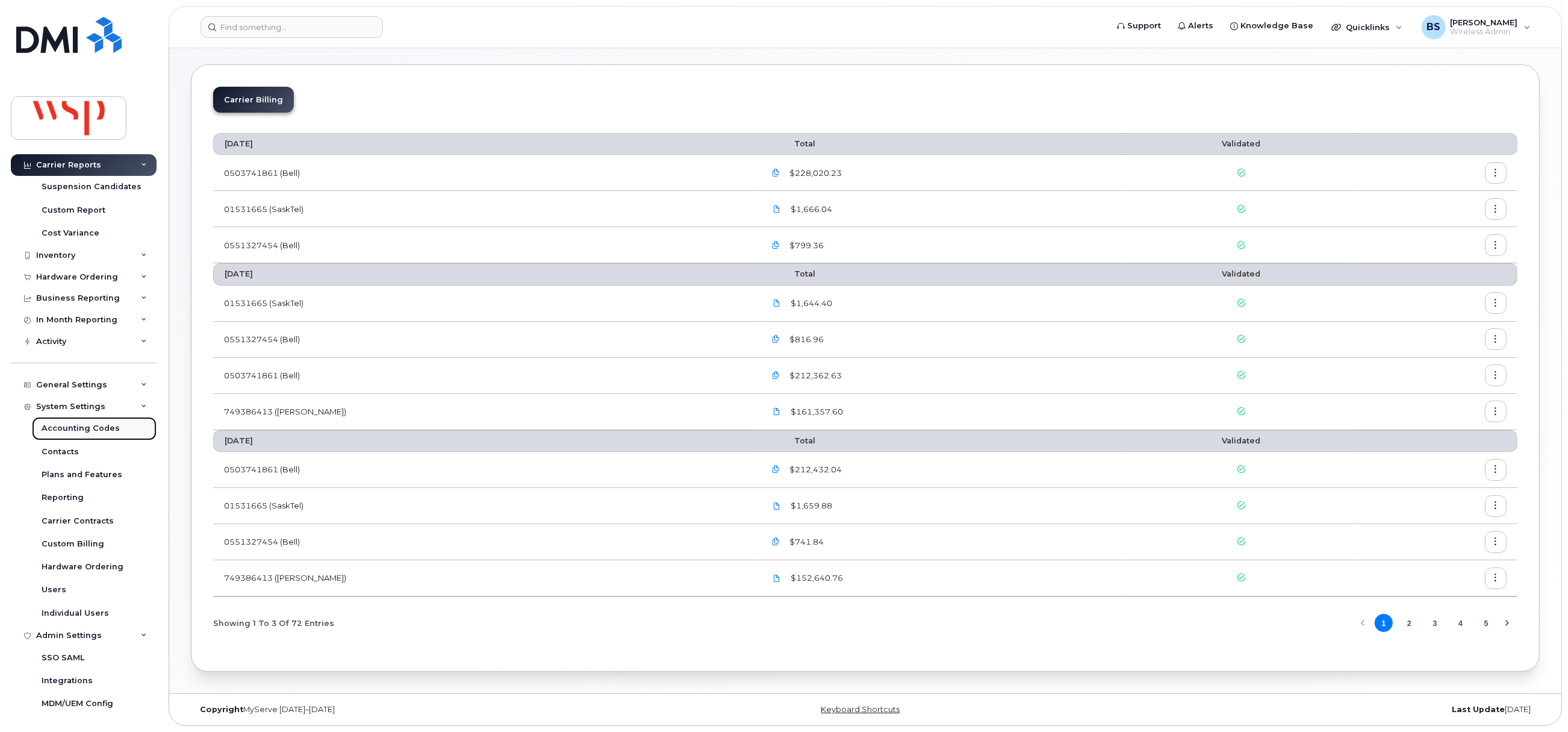
click at [83, 426] on div "Accounting Codes" at bounding box center [81, 428] width 79 height 11
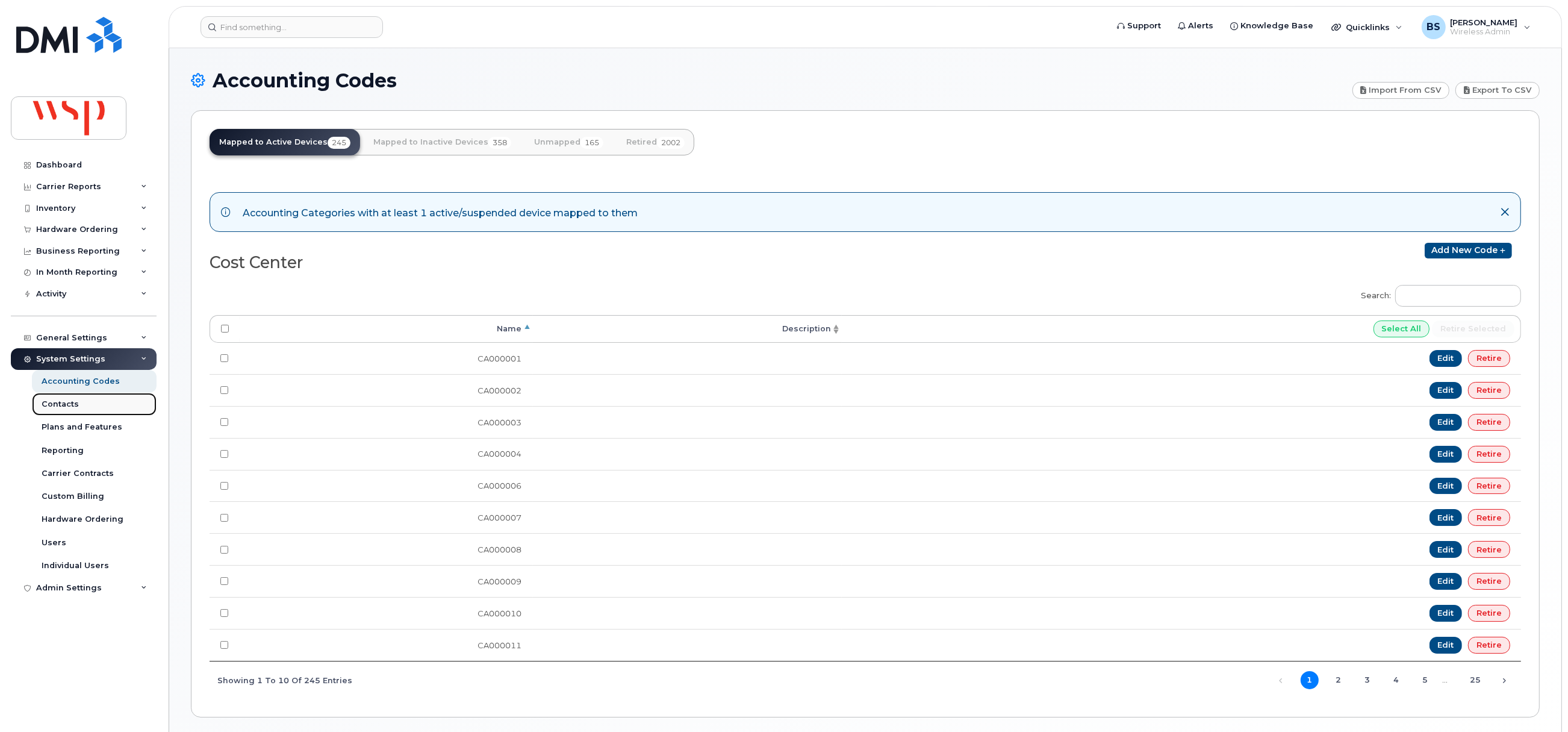
click at [63, 404] on div "Contacts" at bounding box center [60, 404] width 38 height 11
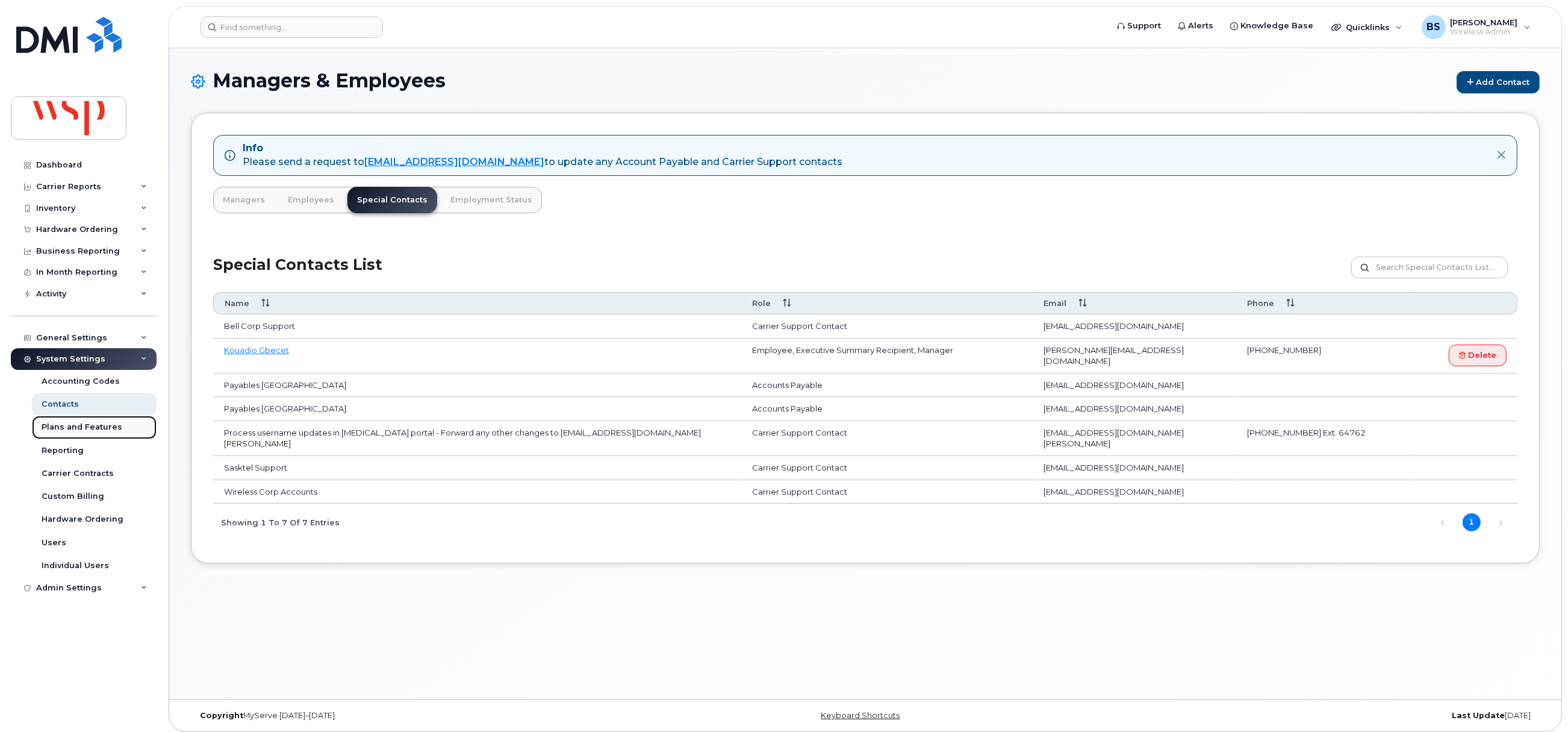
click at [92, 427] on div "Plans and Features" at bounding box center [82, 427] width 81 height 11
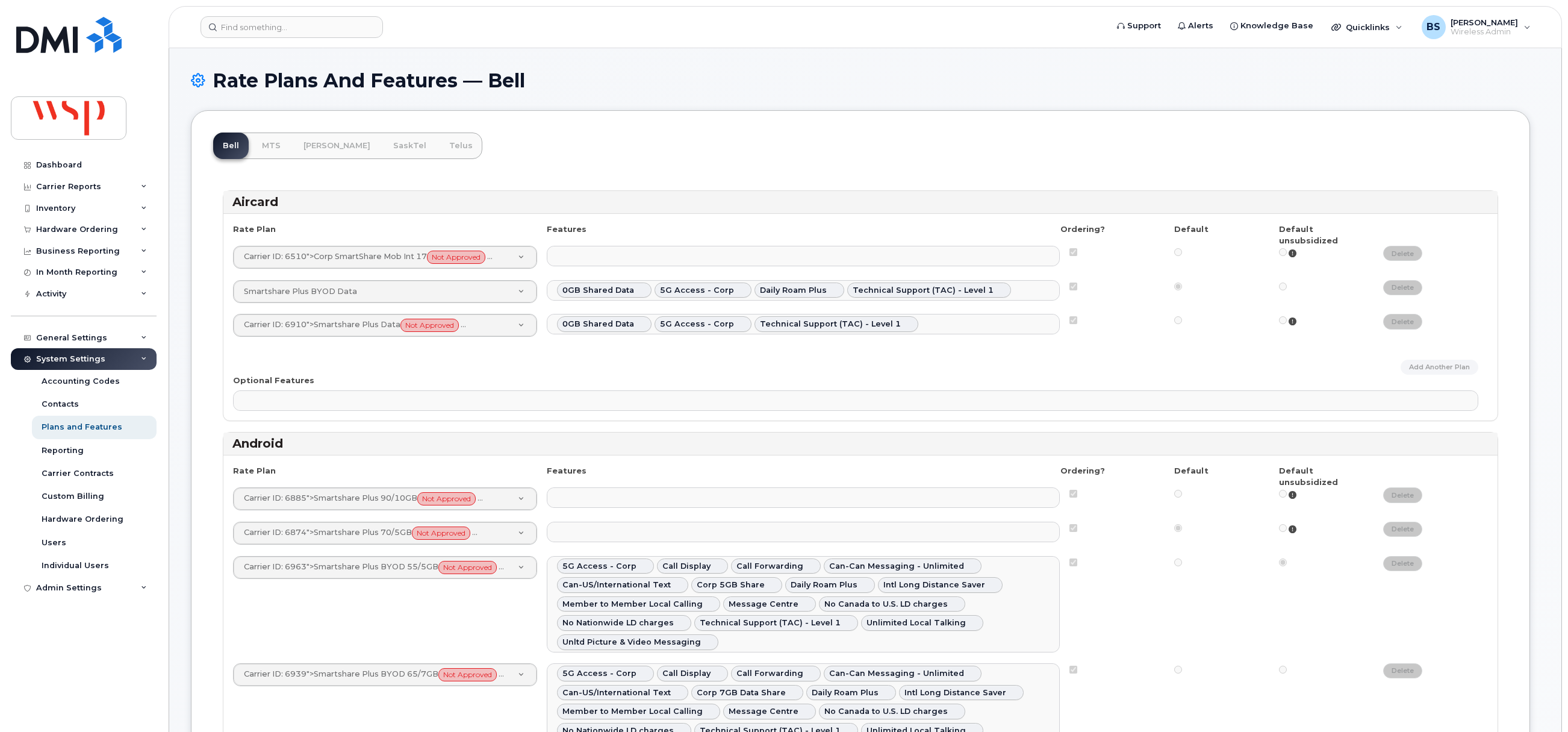
select select
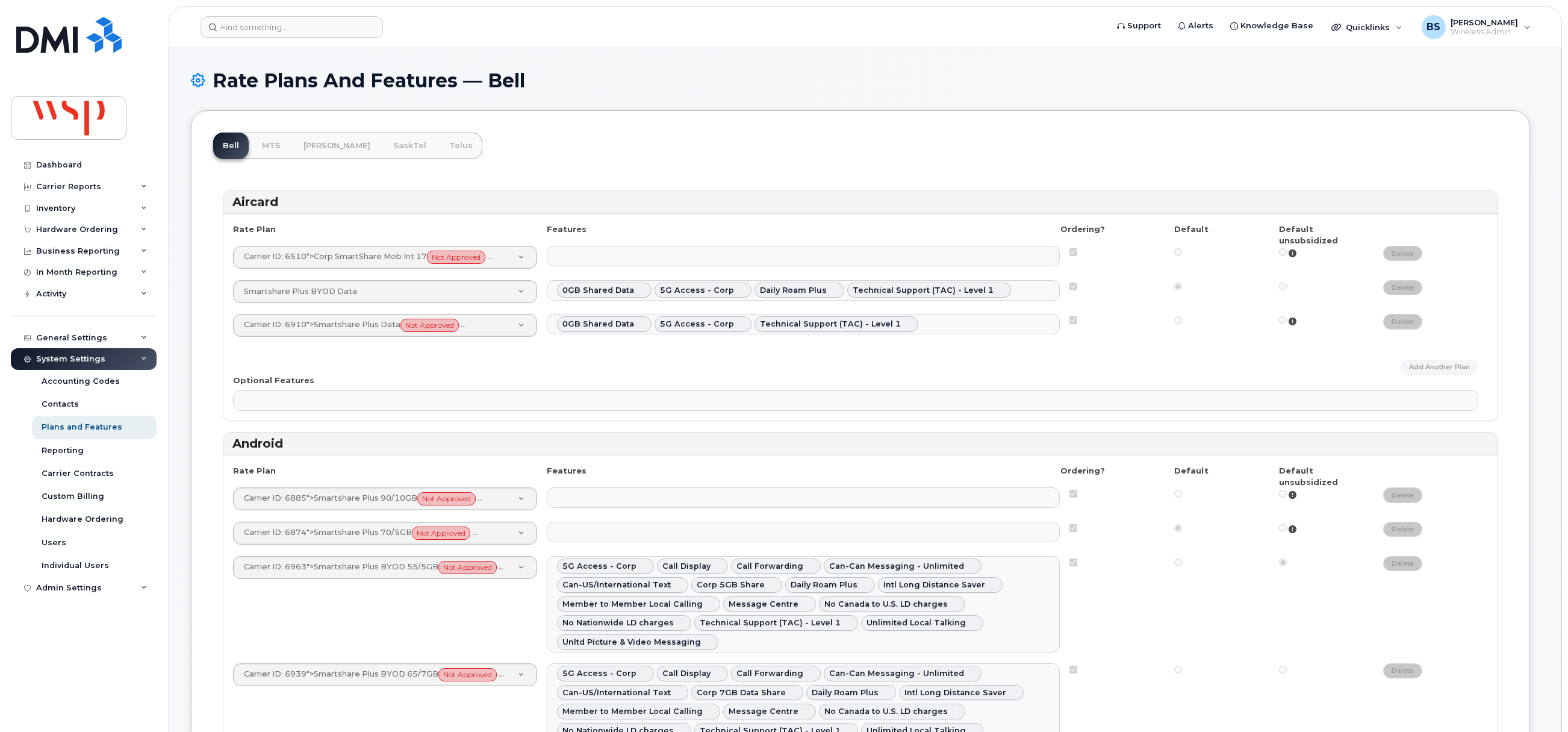
select select
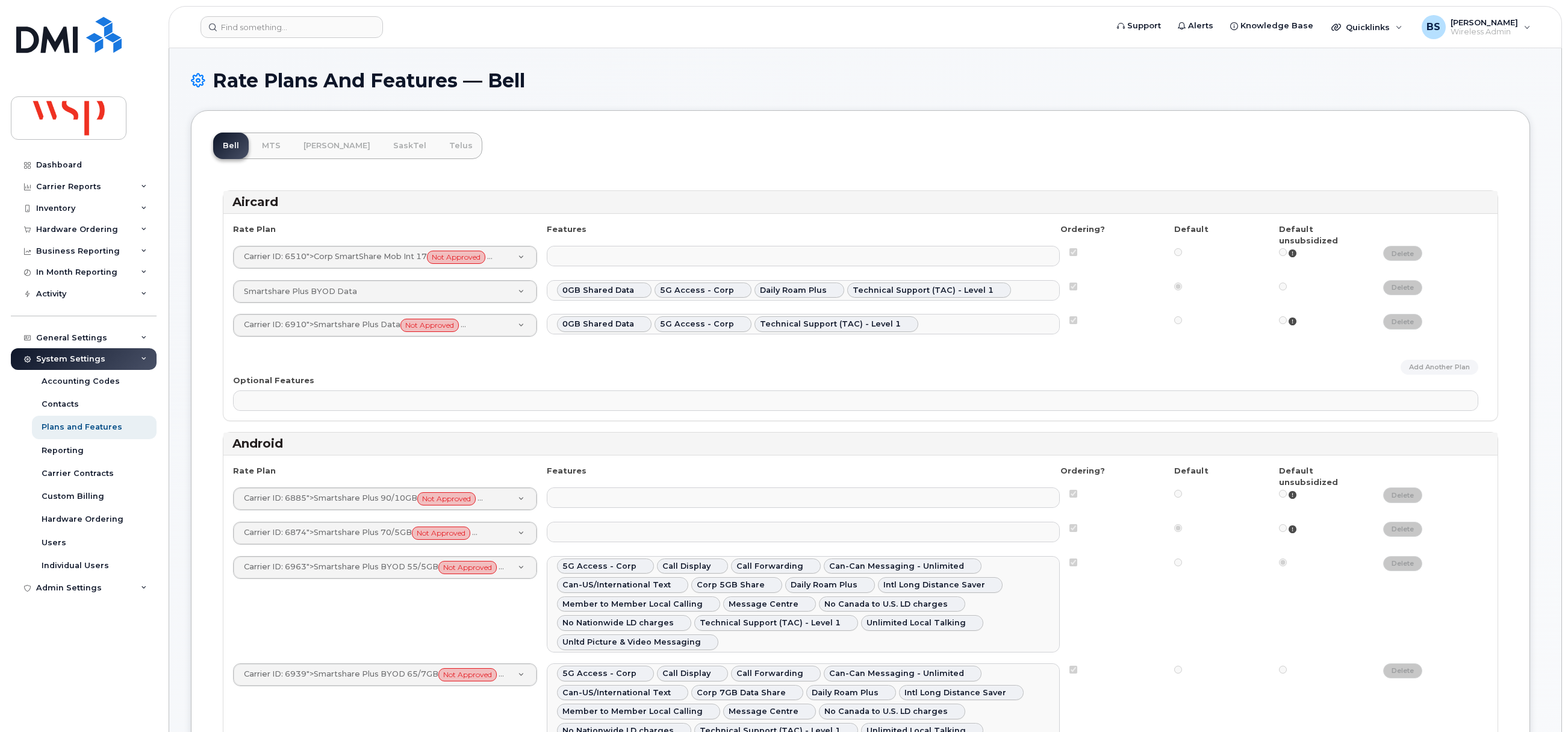
select select
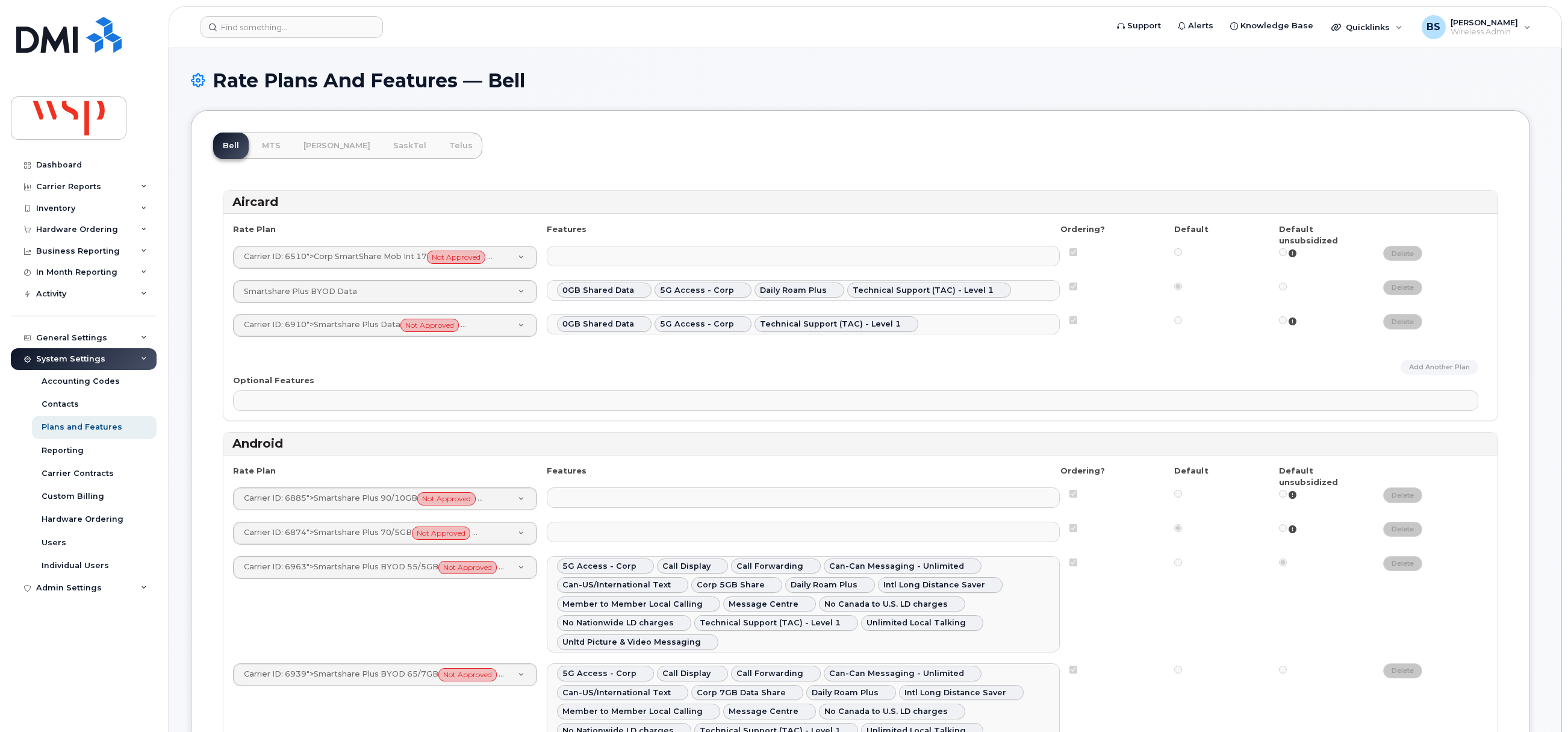
select select
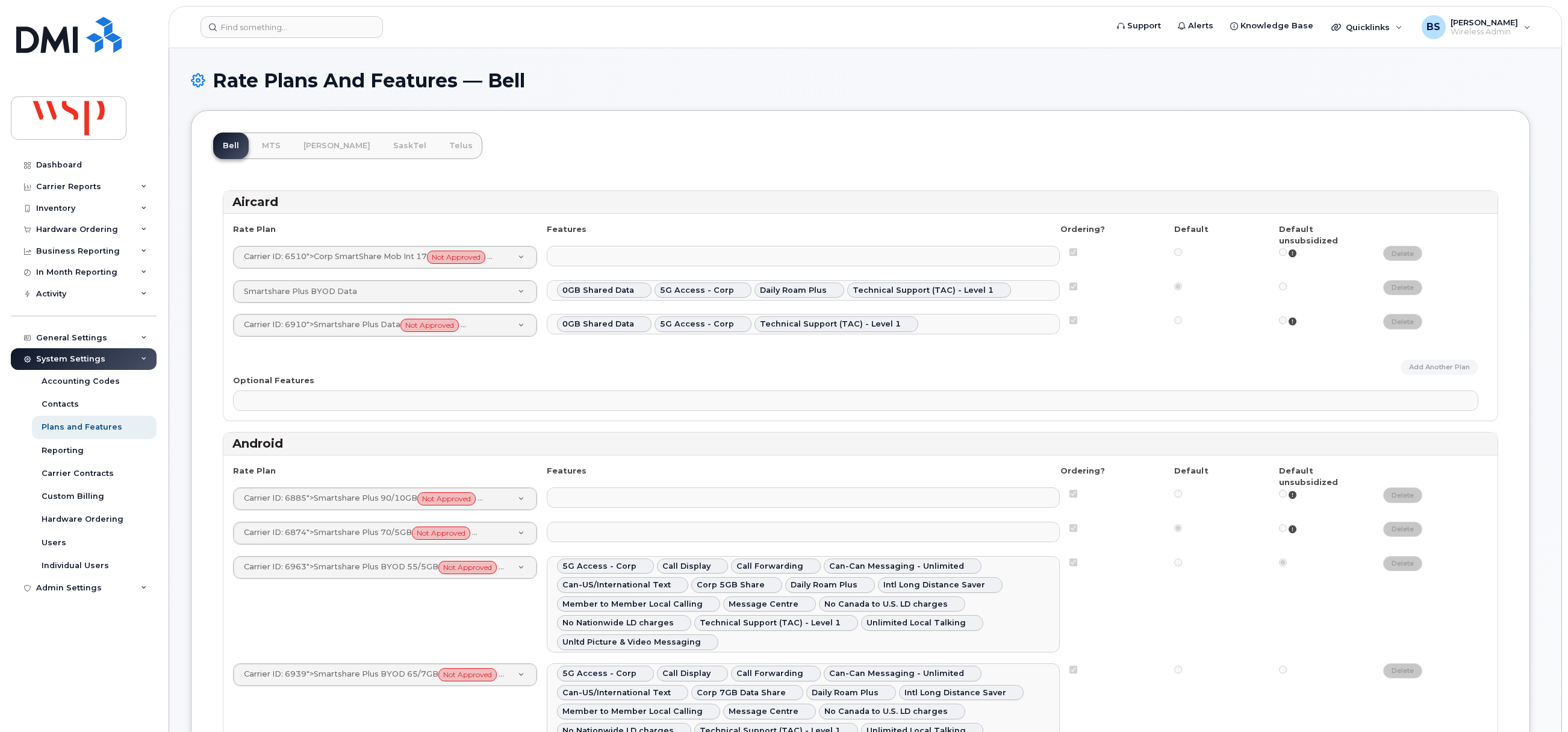
select select
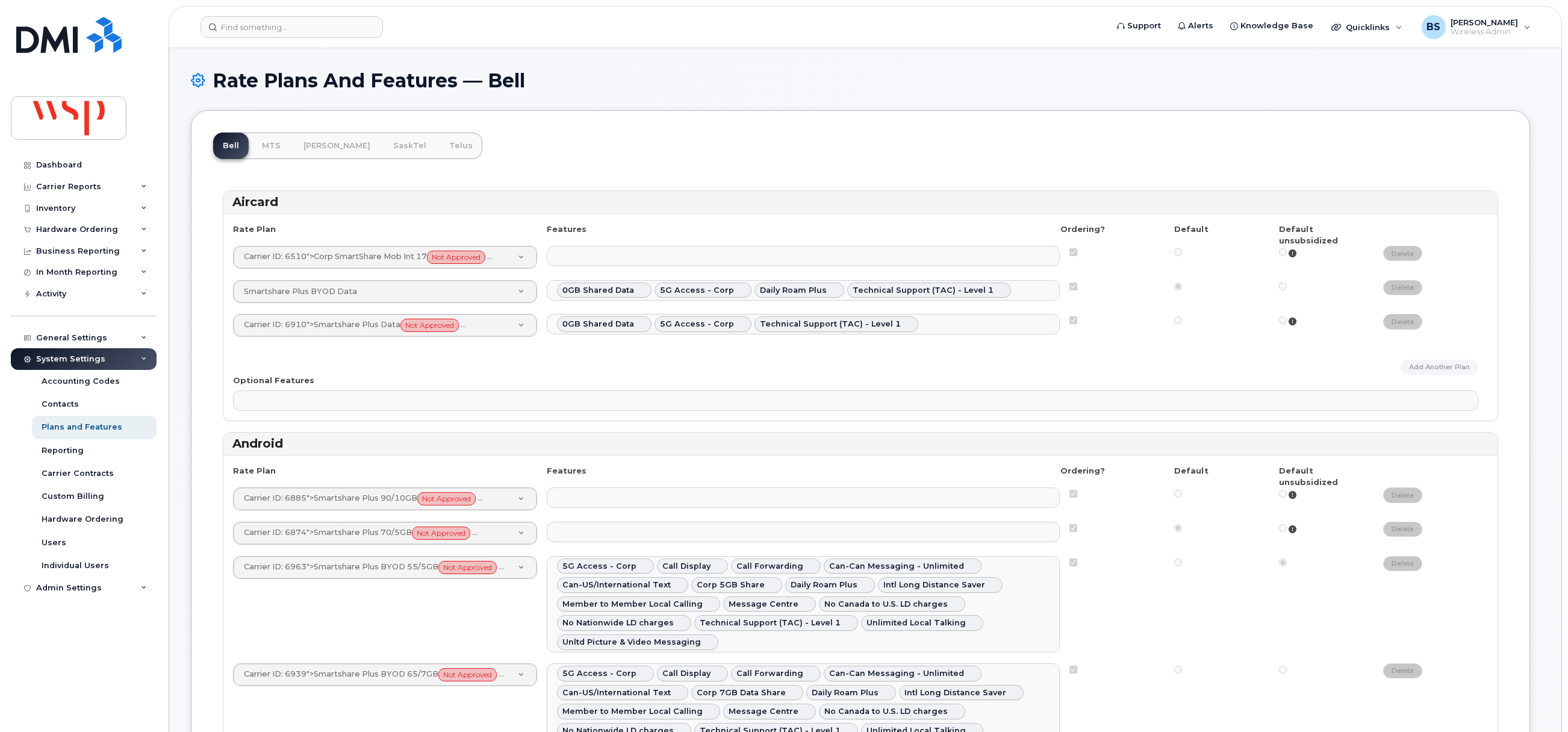
select select
select select "171"
select select
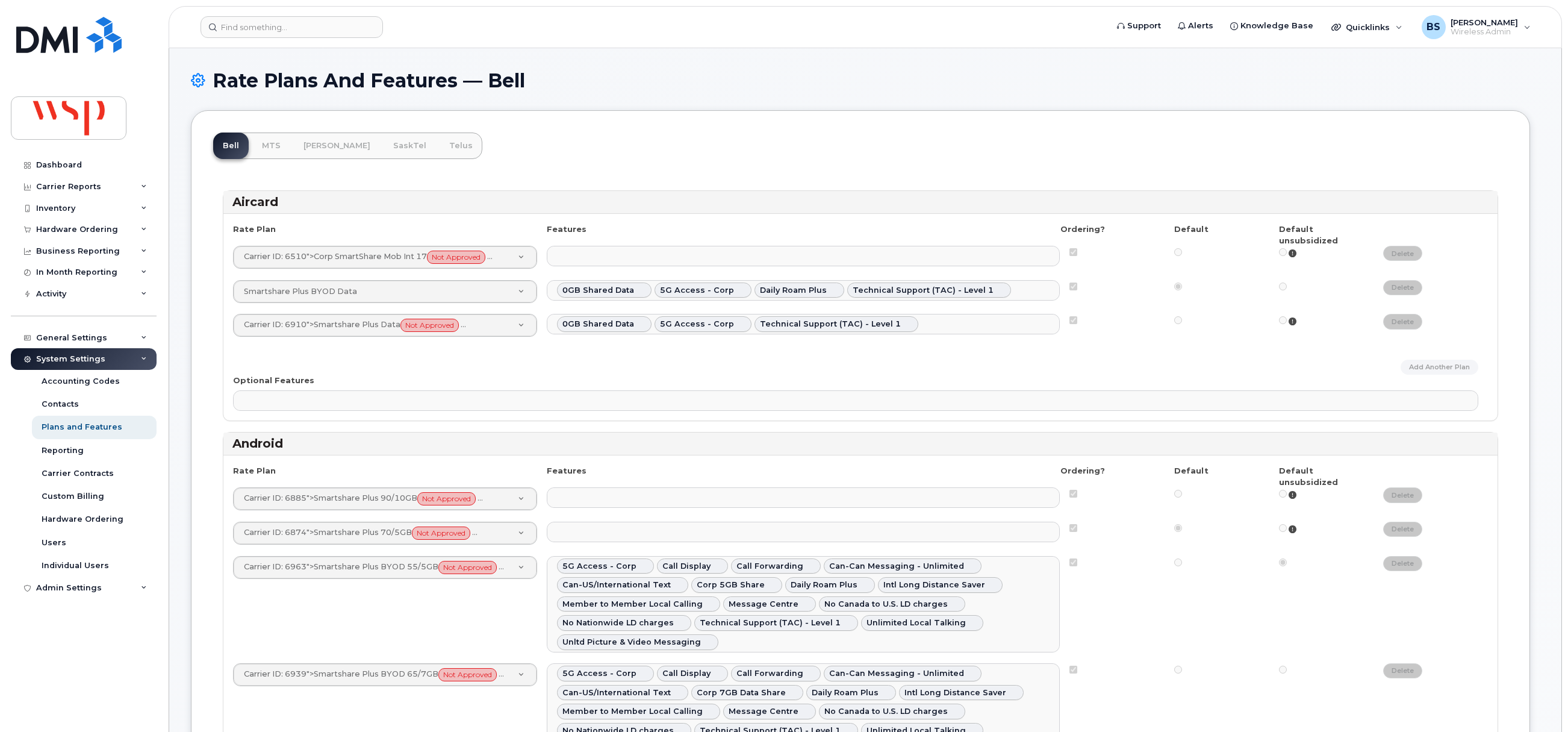
select select
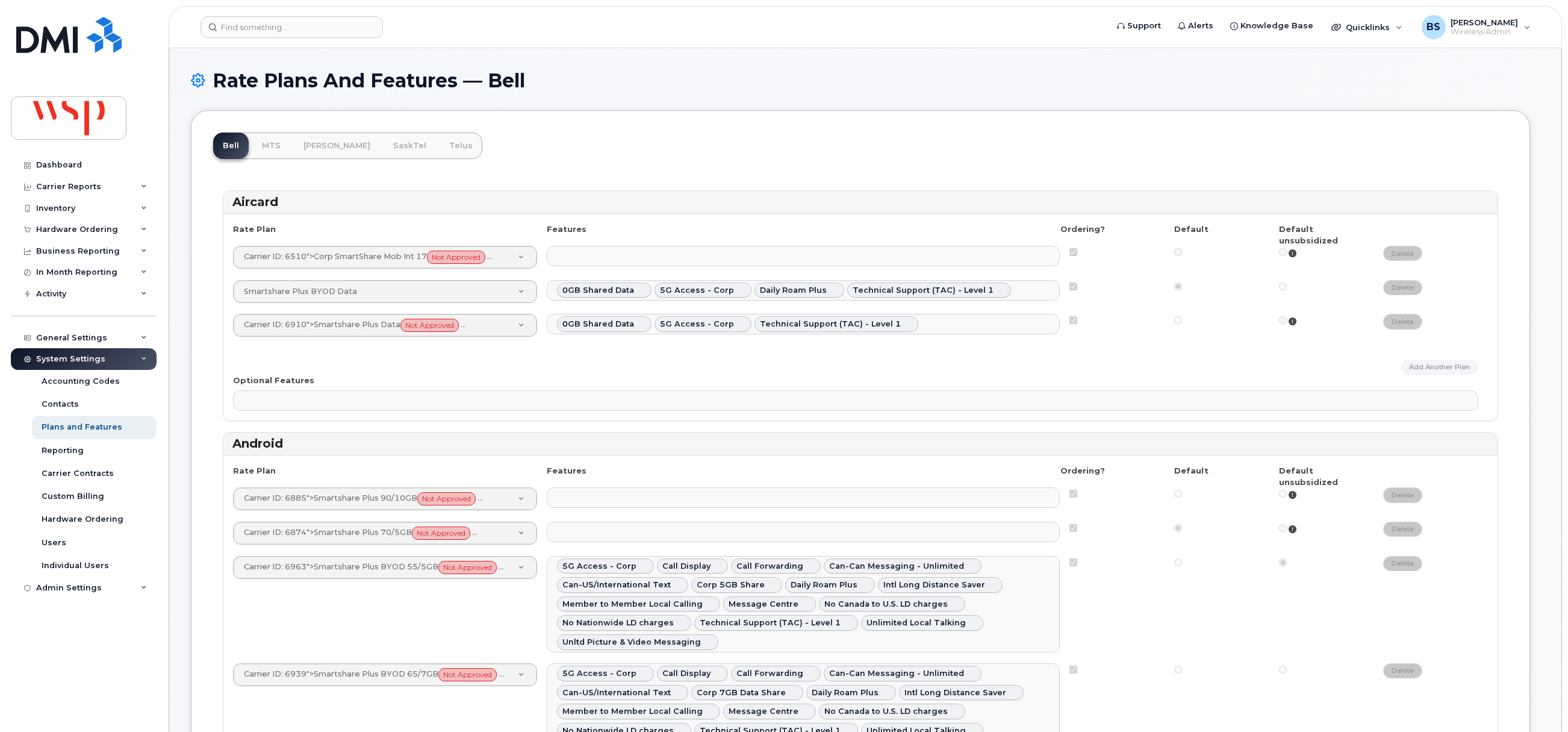
select select
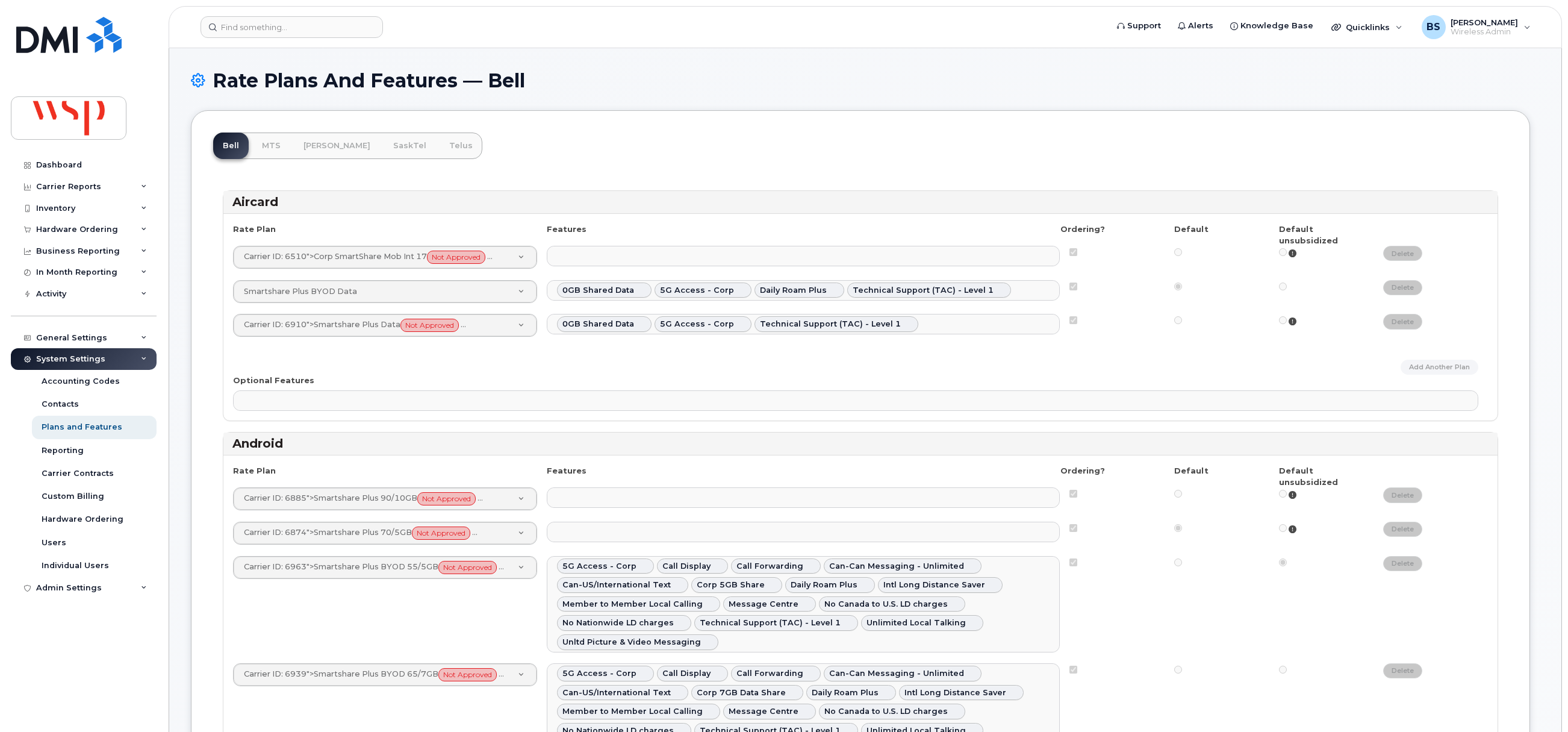
select select
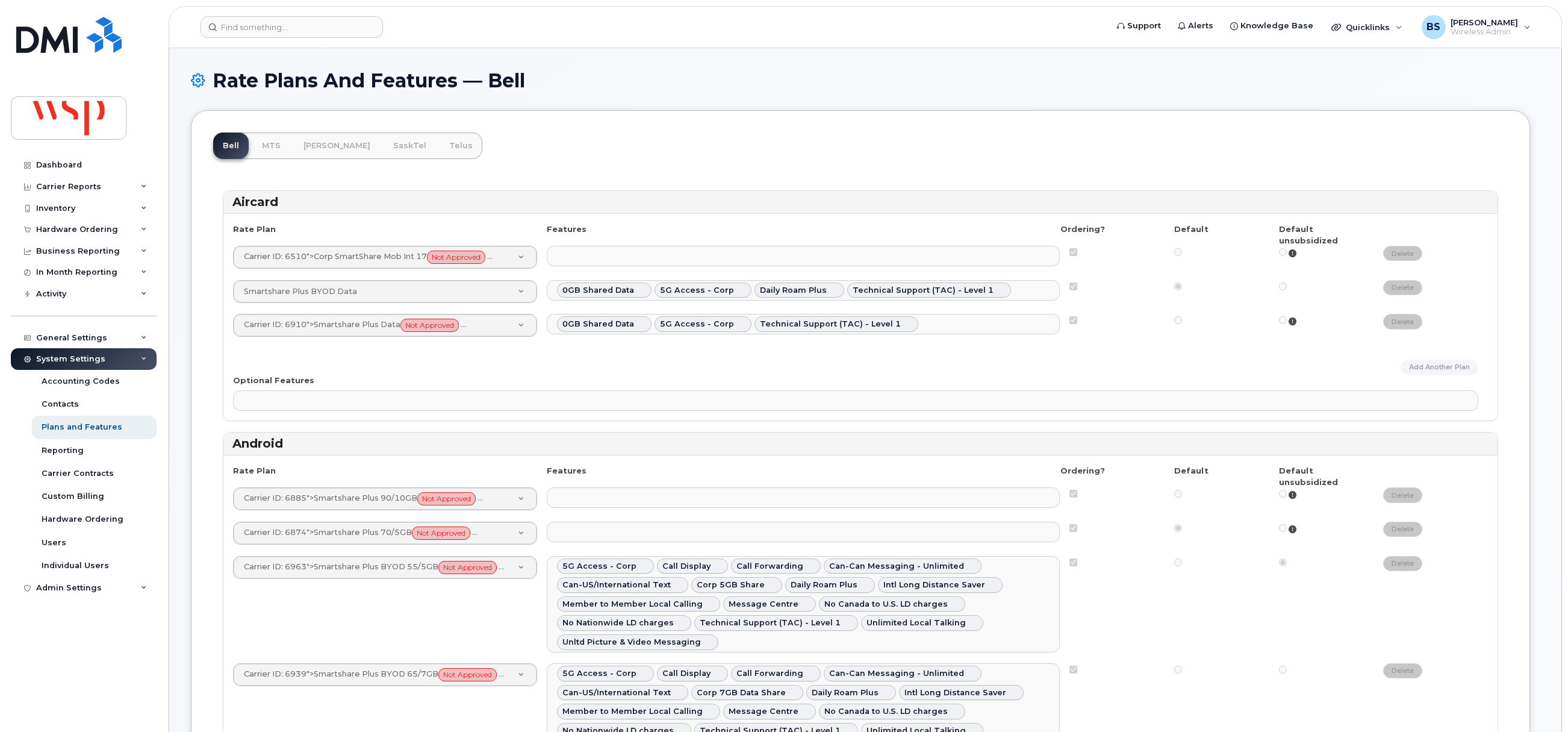
select select
click at [64, 451] on div "Reporting" at bounding box center [63, 451] width 42 height 11
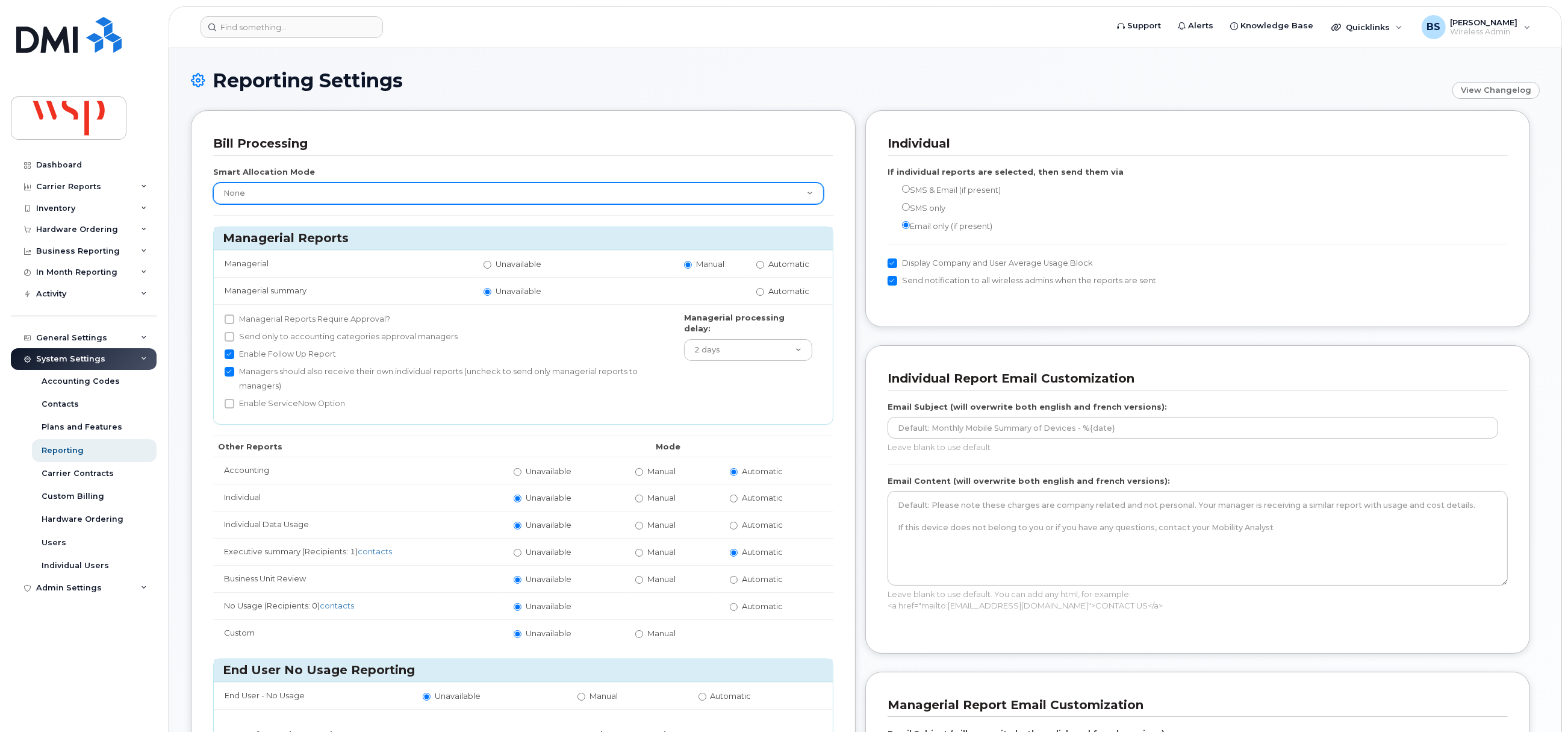
click at [401, 201] on select "None Within Plan" at bounding box center [518, 193] width 610 height 22
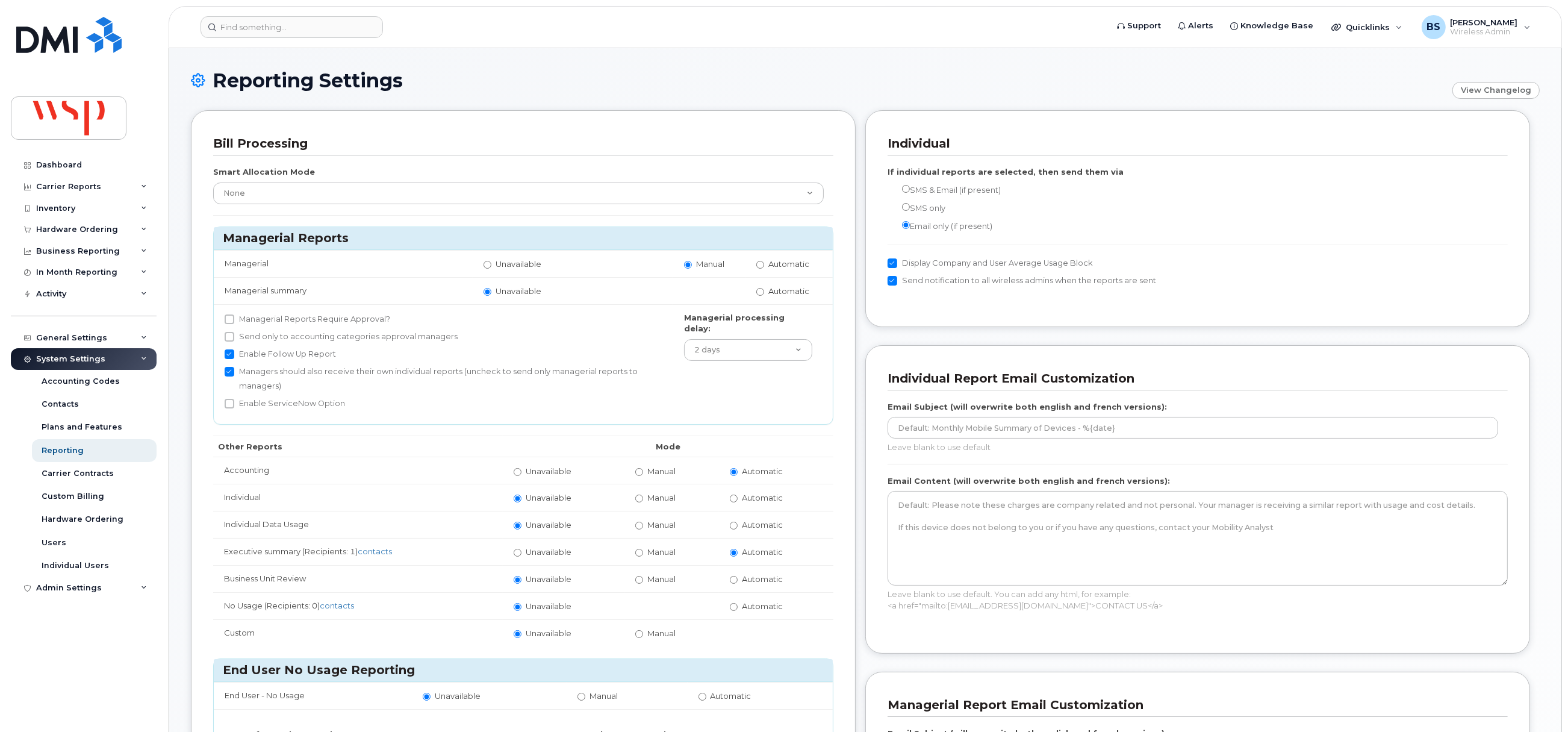
click at [455, 130] on div "Bill Processing Smart Allocation Mode None Within Plan Managerial Reports Manag…" at bounding box center [524, 495] width 665 height 771
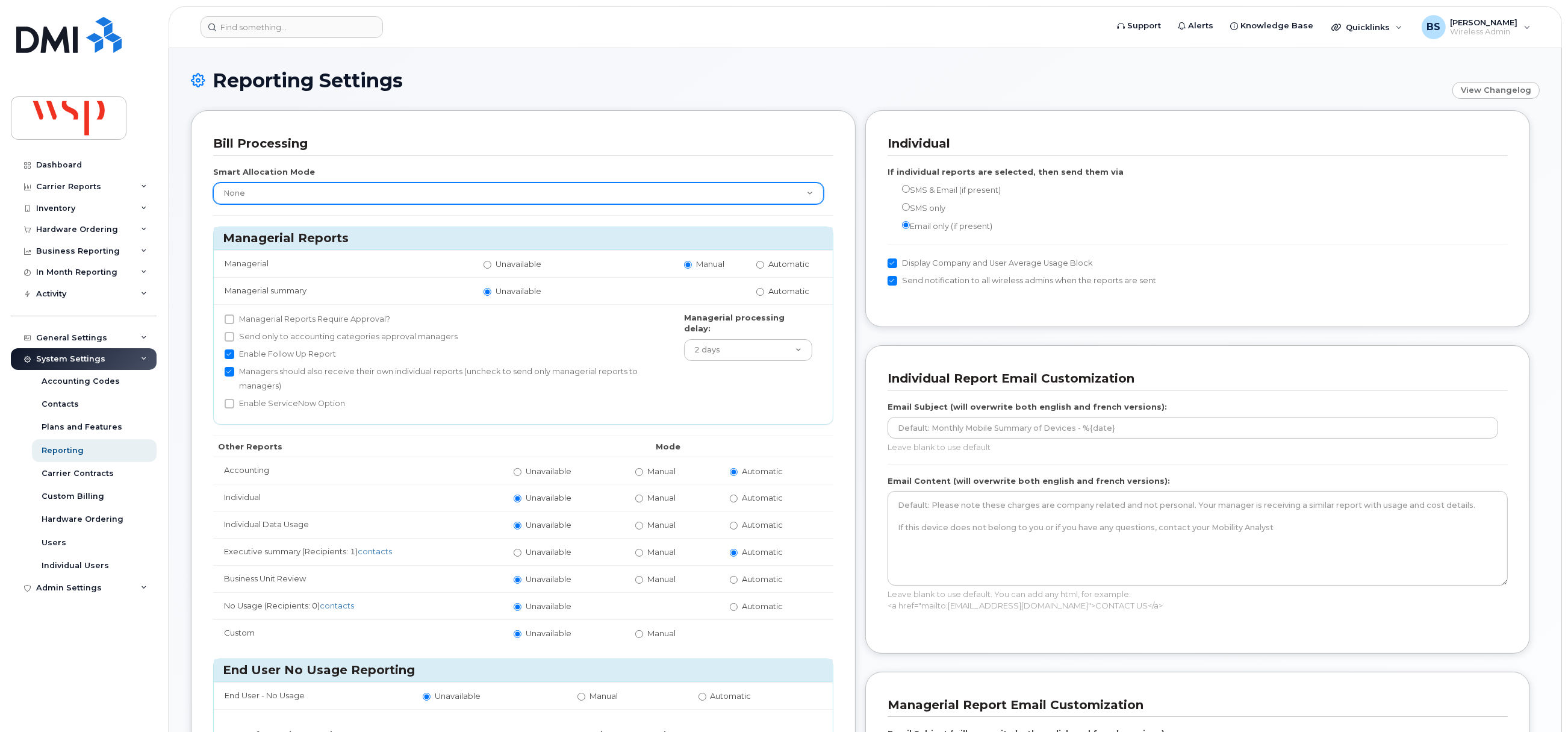
click at [356, 192] on select "None Within Plan" at bounding box center [518, 193] width 610 height 22
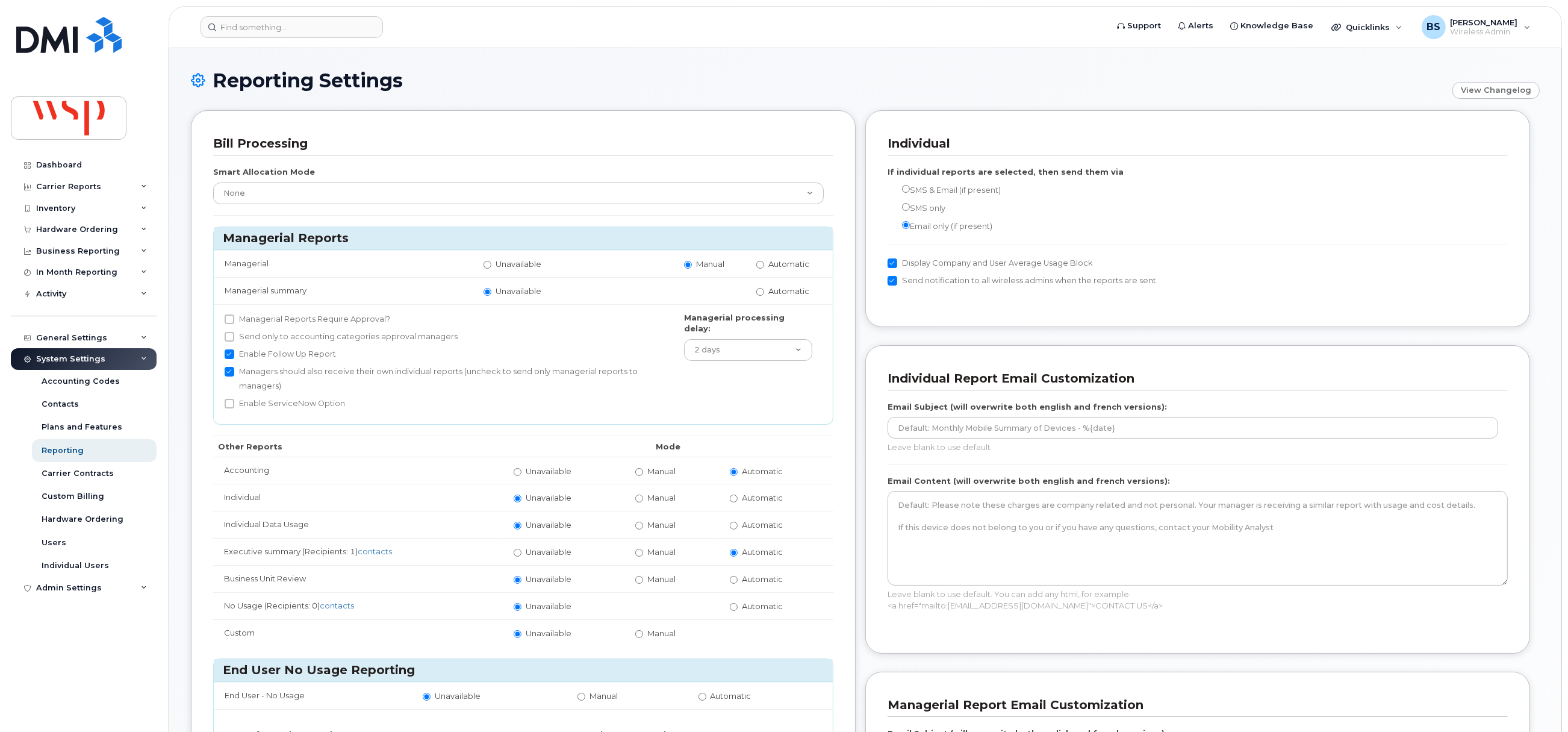
click at [410, 149] on h3 "Bill Processing" at bounding box center [518, 143] width 611 height 16
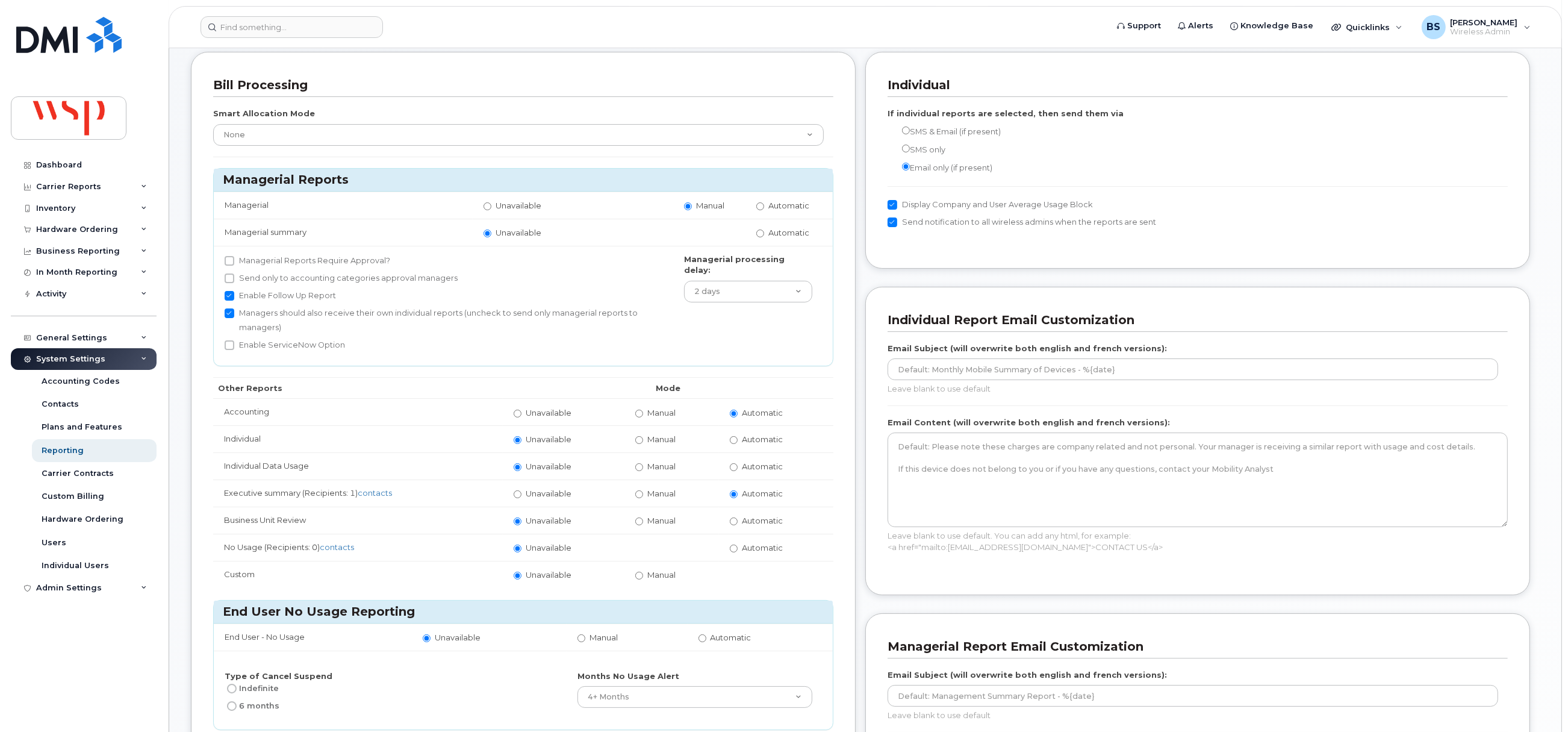
scroll to position [89, 0]
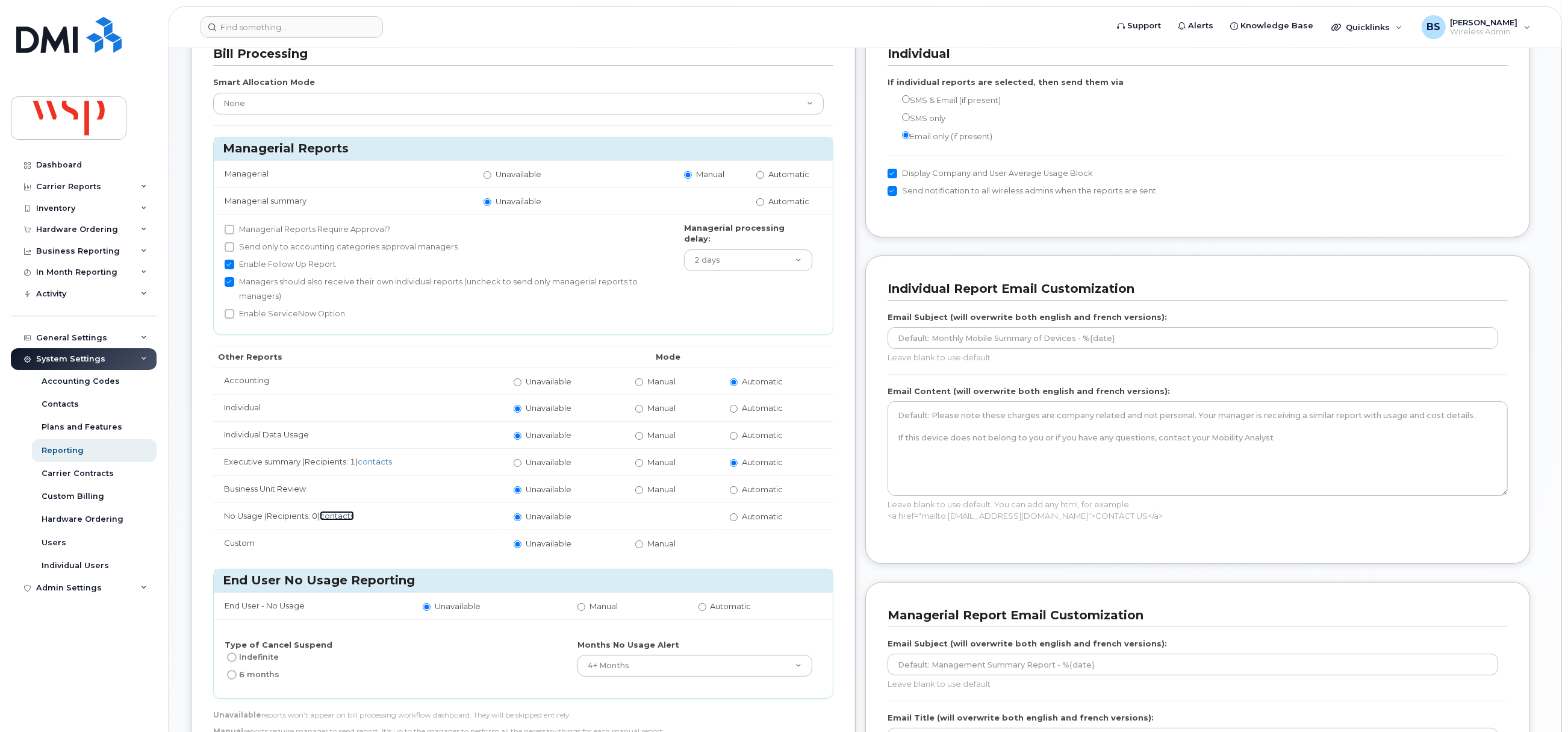
click at [343, 518] on link "contacts" at bounding box center [337, 516] width 34 height 10
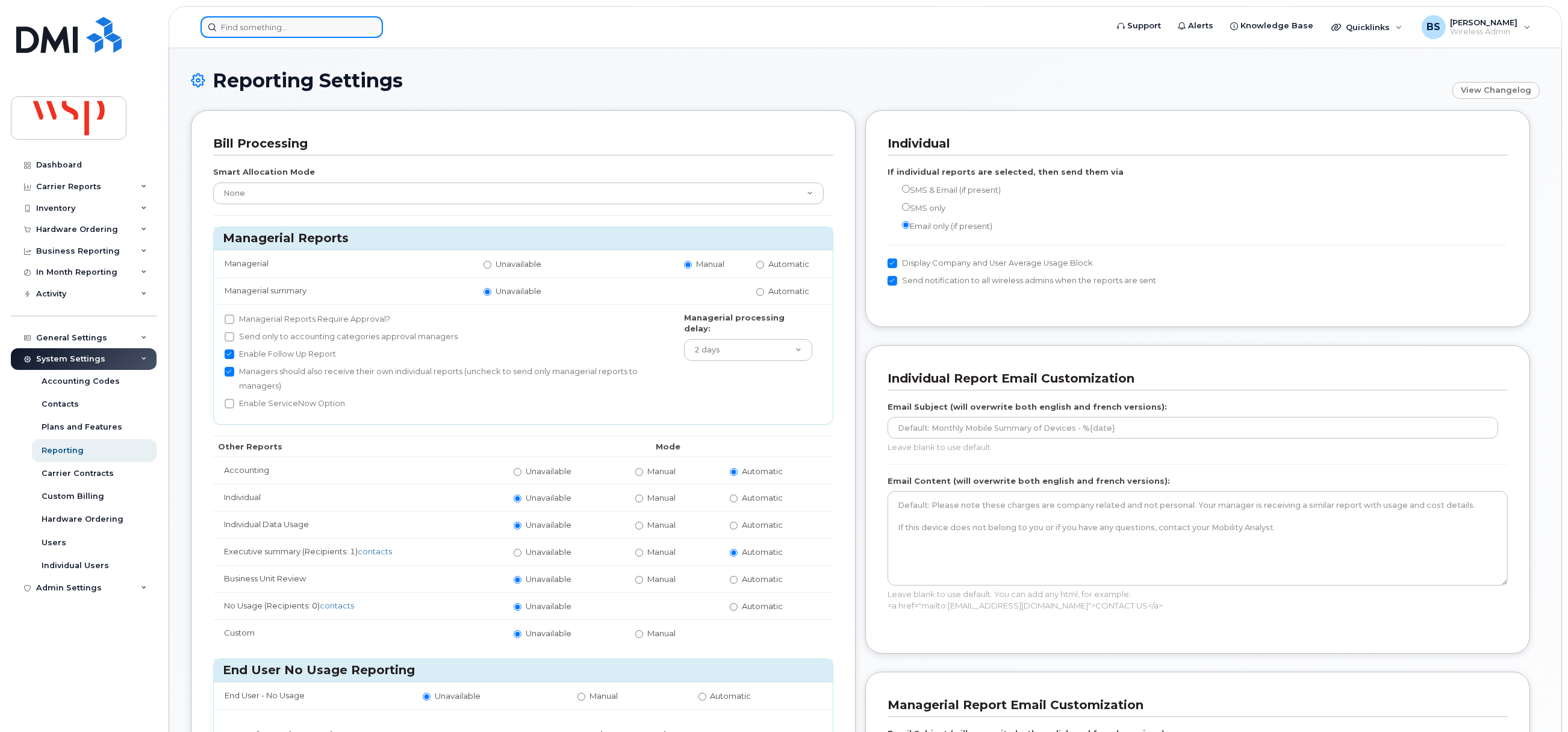
click at [302, 21] on input at bounding box center [291, 27] width 182 height 22
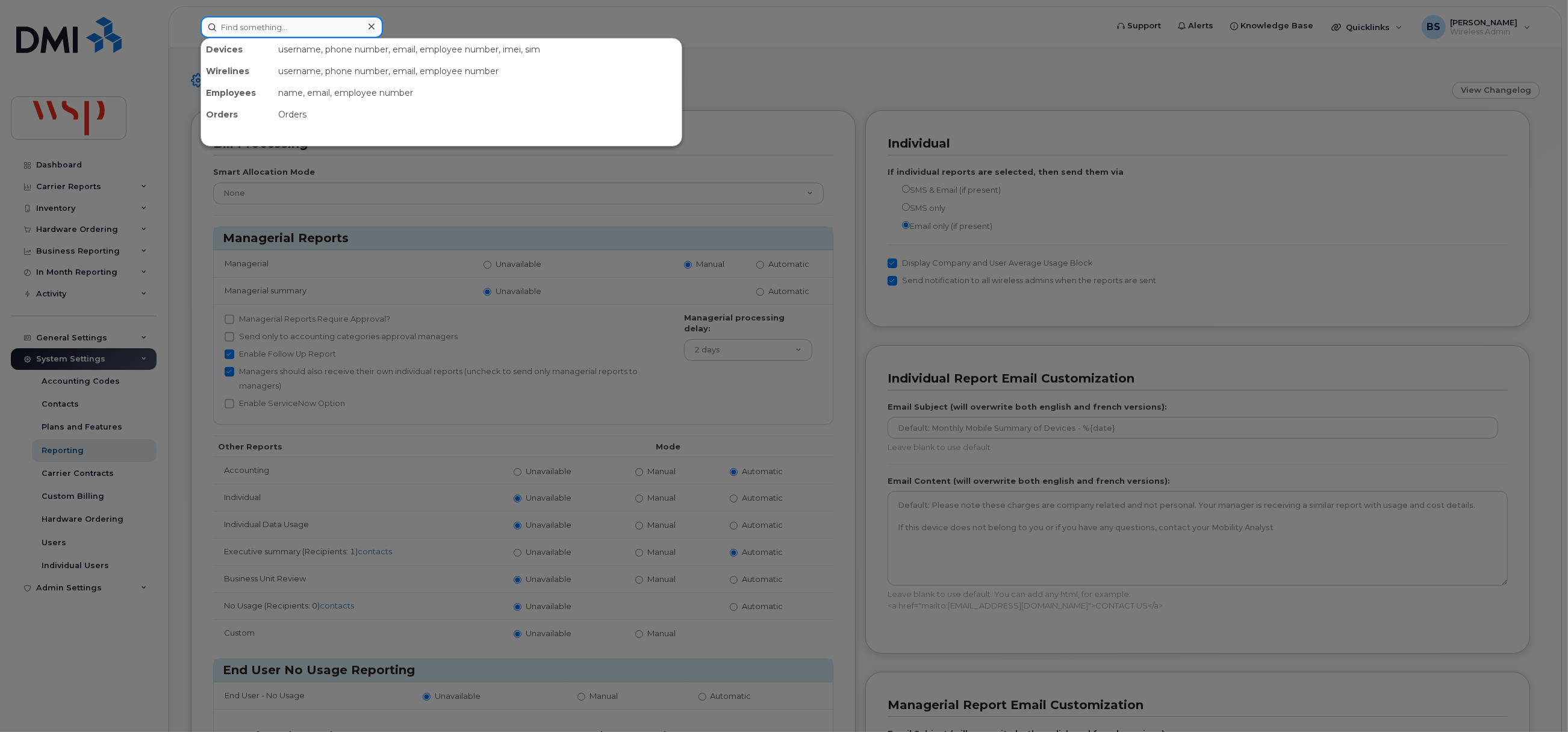
paste input "Maxime Chagnon"
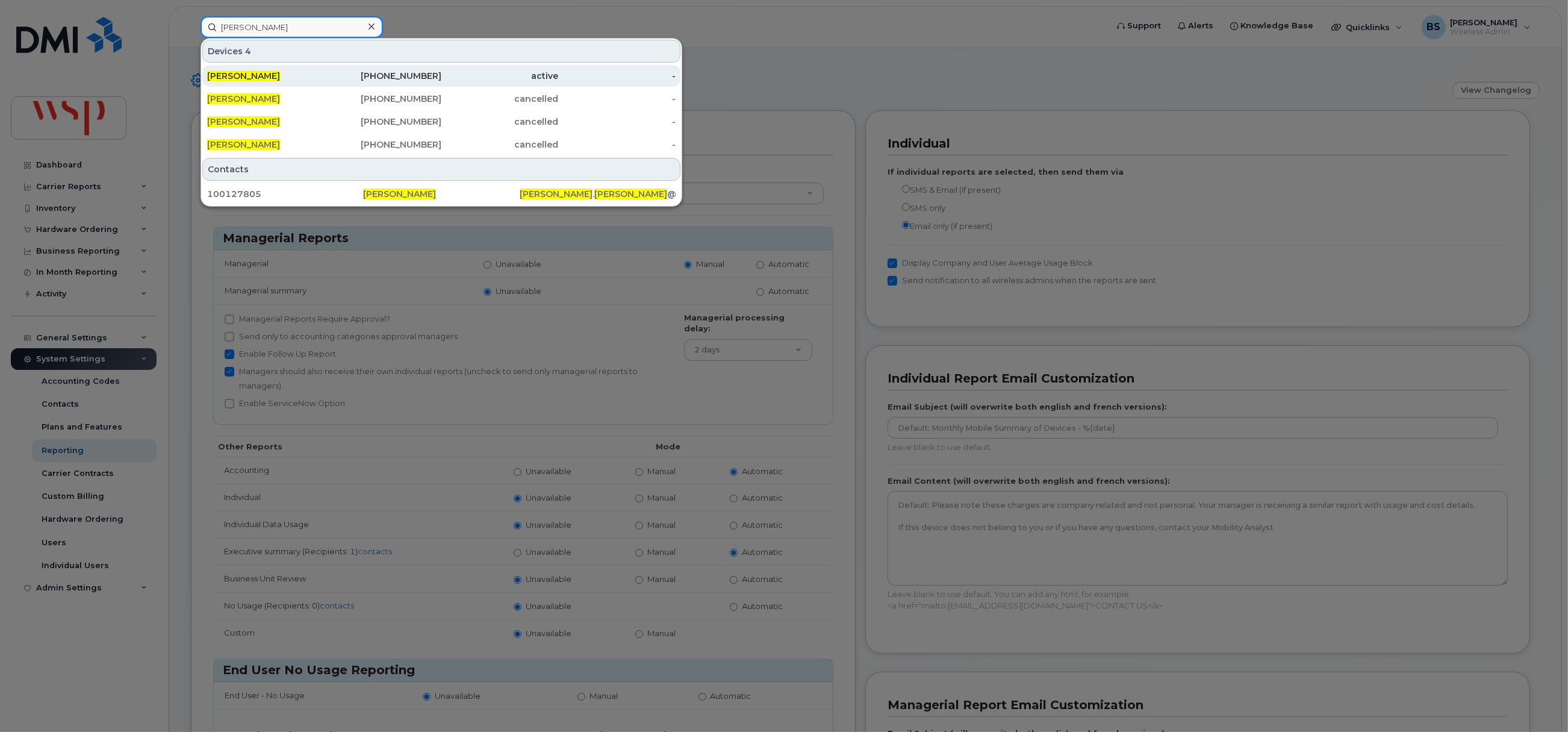
type input "Maxime Chagnon"
drag, startPoint x: 238, startPoint y: 75, endPoint x: 270, endPoint y: 80, distance: 32.4
click at [238, 75] on span "MAXIME CHAGNON" at bounding box center [243, 76] width 73 height 11
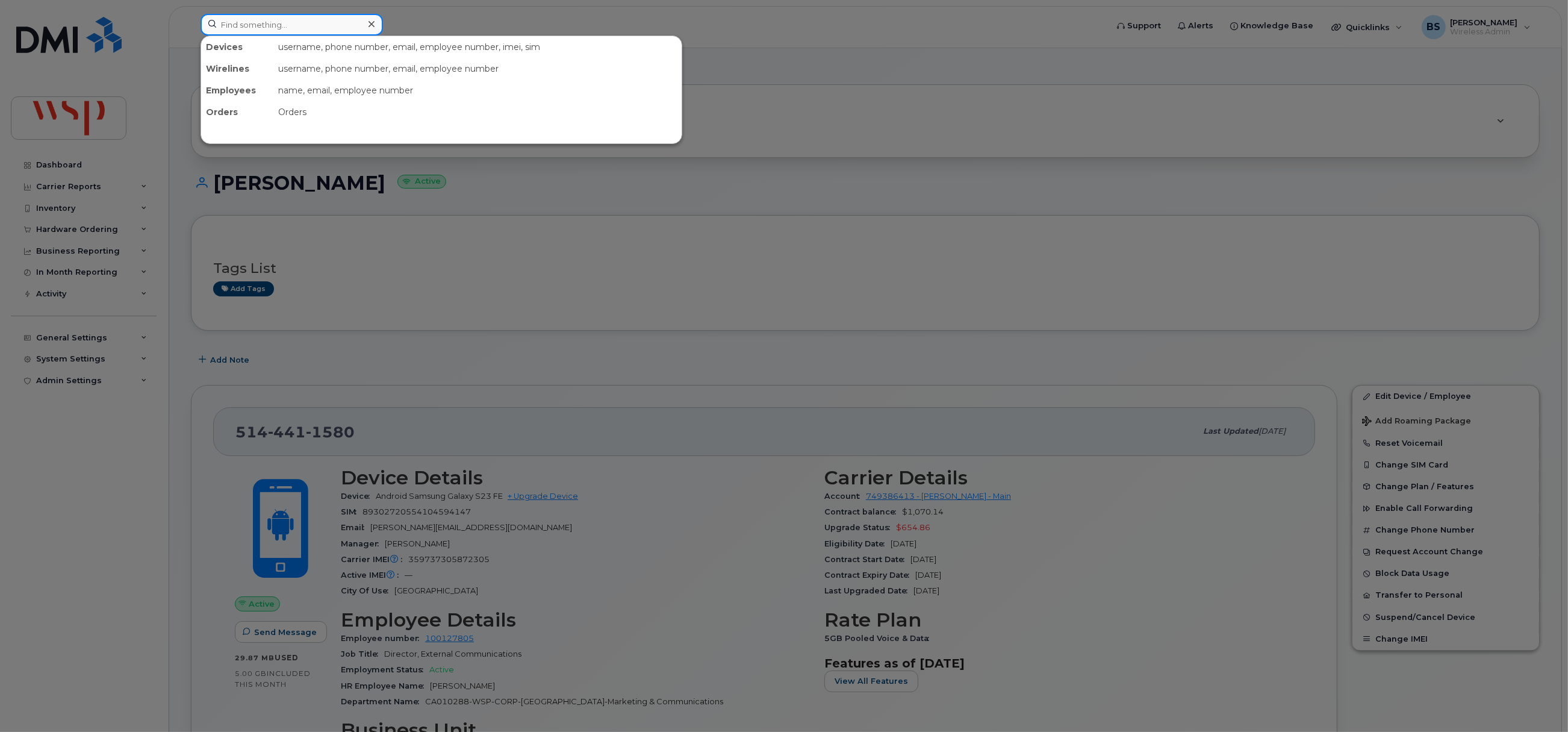
click at [288, 25] on input at bounding box center [291, 25] width 182 height 22
paste input "514 441-1580"
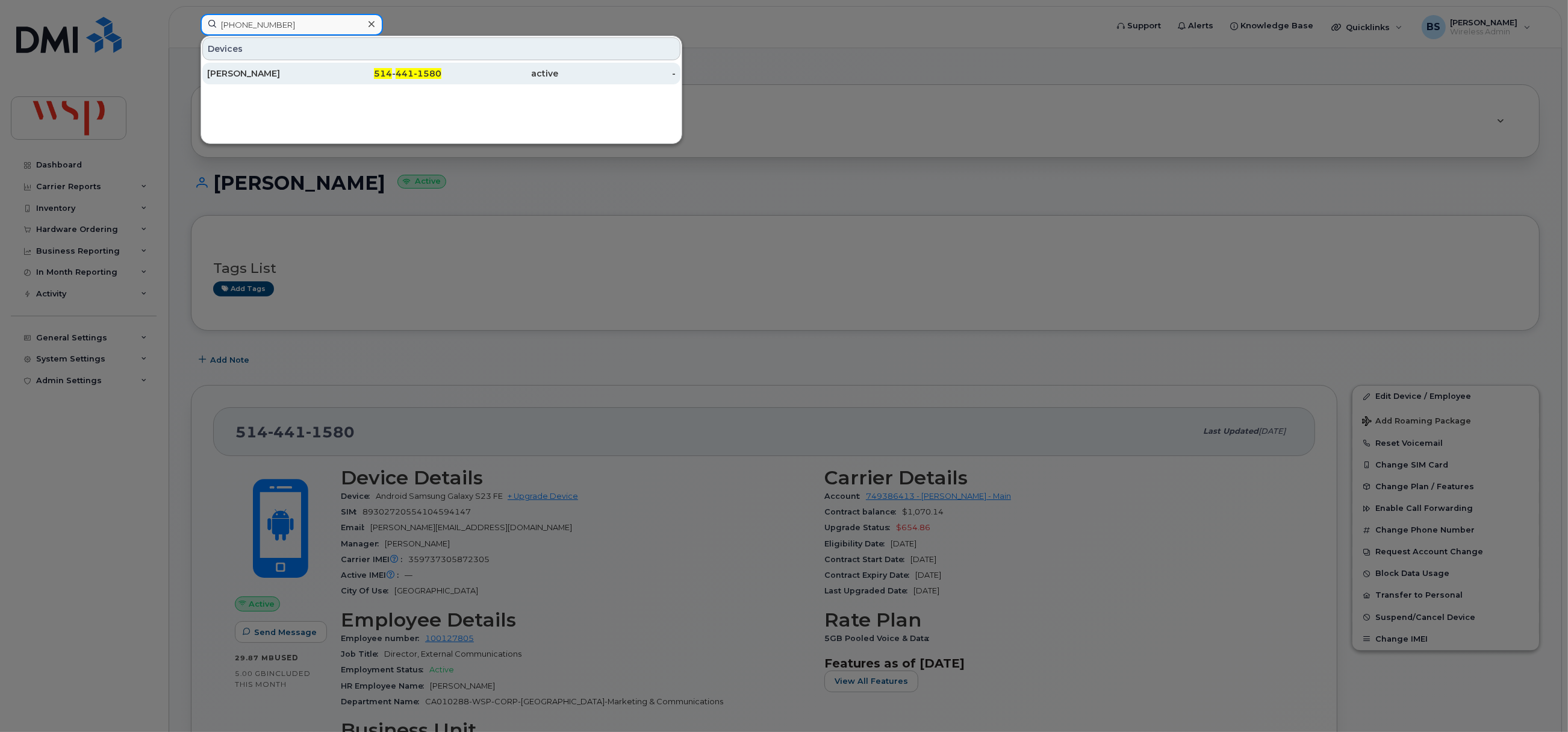
type input "514 441-1580"
drag, startPoint x: 257, startPoint y: 73, endPoint x: 344, endPoint y: 120, distance: 98.9
click at [257, 73] on div "[PERSON_NAME]" at bounding box center [266, 74] width 117 height 12
